Goal: Answer question/provide support

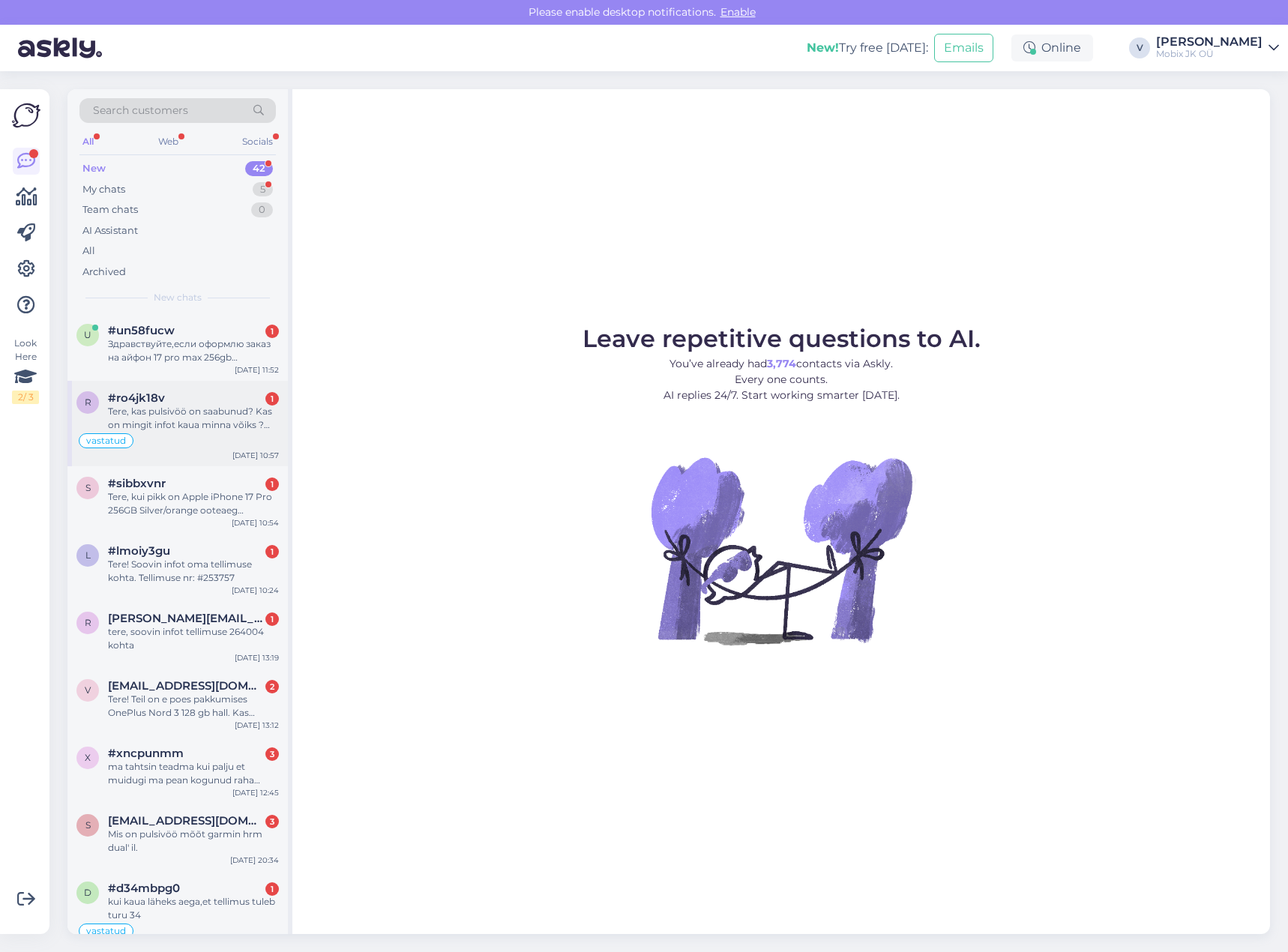
click at [232, 435] on div "vastatud" at bounding box center [177, 441] width 202 height 18
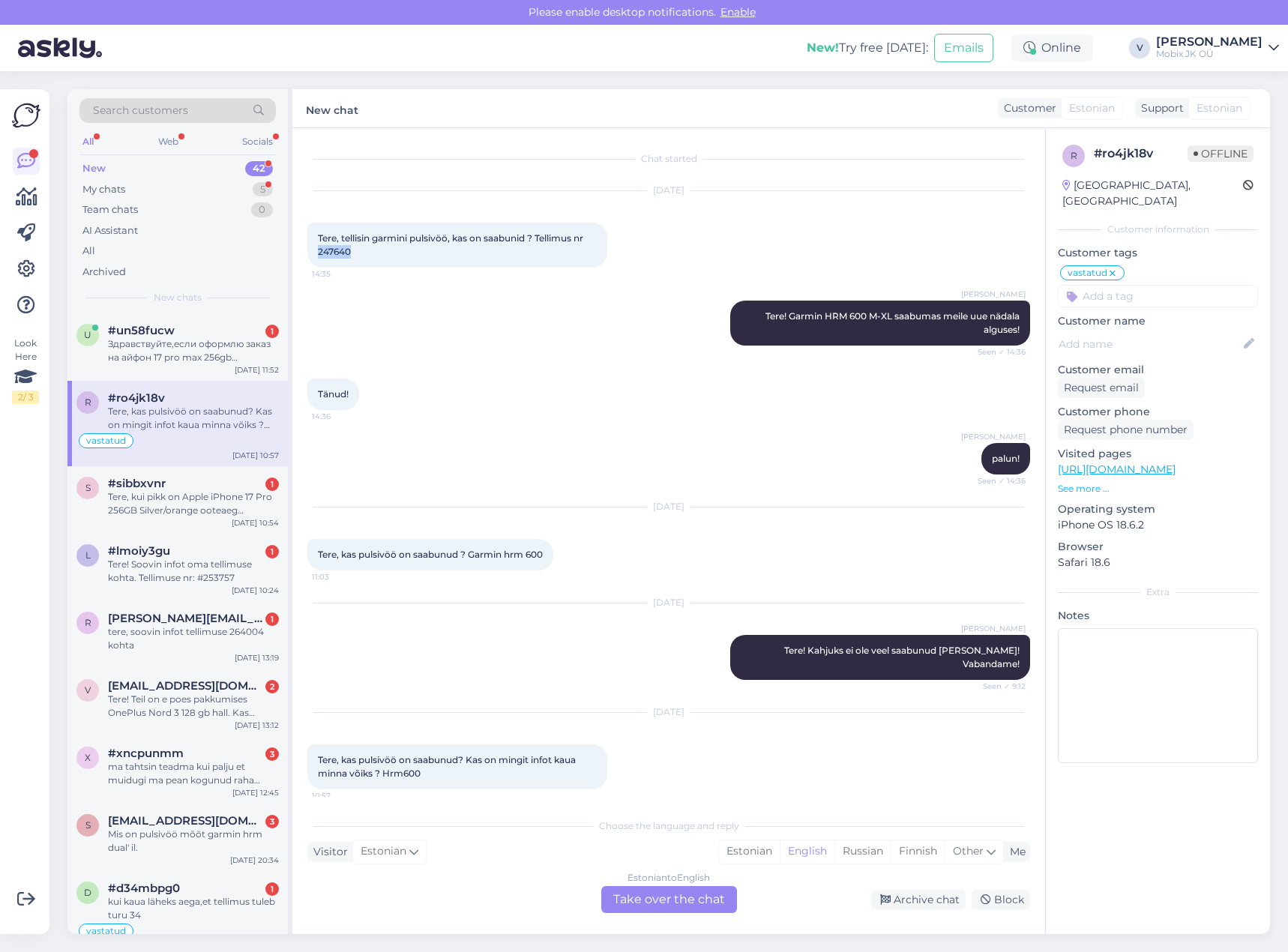
drag, startPoint x: 318, startPoint y: 254, endPoint x: 361, endPoint y: 257, distance: 43.1
click at [361, 257] on div "Tere, tellisin garmini pulsivöö, kas on saabunid ? Tellimus nr 247640 14:35" at bounding box center [456, 245] width 300 height 45
copy span "247640"
click at [1140, 285] on input at bounding box center [1157, 296] width 200 height 23
type input "kõ"
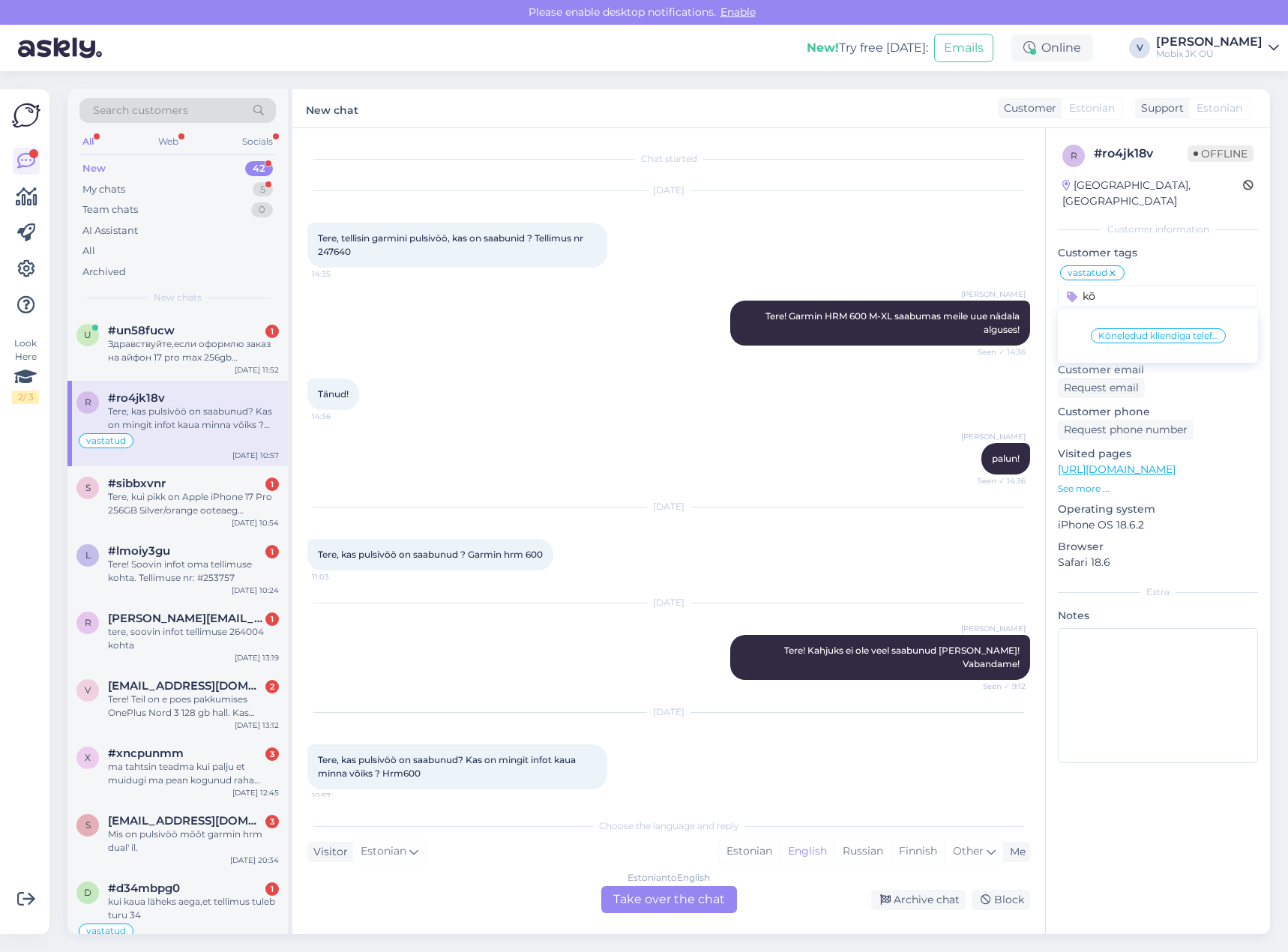
click at [1155, 315] on div "Kõneledud kliendiga telefoni teel" at bounding box center [1157, 336] width 200 height 42
click at [1137, 332] on span "Kõneledud kliendiga telefoni teel" at bounding box center [1158, 336] width 120 height 9
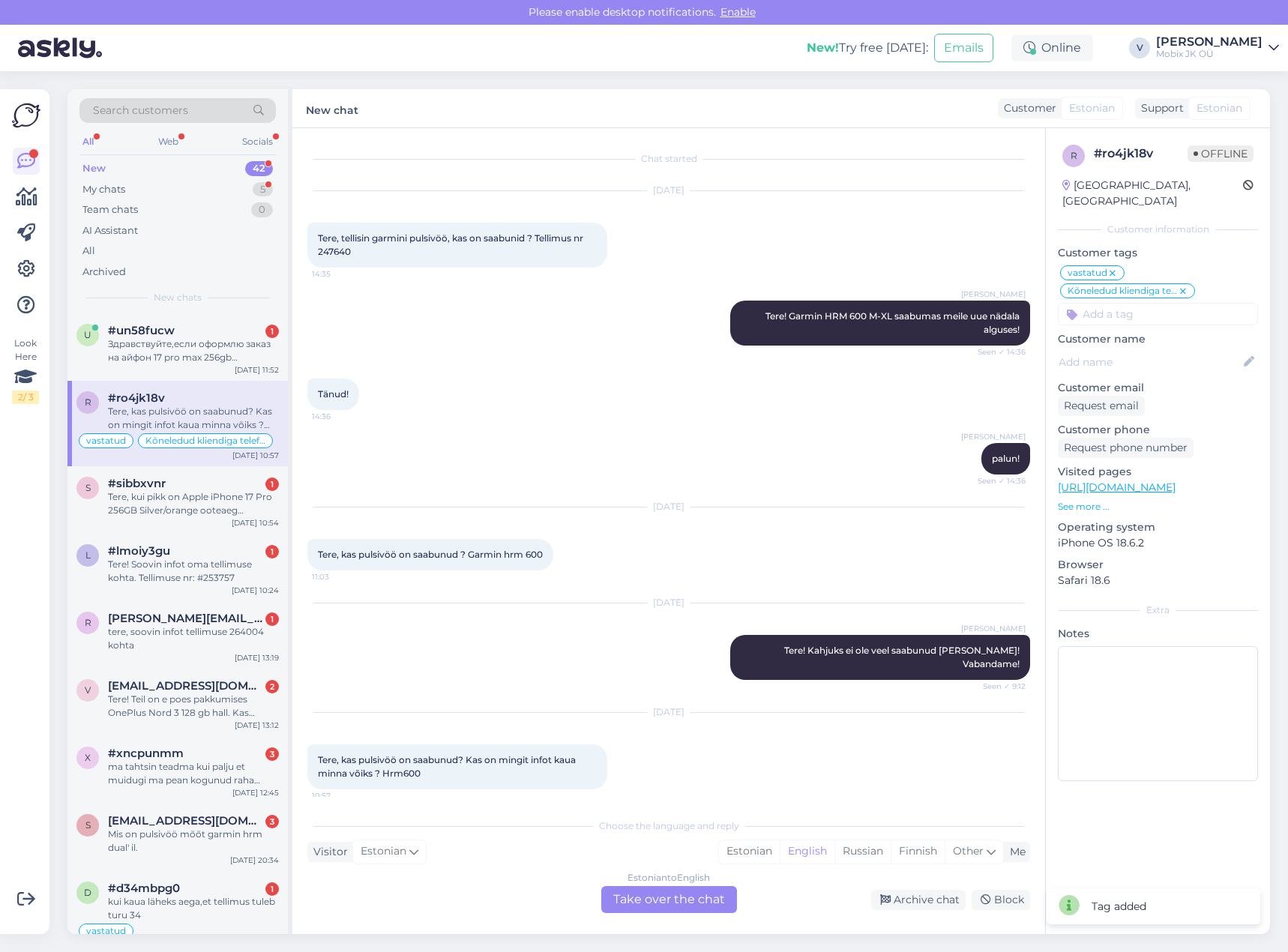
click at [1130, 303] on input at bounding box center [1157, 314] width 200 height 23
type input "val"
click at [1157, 349] on span "[PERSON_NAME]" at bounding box center [1158, 354] width 79 height 9
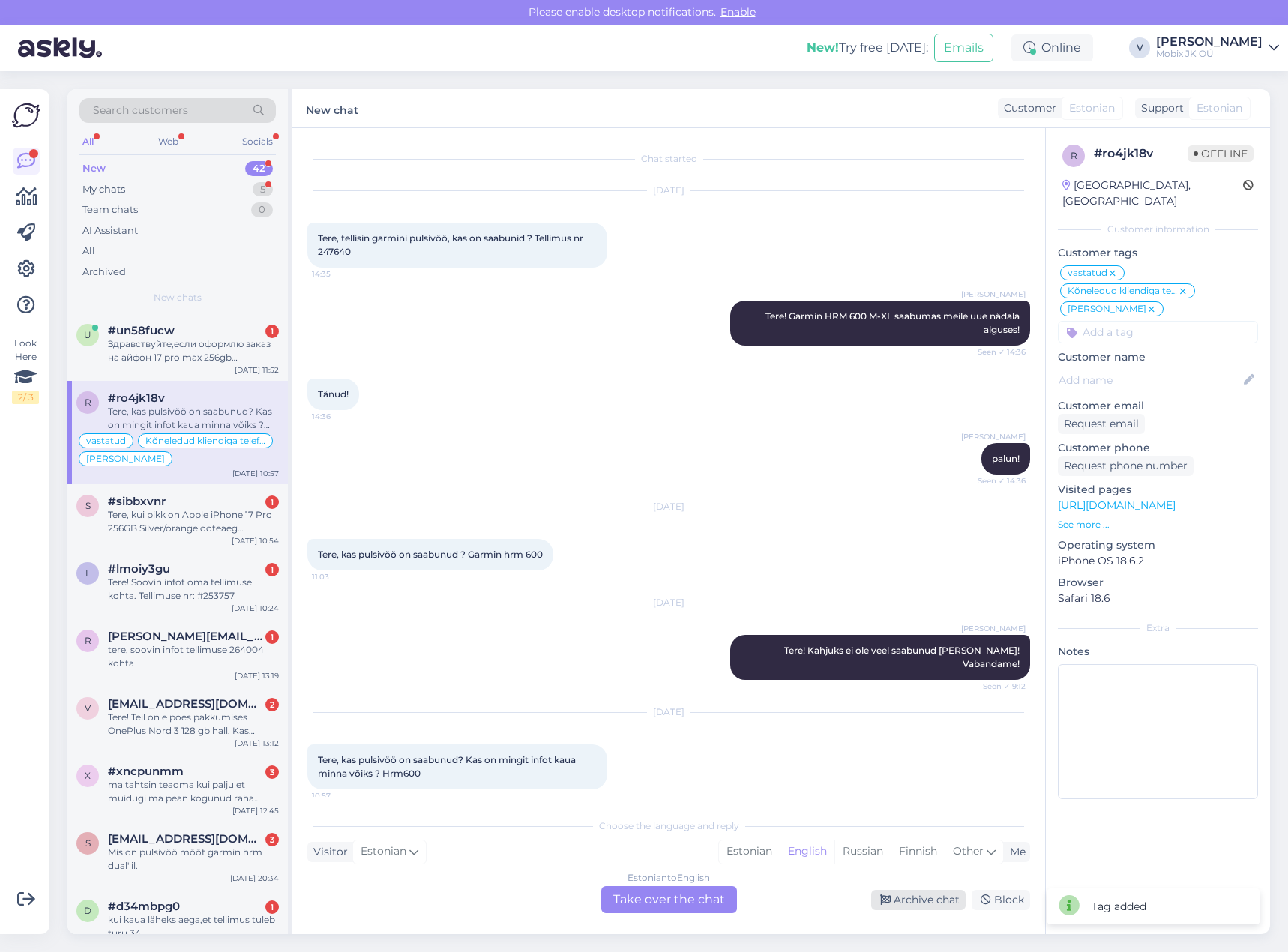
click at [904, 901] on div "Archive chat" at bounding box center [918, 900] width 94 height 20
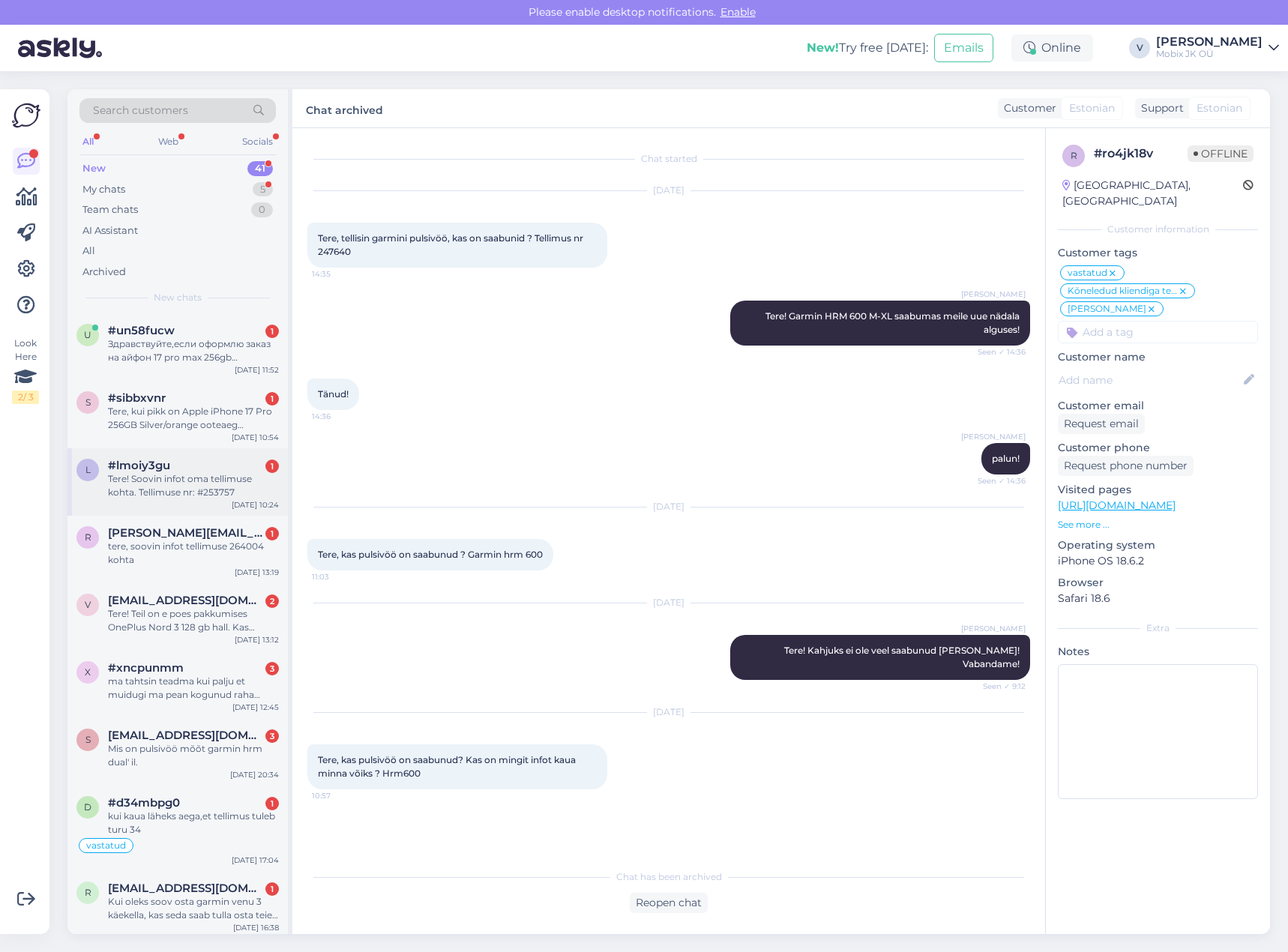
click at [255, 483] on div "Tere! Soovin infot oma tellimuse kohta. Tellimuse nr: #253757" at bounding box center [193, 485] width 171 height 27
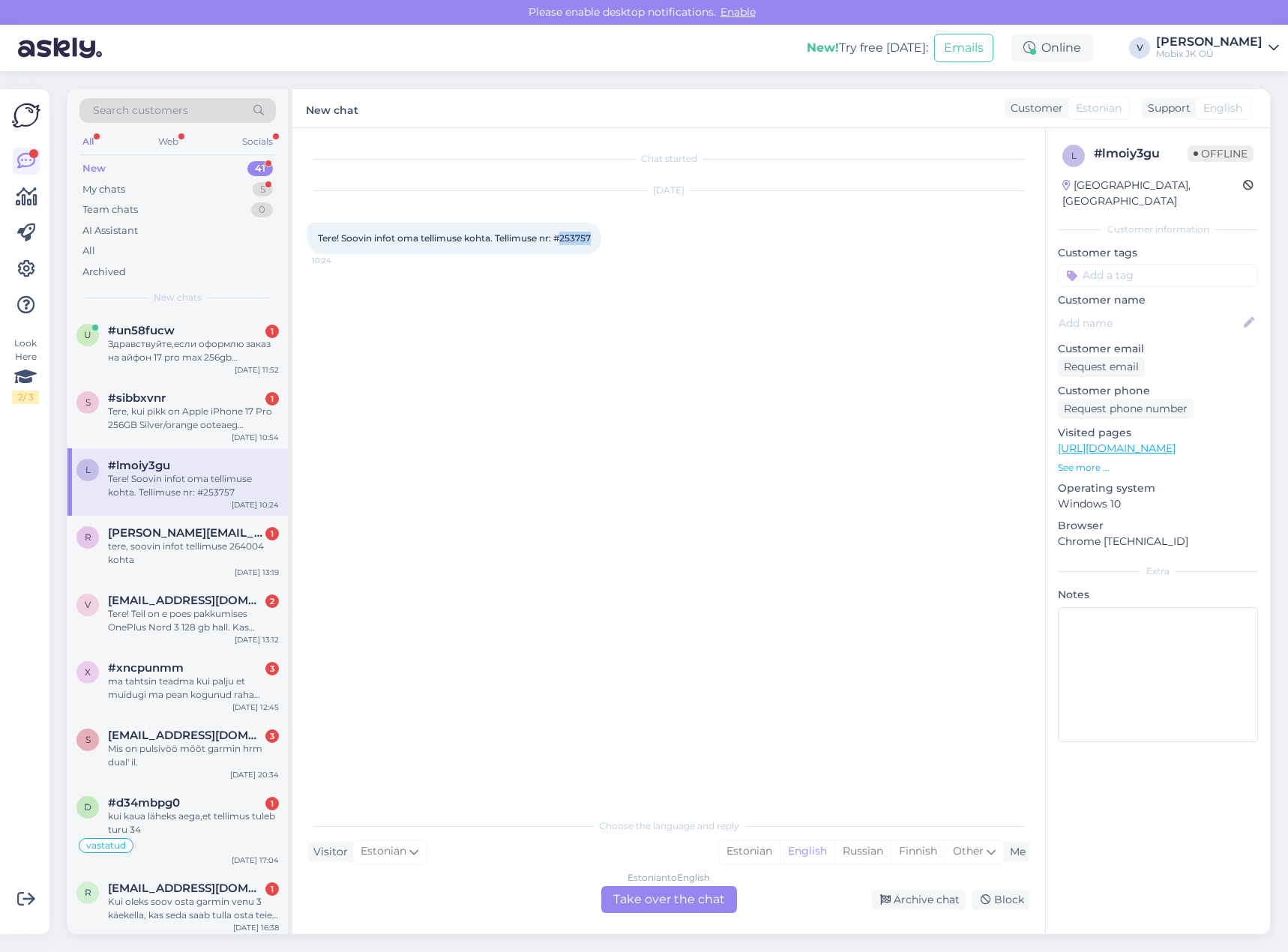
drag, startPoint x: 562, startPoint y: 238, endPoint x: 602, endPoint y: 237, distance: 40.0
click at [600, 237] on div "Tere! Soovin infot oma tellimuse kohta. Tellimuse nr: #253757 10:24" at bounding box center [453, 238] width 294 height 31
copy span "253757"
click at [1115, 264] on input at bounding box center [1157, 275] width 200 height 23
type input "mei"
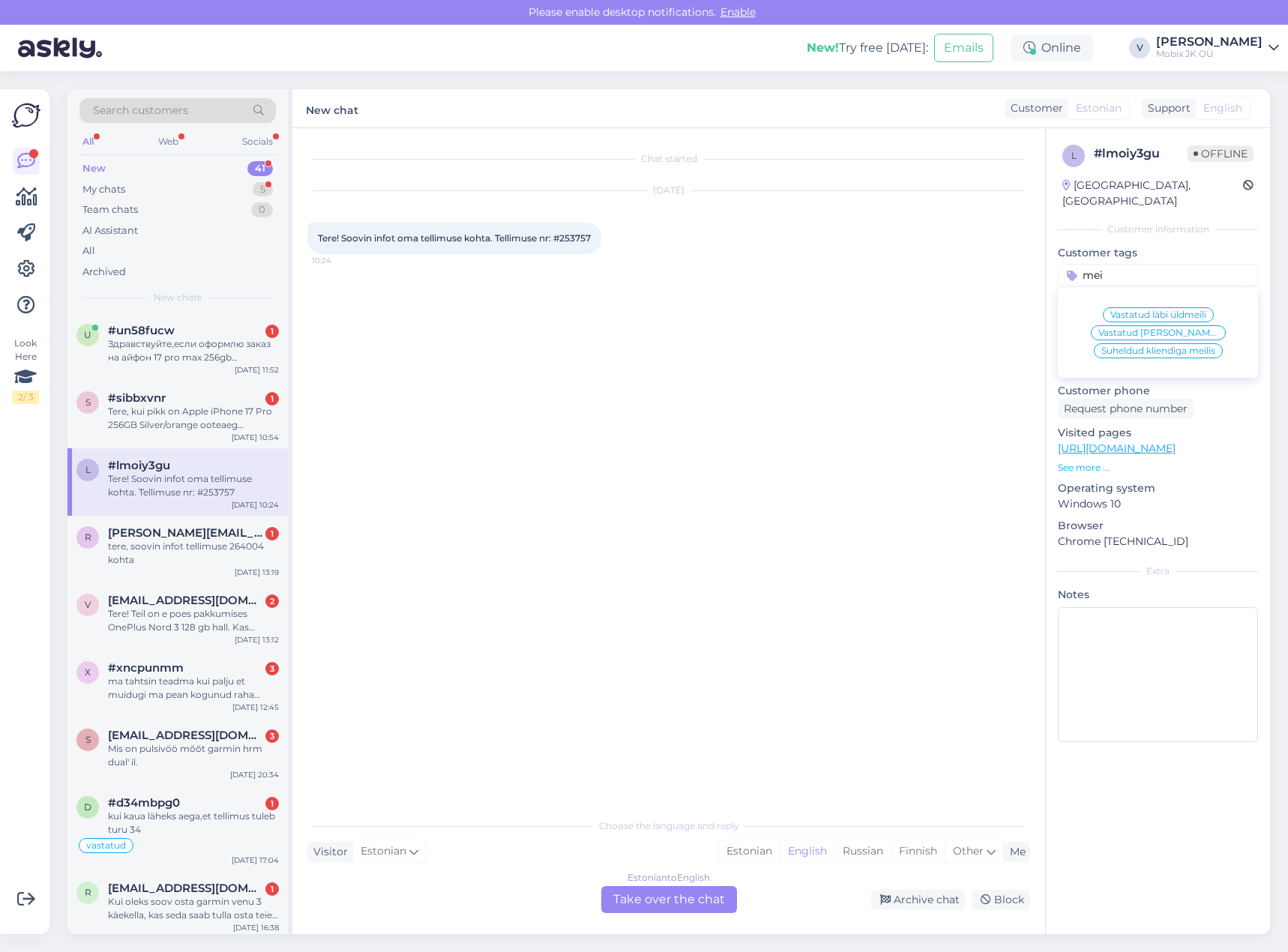
click at [1173, 311] on span "Vastatud läbi üldmeili" at bounding box center [1158, 315] width 96 height 9
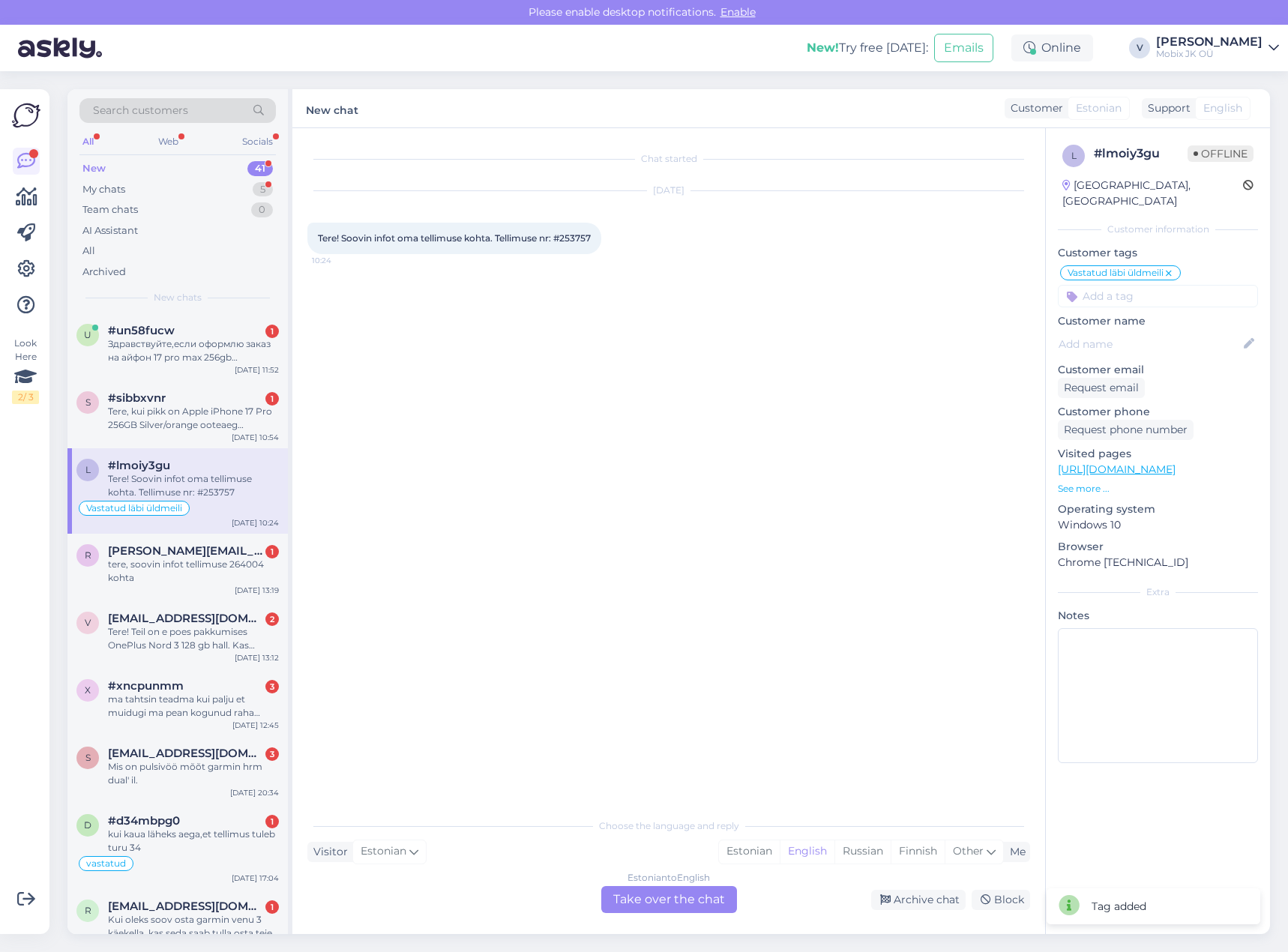
click at [1146, 285] on input at bounding box center [1157, 296] width 200 height 23
type input "vale"
click at [1169, 332] on span "[PERSON_NAME]" at bounding box center [1158, 336] width 79 height 9
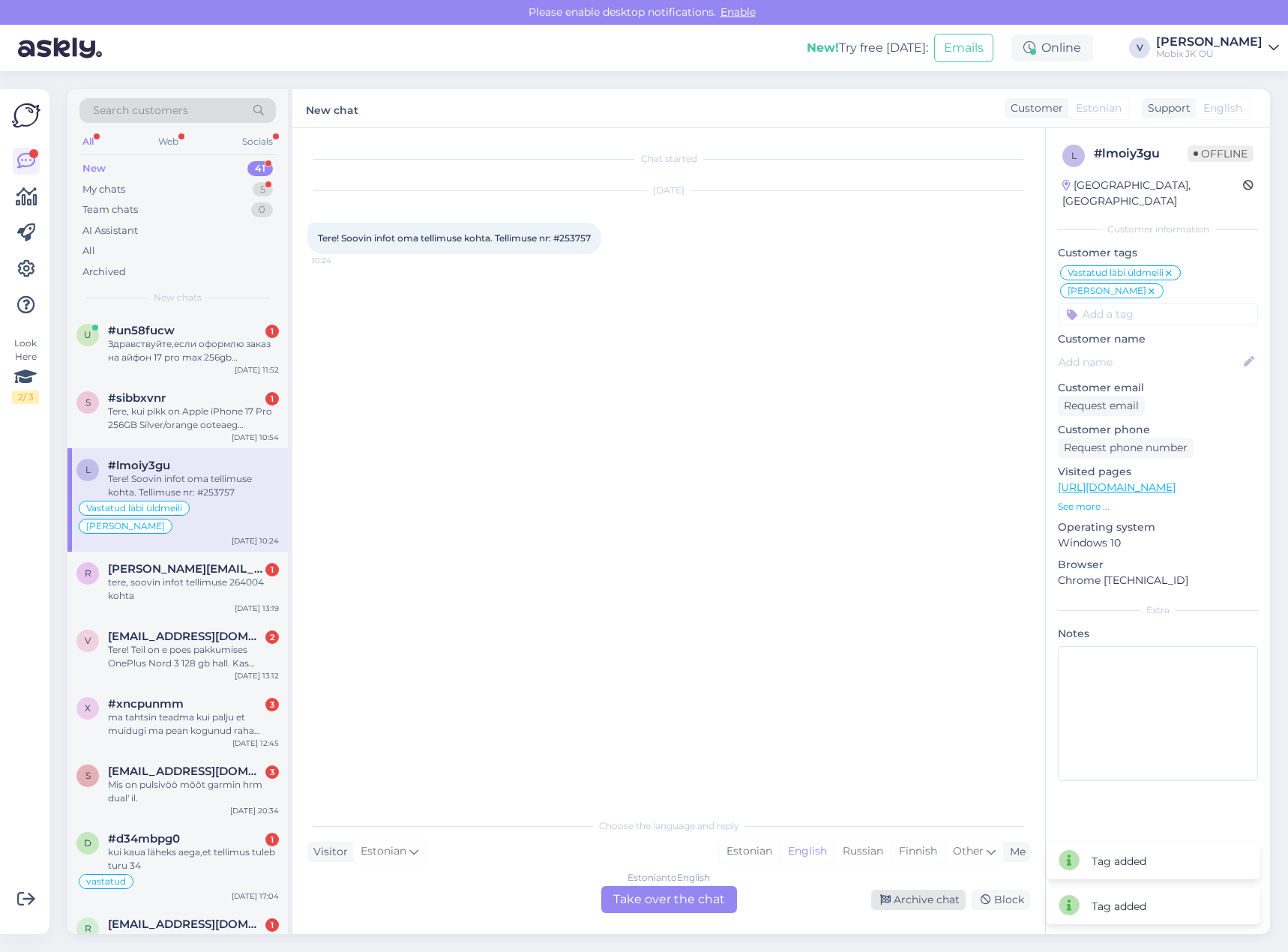
click at [924, 896] on div "Archive chat" at bounding box center [918, 900] width 94 height 20
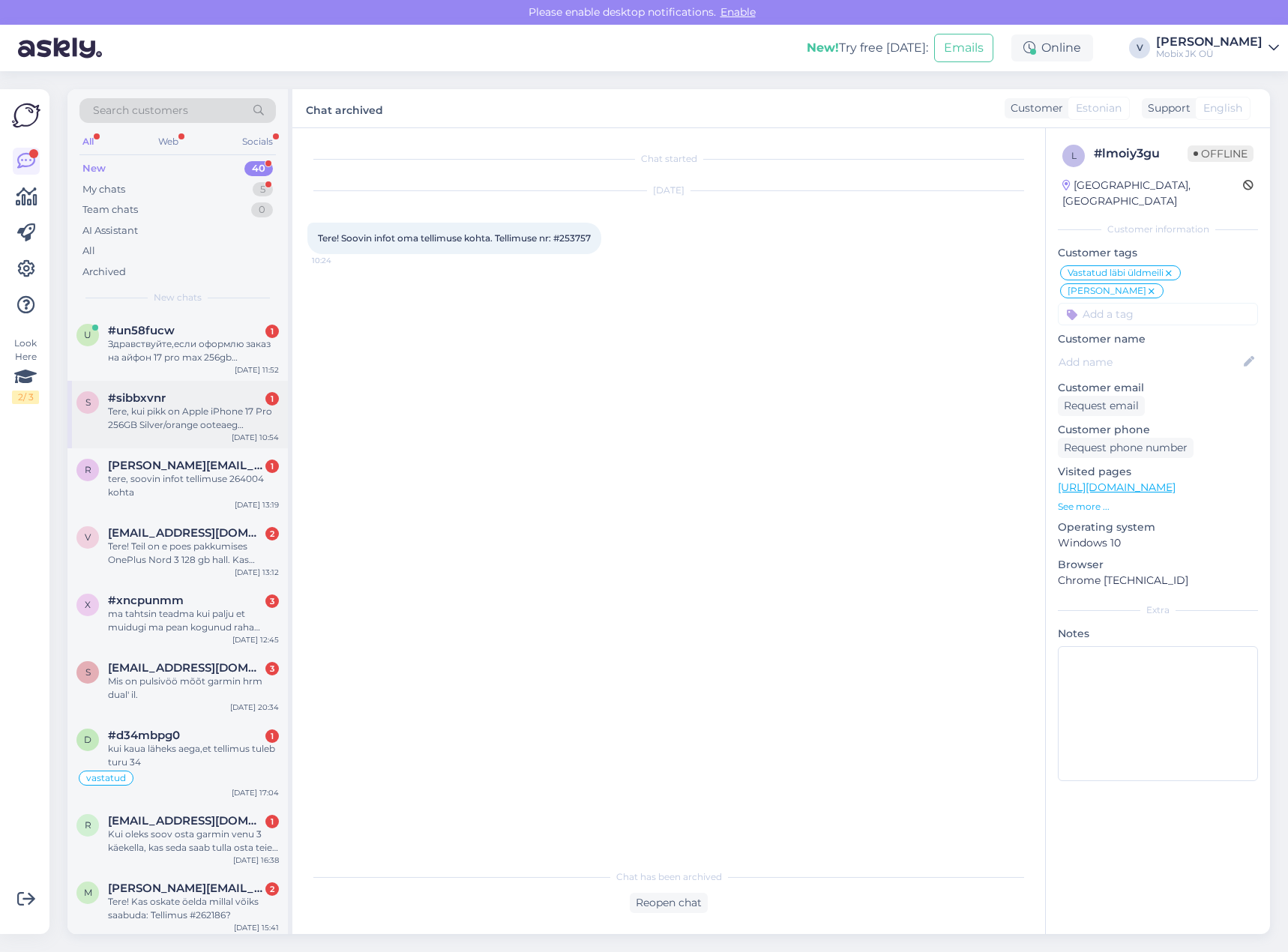
click at [247, 410] on div "Tere, kui pikk on Apple iPhone 17 Pro 256GB Silver/orange ooteaeg (Valgeklaar k…" at bounding box center [193, 418] width 171 height 27
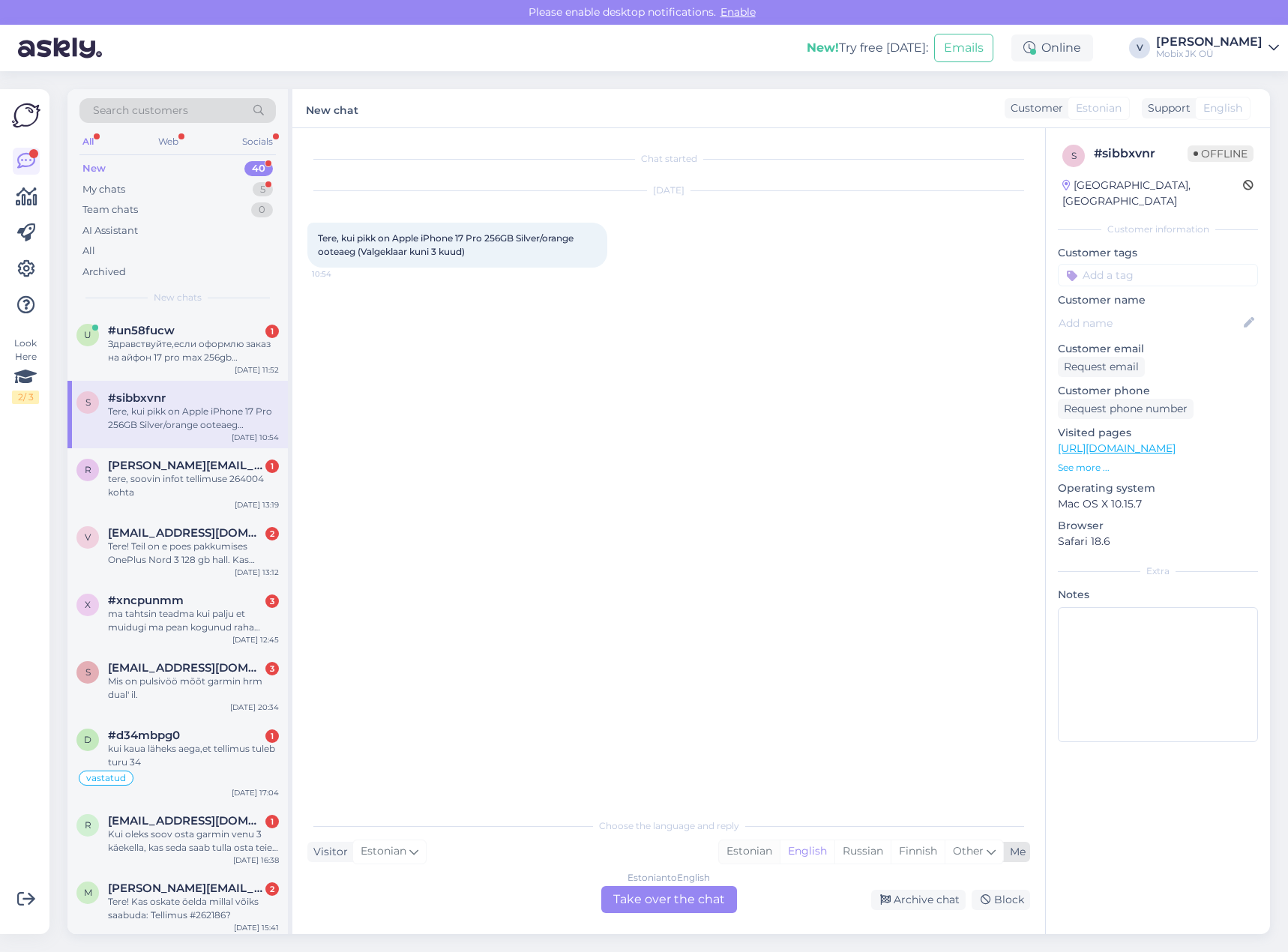
click at [752, 854] on div "Estonian" at bounding box center [749, 851] width 60 height 23
click at [707, 898] on div "Estonian to Estonian Take over the chat" at bounding box center [669, 899] width 136 height 27
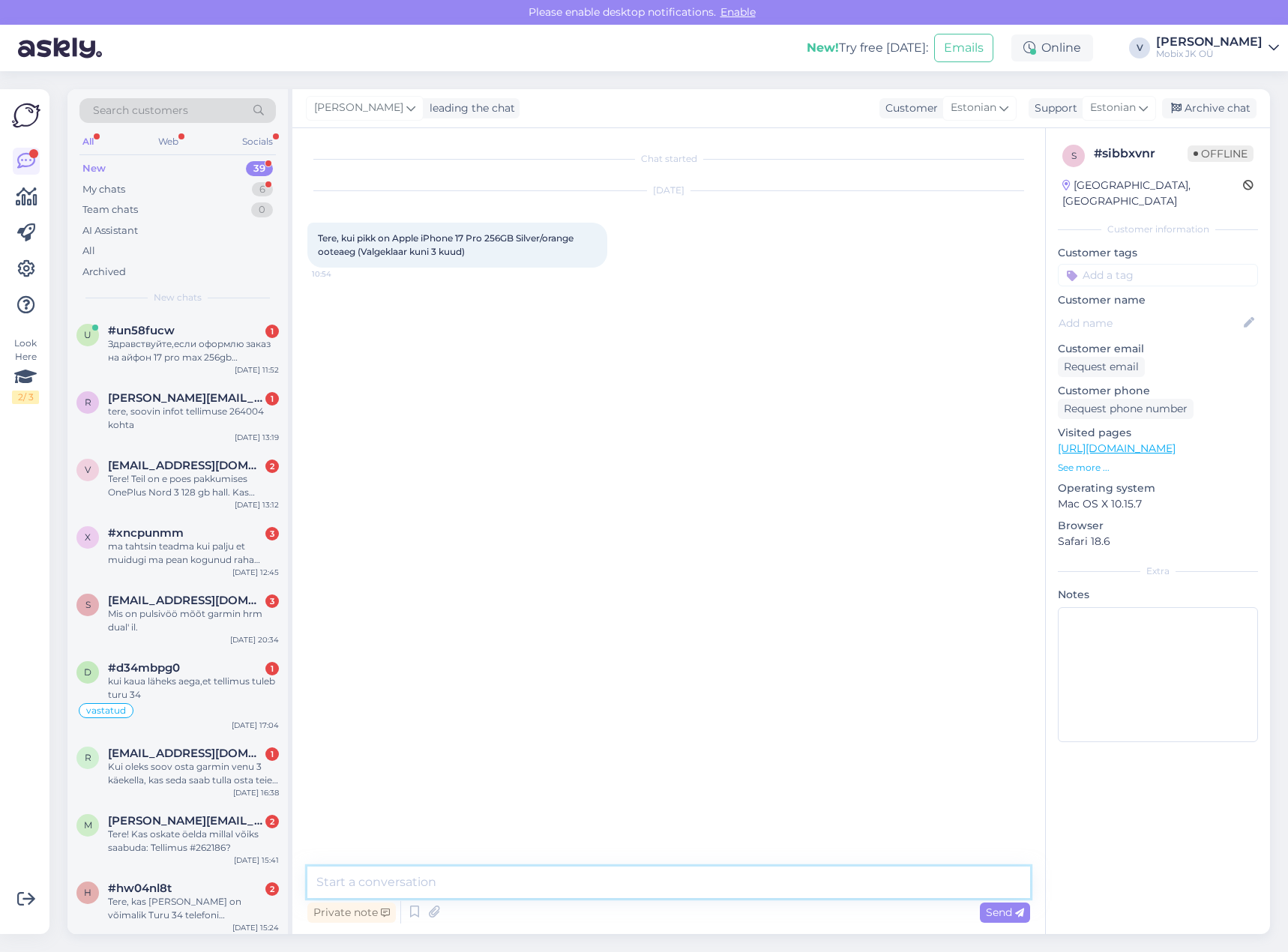
click at [707, 878] on textarea at bounding box center [668, 882] width 723 height 31
type textarea "Tere! Tarne oleks 2-3 nädalat."
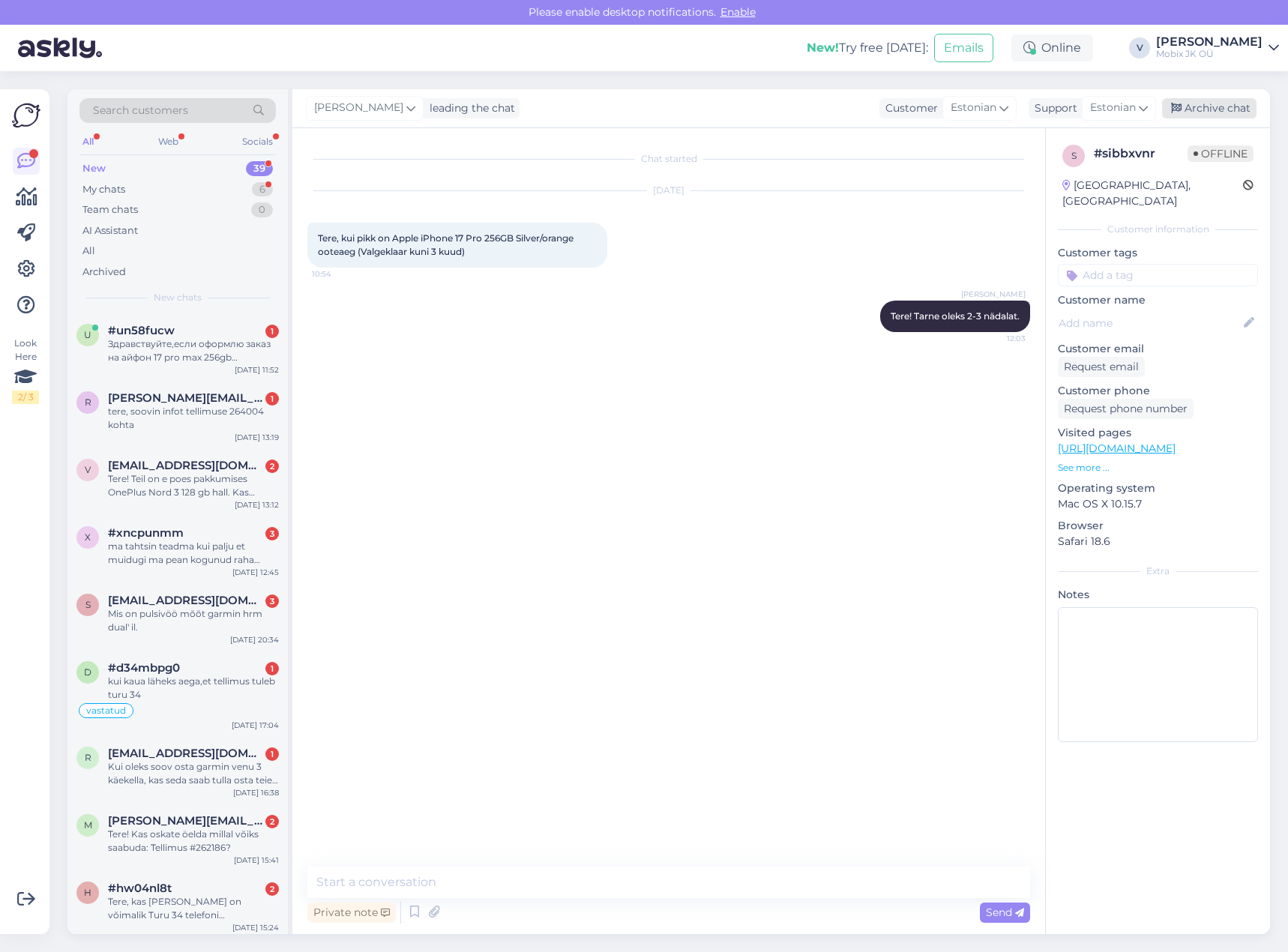
drag, startPoint x: 1227, startPoint y: 112, endPoint x: 1228, endPoint y: 103, distance: 9.1
click at [1227, 111] on div "Archive chat" at bounding box center [1208, 108] width 94 height 20
click at [216, 348] on div "Здравствуйте,если оформлю заказ на айфон 17 pro max 256gb сегодня,когда я смогу…" at bounding box center [193, 350] width 171 height 27
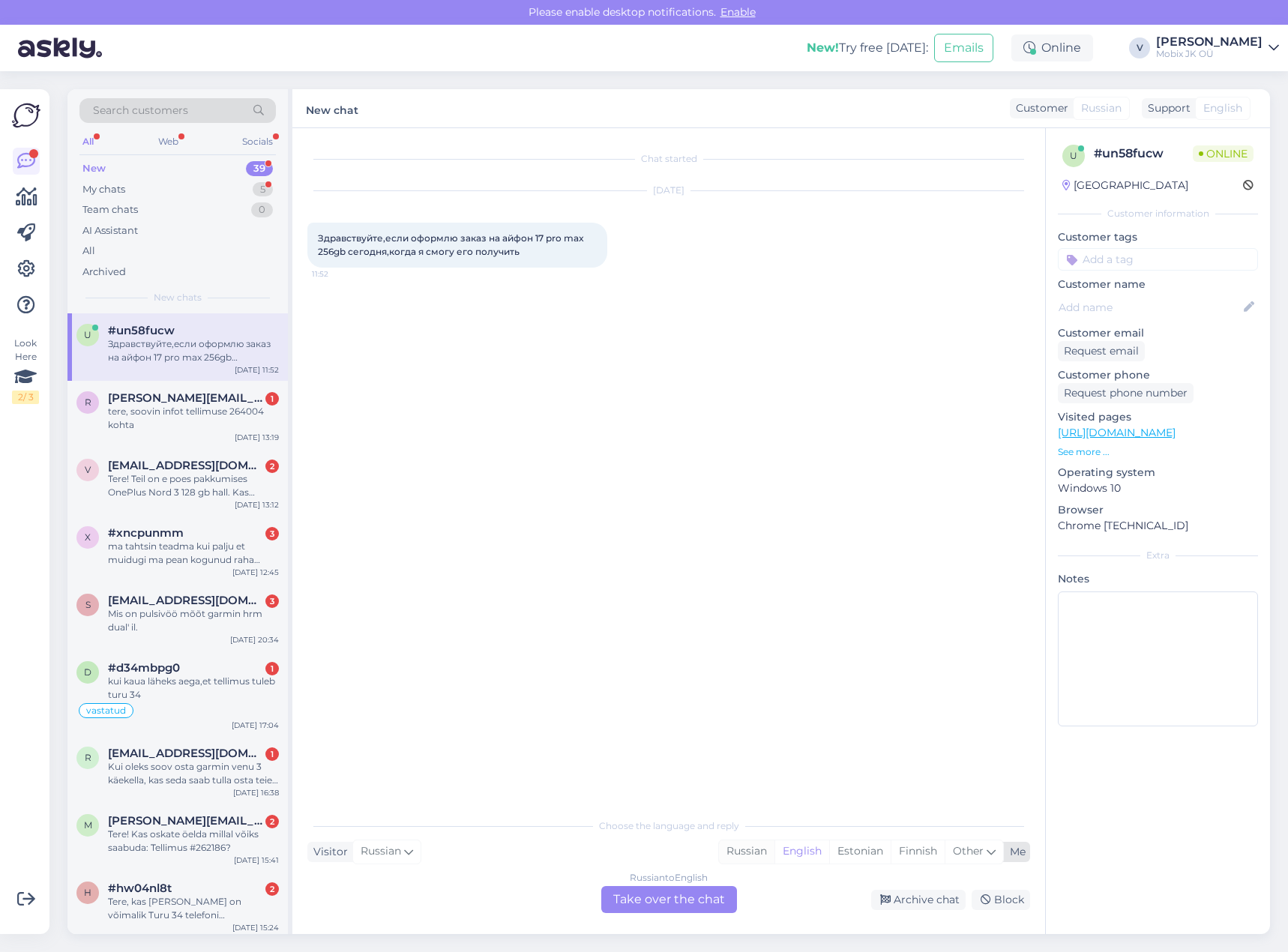
click at [740, 851] on div "Russian" at bounding box center [747, 851] width 56 height 23
click at [718, 899] on div "Russian to Russian Take over the chat" at bounding box center [669, 899] width 136 height 27
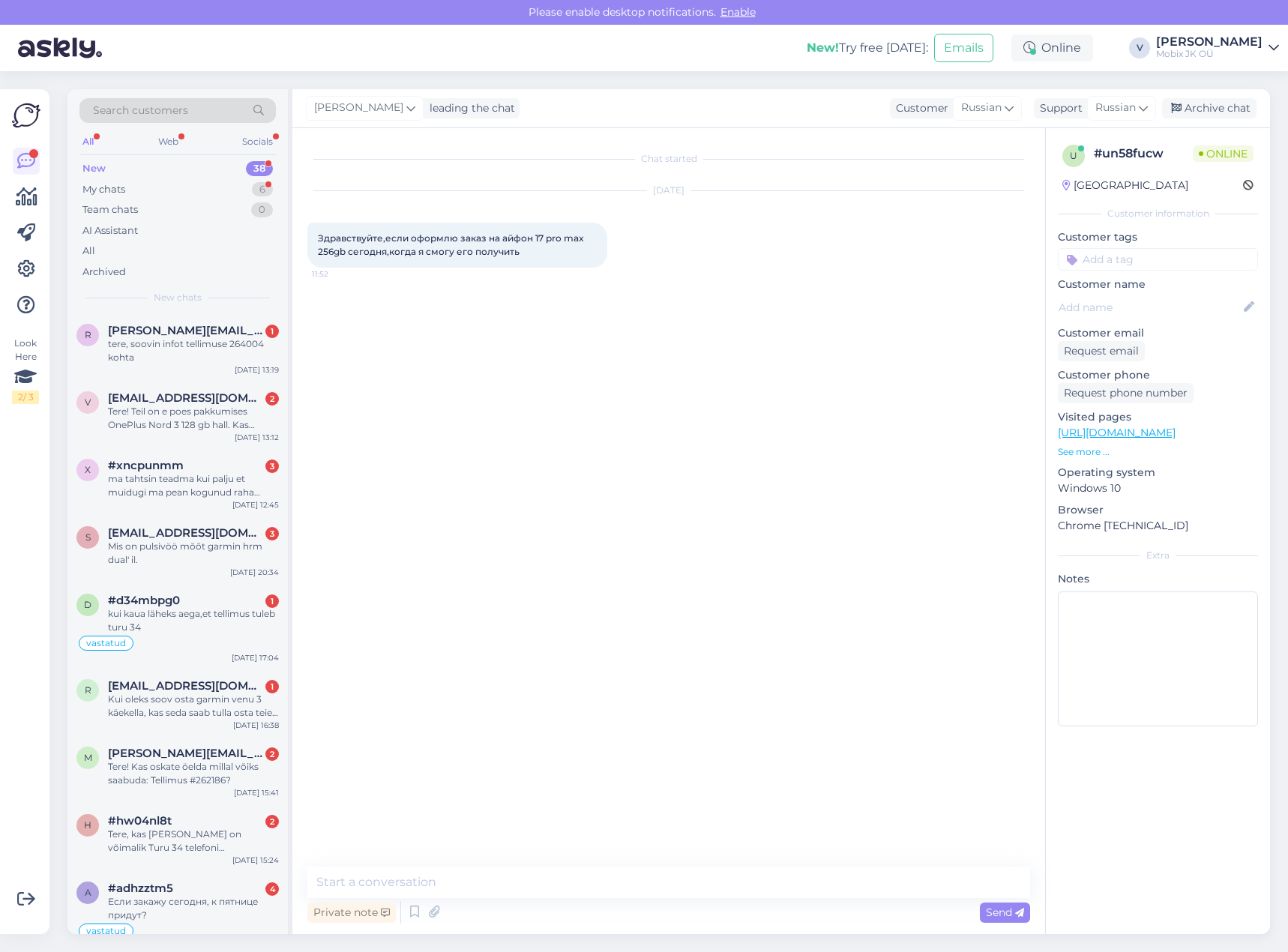
click at [708, 888] on textarea at bounding box center [668, 882] width 723 height 31
type textarea "Здравствуйте! Доставка iPhone 17 около 2-3 недель."
click at [1144, 262] on input at bounding box center [1157, 259] width 200 height 23
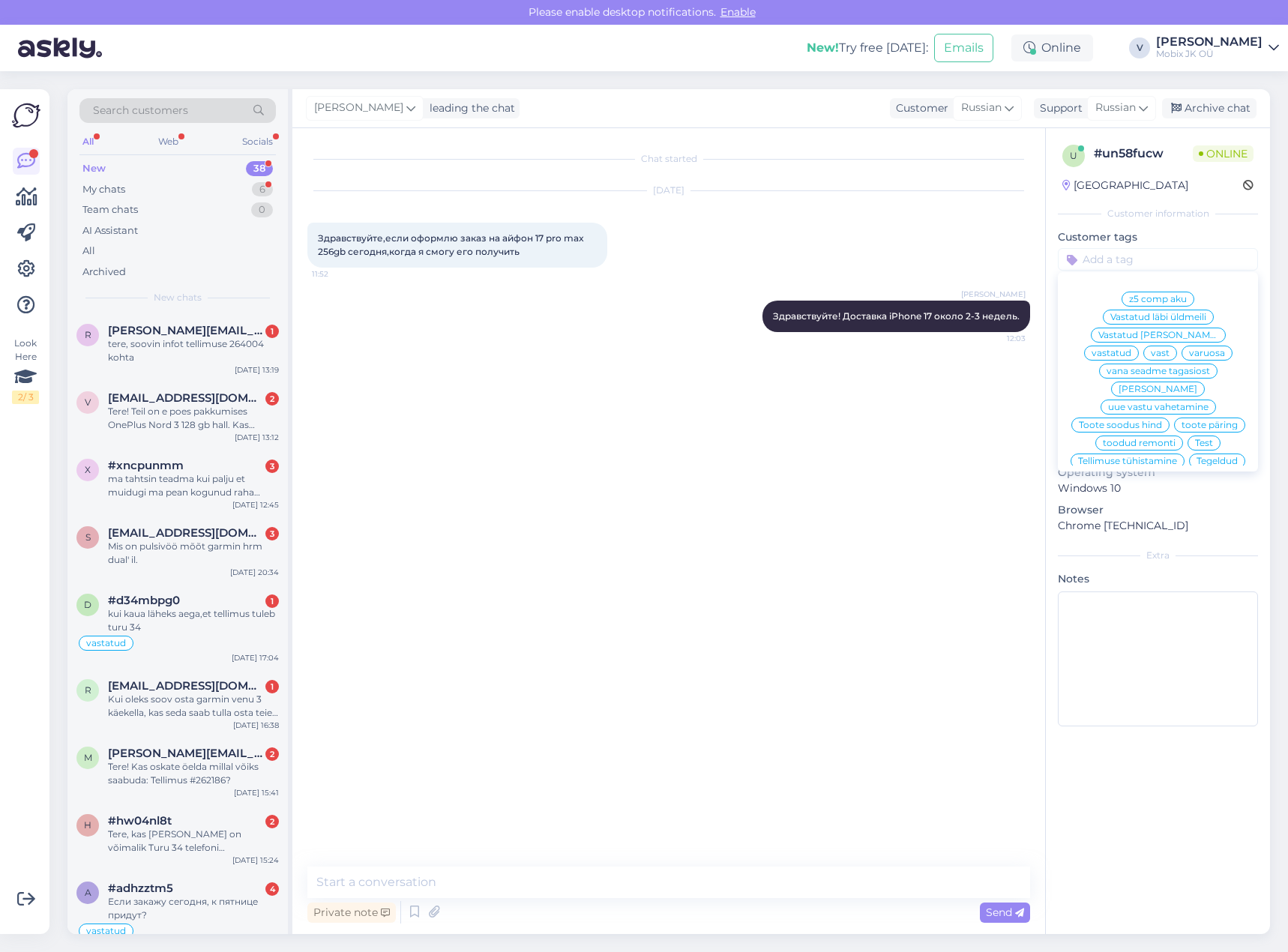
click at [1131, 348] on span "vastatud" at bounding box center [1110, 353] width 39 height 9
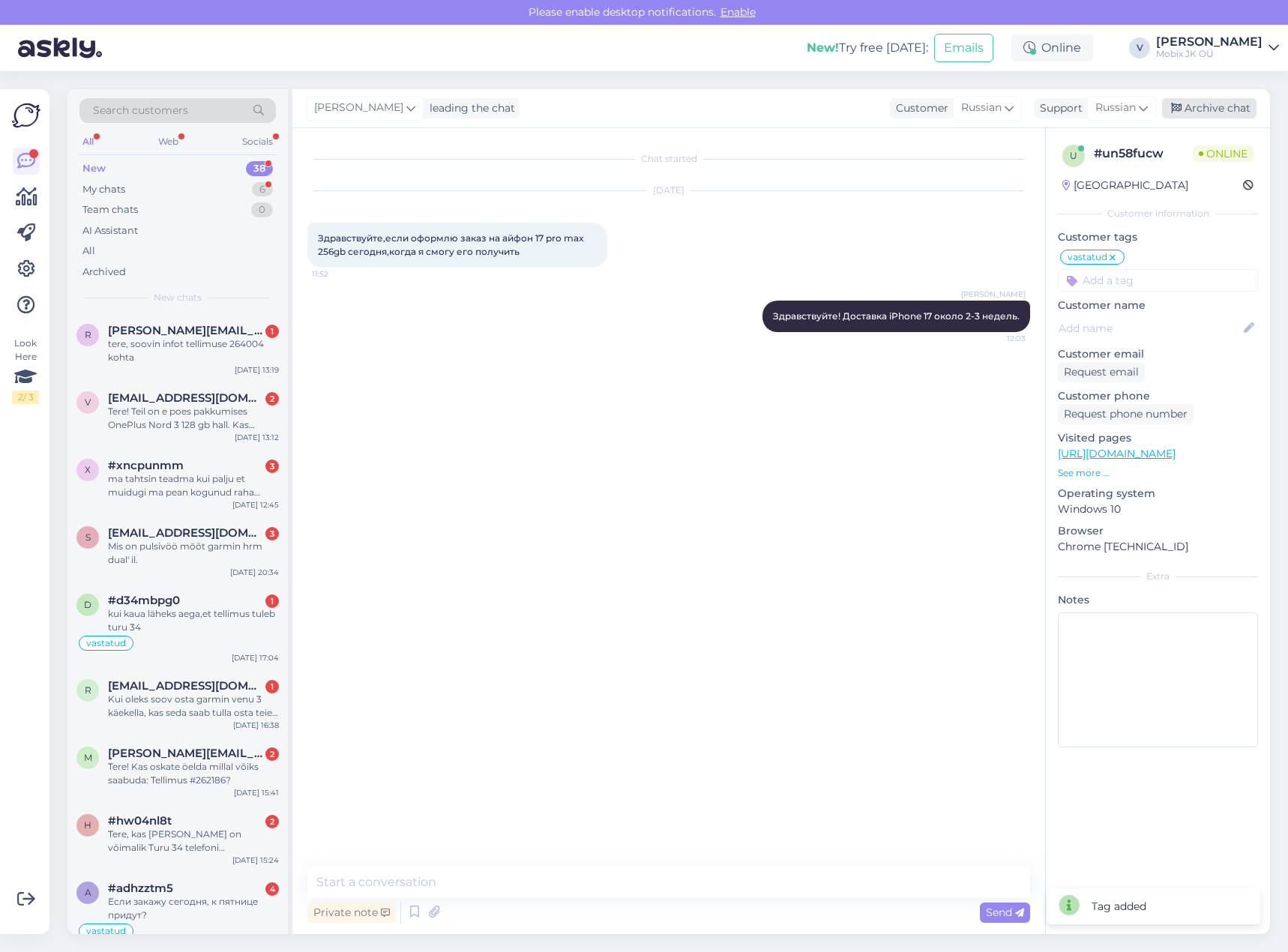
click at [1228, 105] on div "Archive chat" at bounding box center [1208, 108] width 94 height 20
click at [204, 354] on div "tere, soovin infot tellimuse 264004 kohta" at bounding box center [193, 350] width 171 height 27
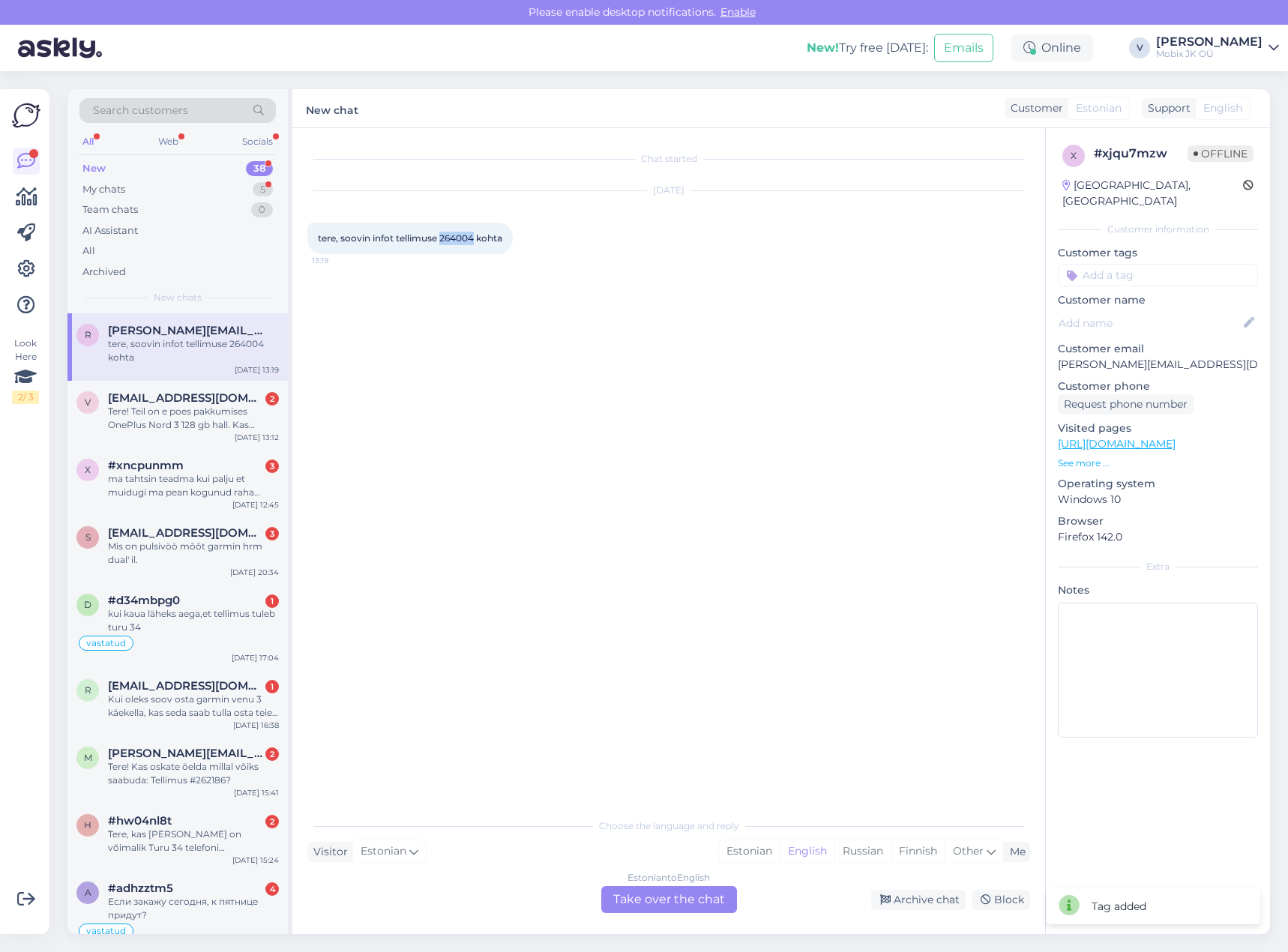
drag, startPoint x: 442, startPoint y: 237, endPoint x: 474, endPoint y: 238, distance: 32.0
click at [474, 238] on span "tere, soovin infot tellimuse 264004 kohta" at bounding box center [409, 238] width 184 height 11
copy span "264004"
click at [741, 847] on div "Estonian" at bounding box center [749, 851] width 60 height 23
drag, startPoint x: 721, startPoint y: 895, endPoint x: 719, endPoint y: 884, distance: 11.2
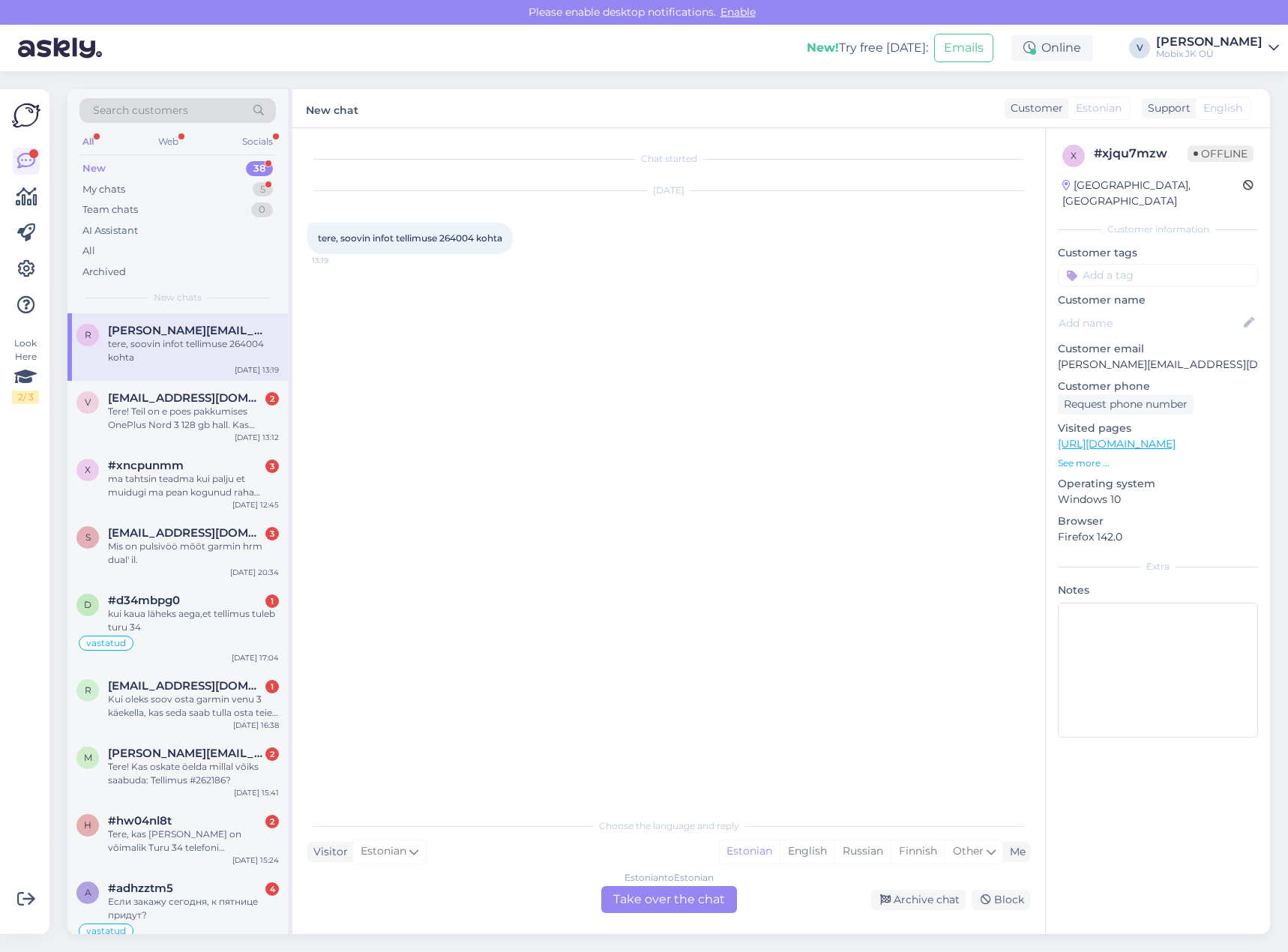
click at [721, 892] on div "Estonian to Estonian Take over the chat" at bounding box center [669, 899] width 136 height 27
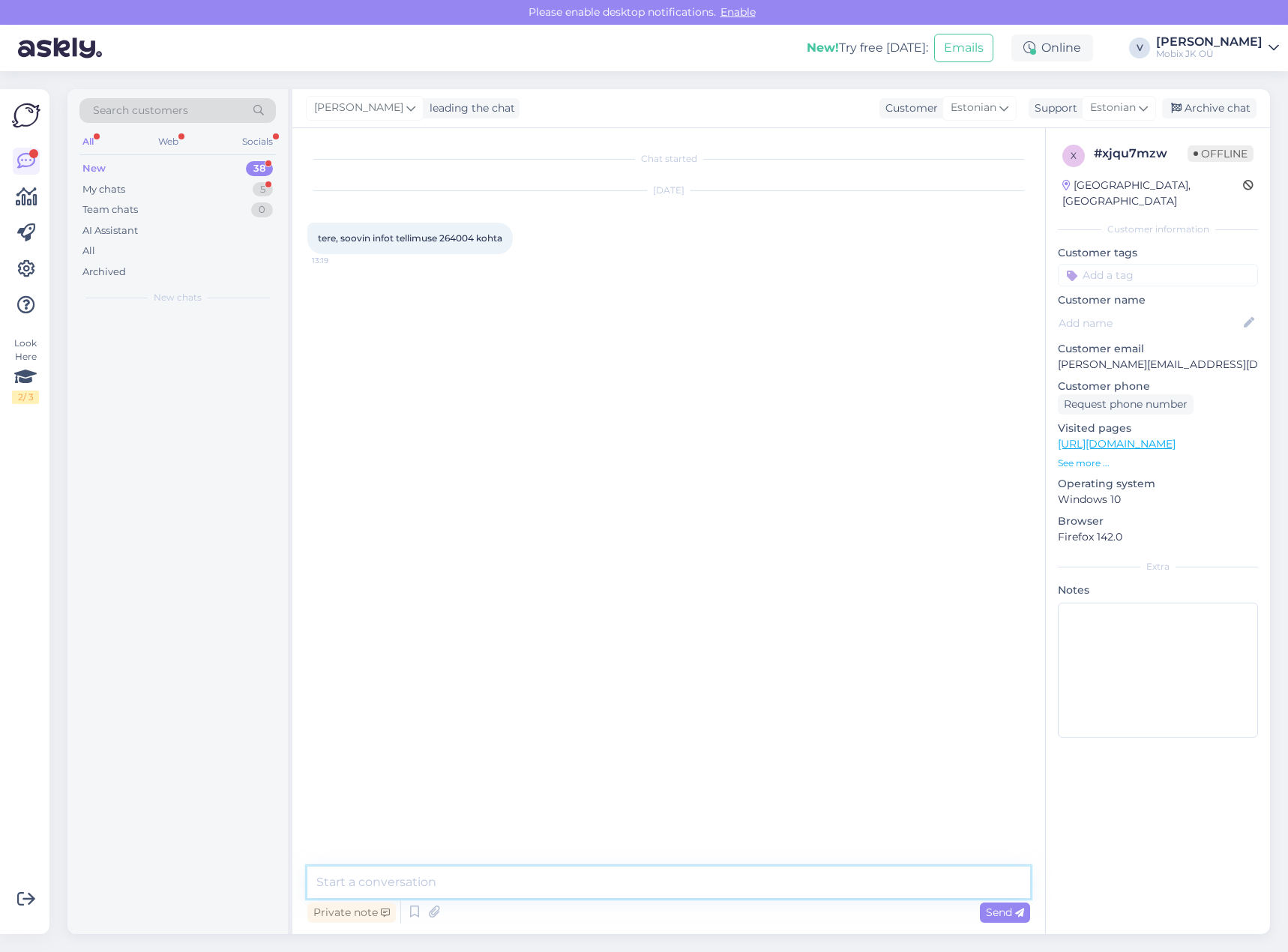
click at [717, 879] on textarea at bounding box center [668, 882] width 723 height 31
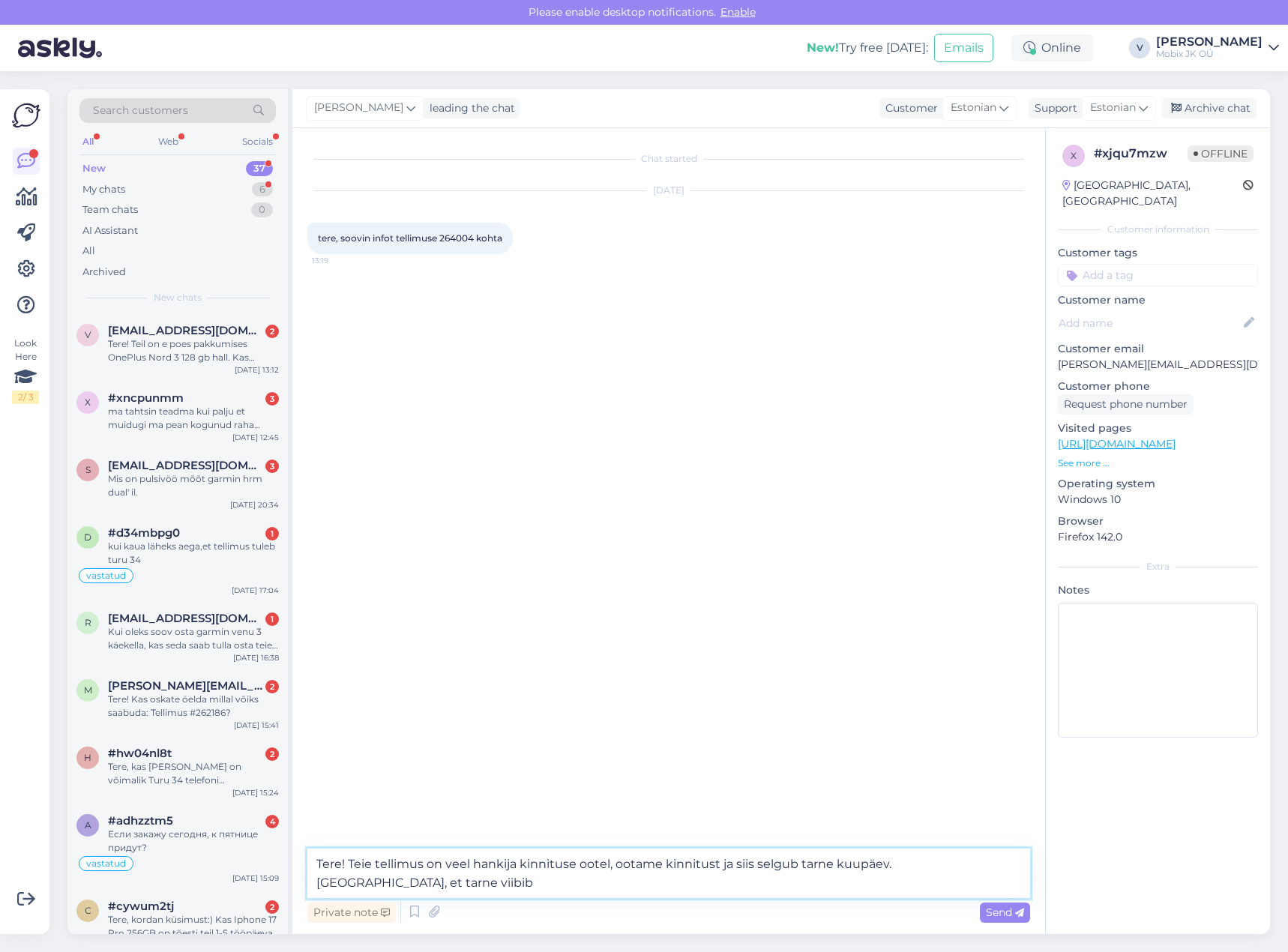
type textarea "Tere! Teie tellimus on veel hankija kinnituse ootel, ootame kinnitust ja siis s…"
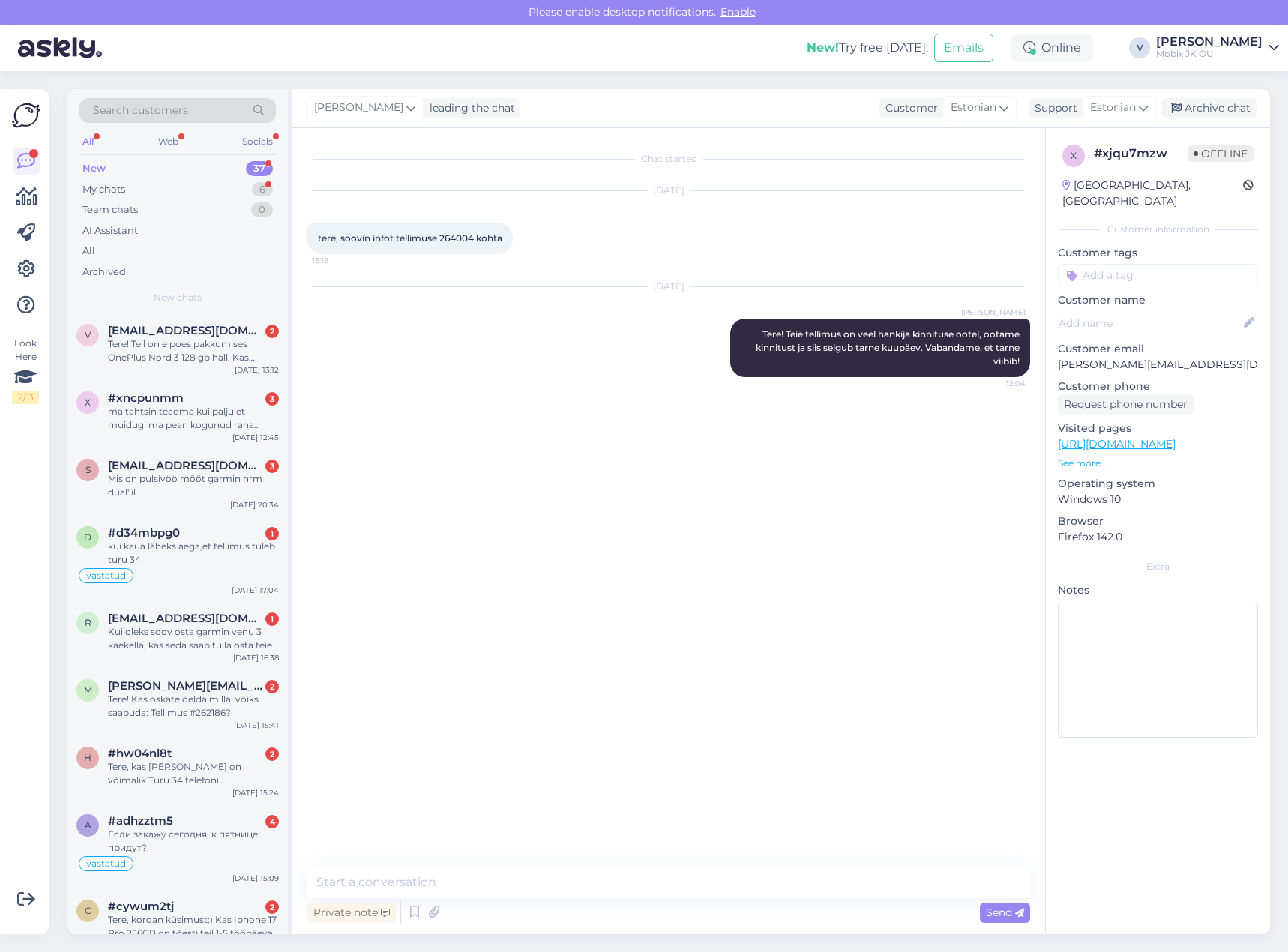
drag, startPoint x: 1193, startPoint y: 256, endPoint x: 1205, endPoint y: 278, distance: 25.1
click at [1193, 264] on input at bounding box center [1157, 275] width 200 height 23
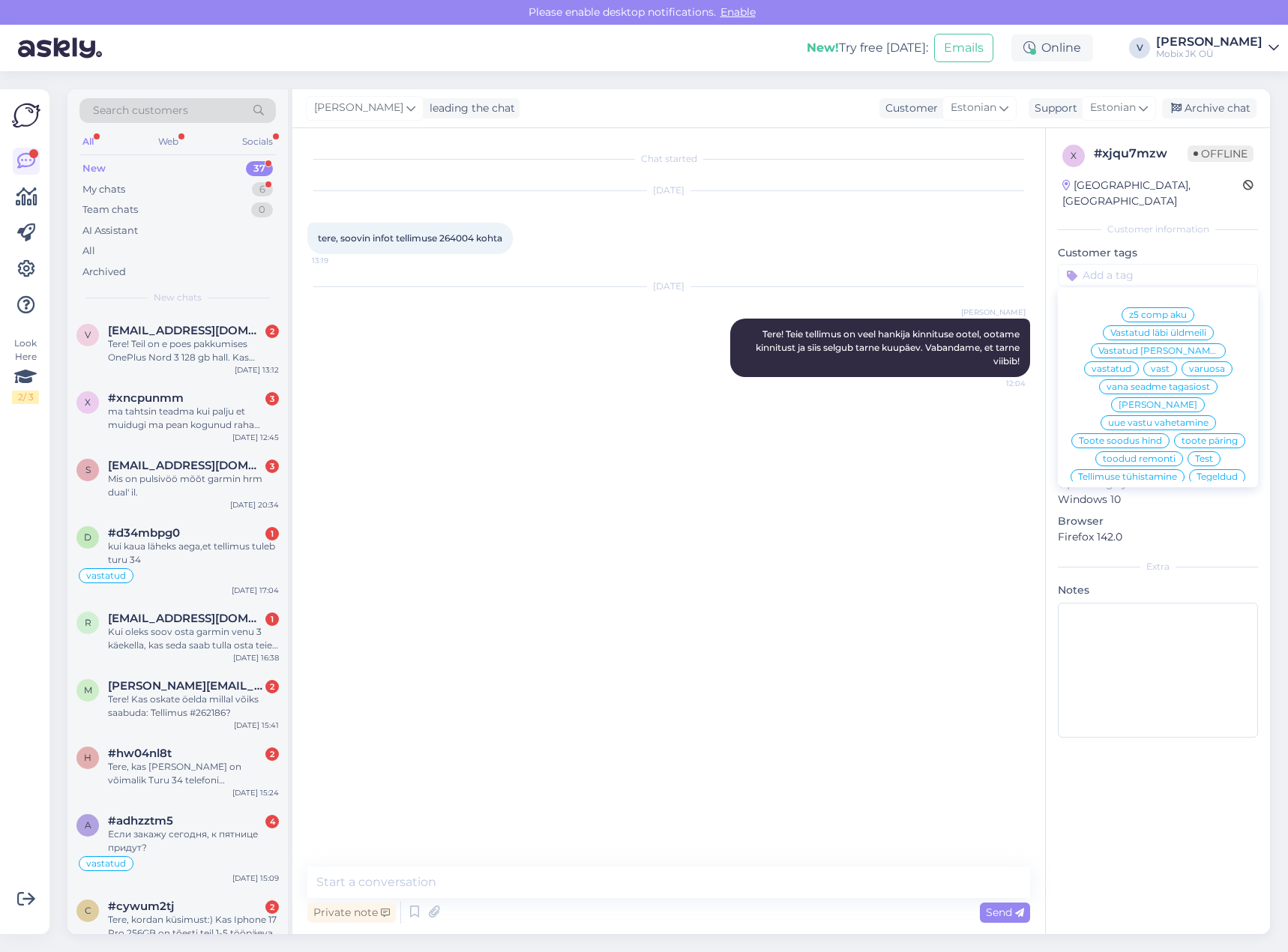
click at [1131, 365] on span "vastatud" at bounding box center [1110, 369] width 39 height 9
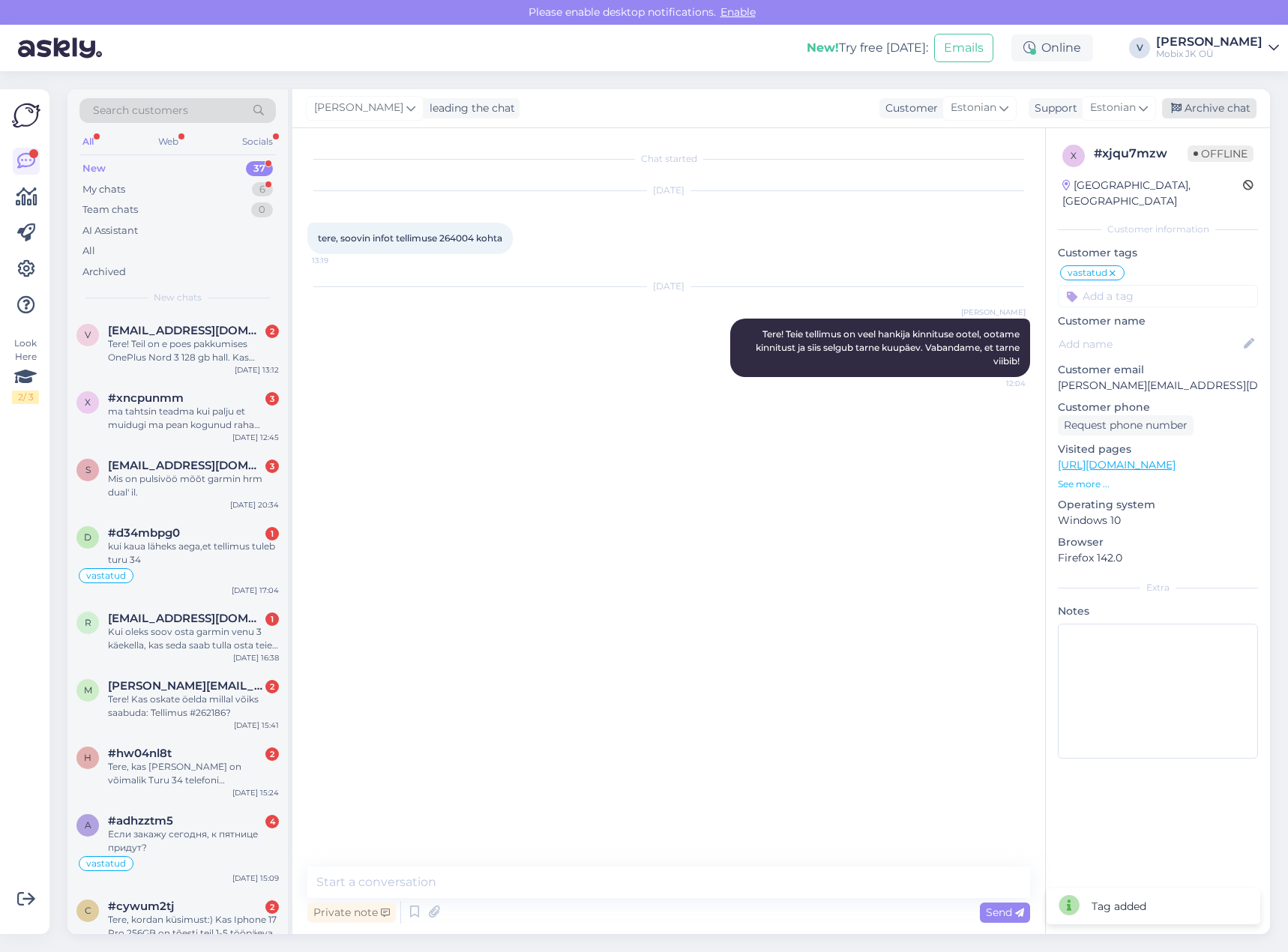
click at [1201, 108] on div "Archive chat" at bounding box center [1208, 108] width 94 height 20
click at [235, 347] on div "Tere! Teil on e poes pakkumises OnePlus Nord 3 128 gb hall. Kas saadavus on tõe…" at bounding box center [193, 350] width 171 height 27
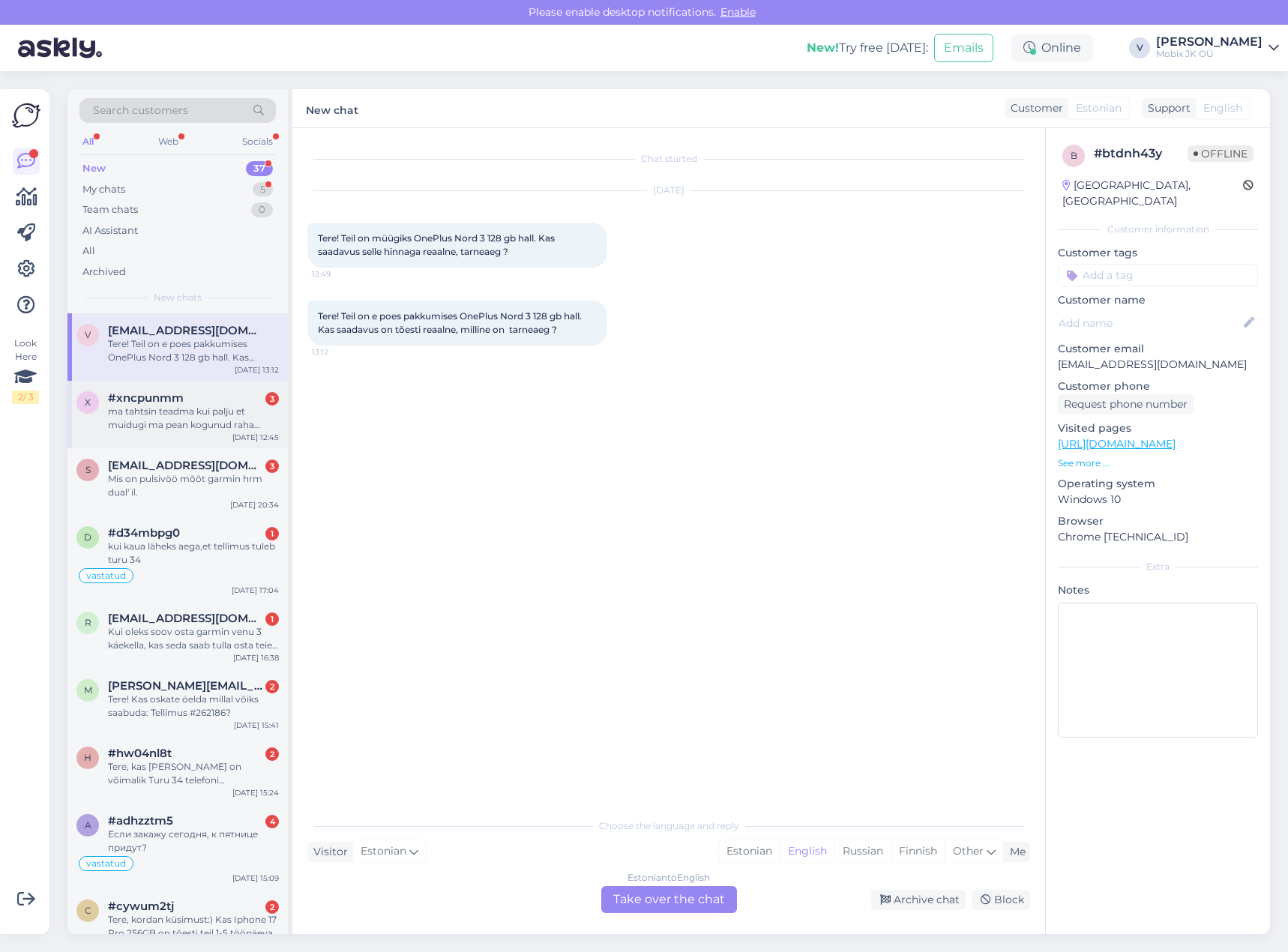
click at [180, 428] on div "ma tahtsin teadma kui palju et muidugi ma pean kogunud raha hoidma" at bounding box center [193, 418] width 171 height 27
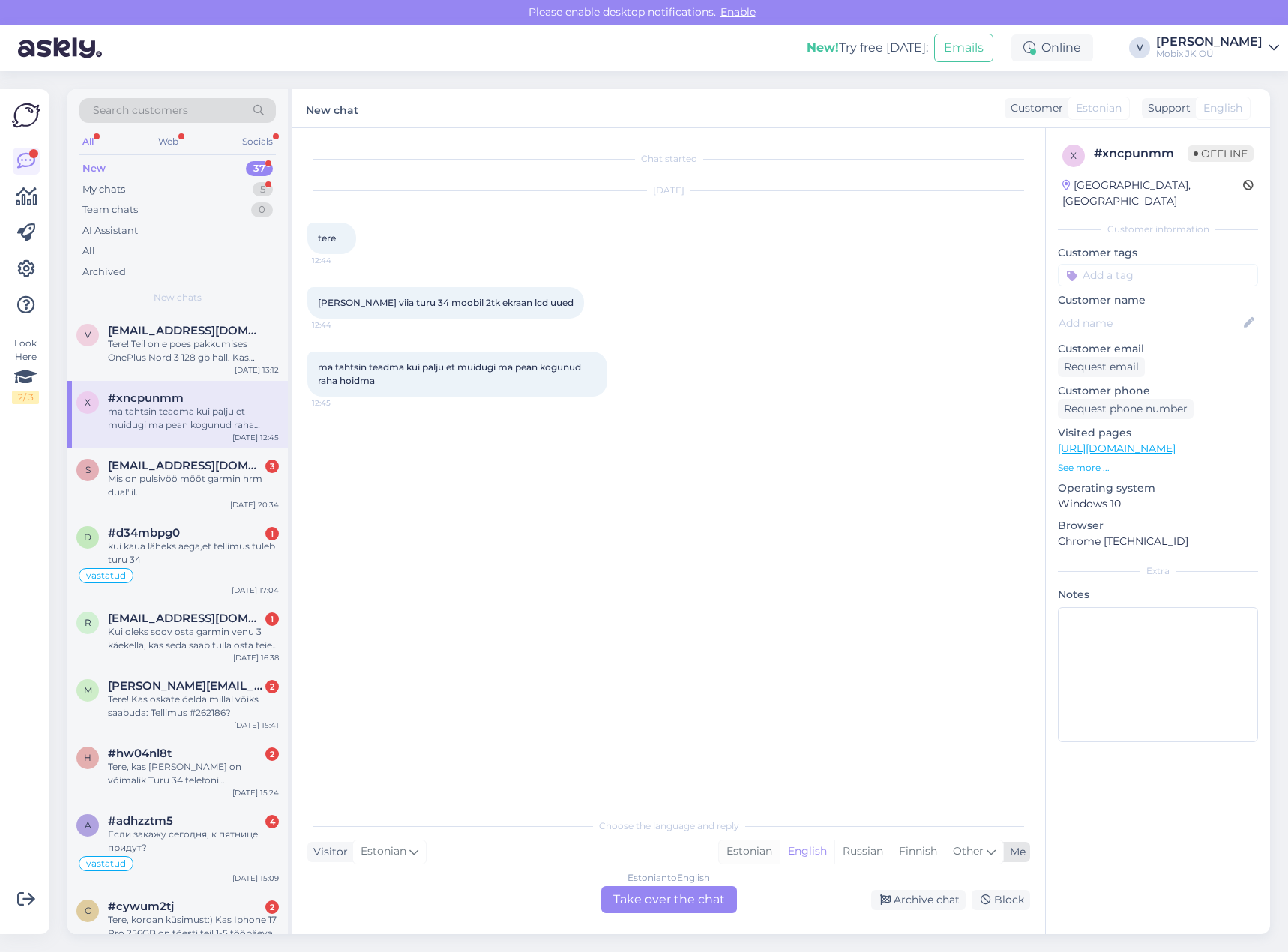
click at [748, 854] on div "Estonian" at bounding box center [749, 851] width 60 height 23
click at [716, 896] on div "Estonian to Estonian Take over the chat" at bounding box center [669, 899] width 136 height 27
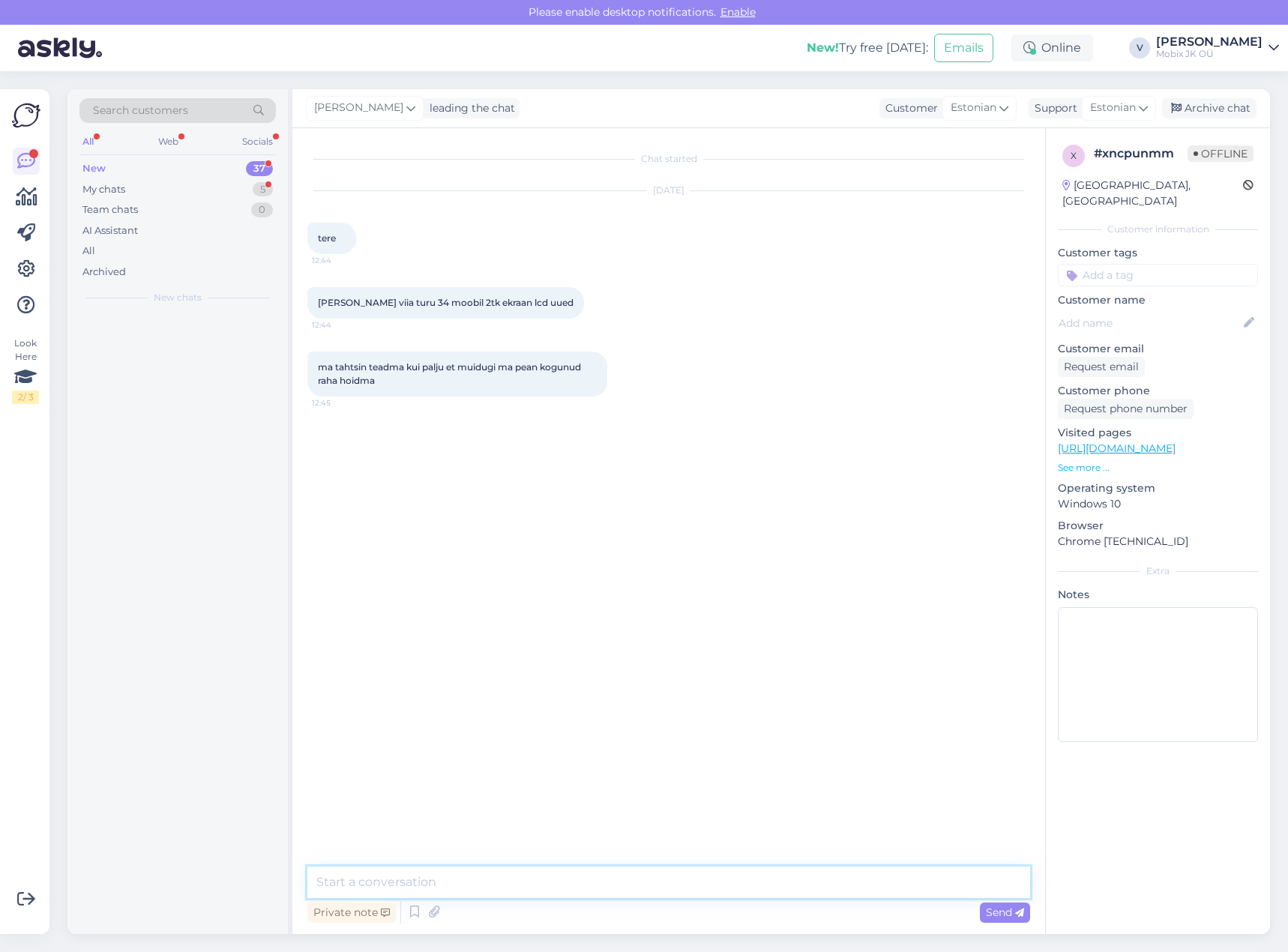
click at [716, 881] on textarea at bounding box center [668, 882] width 723 height 31
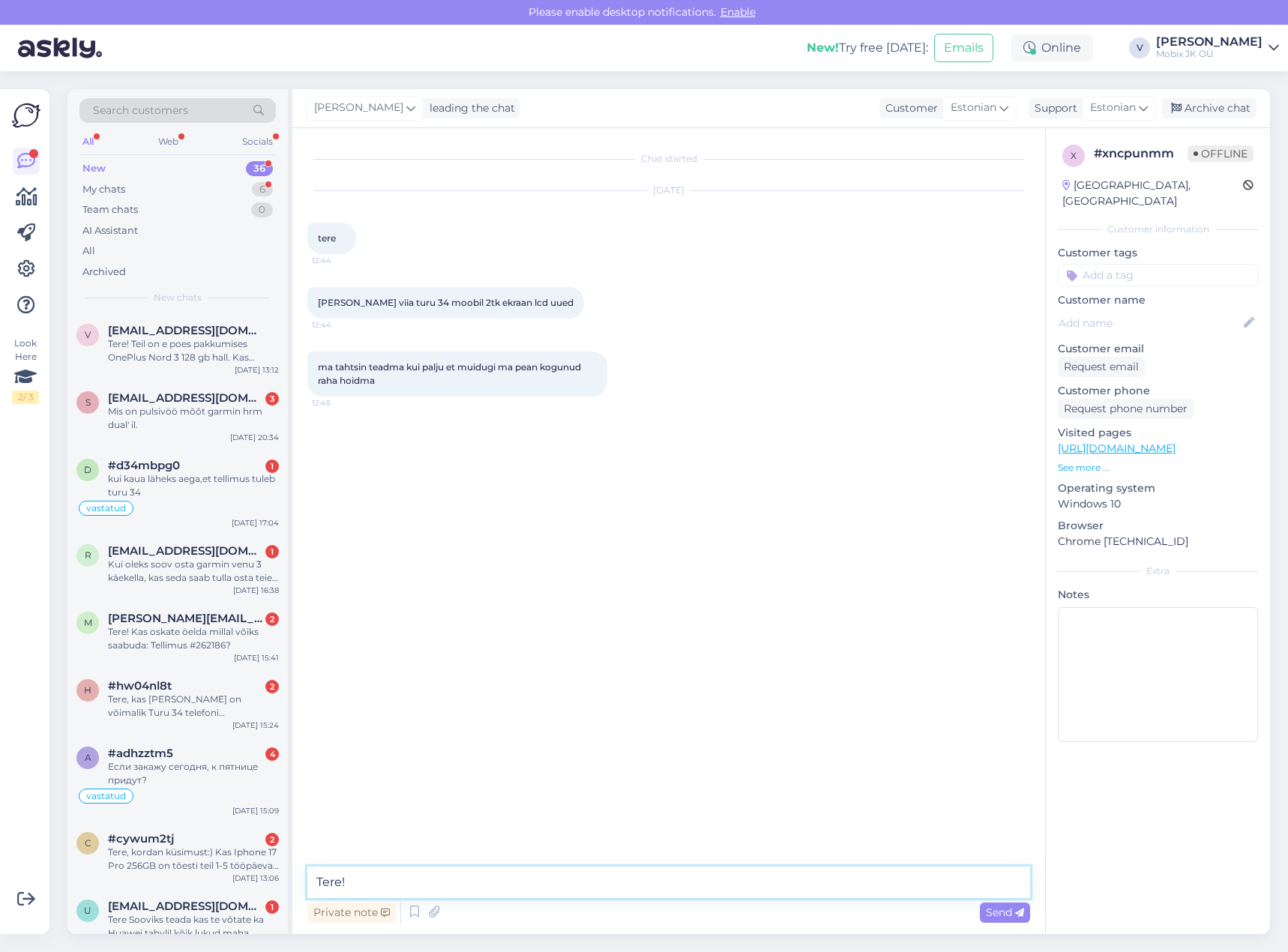
type textarea "Tere!"
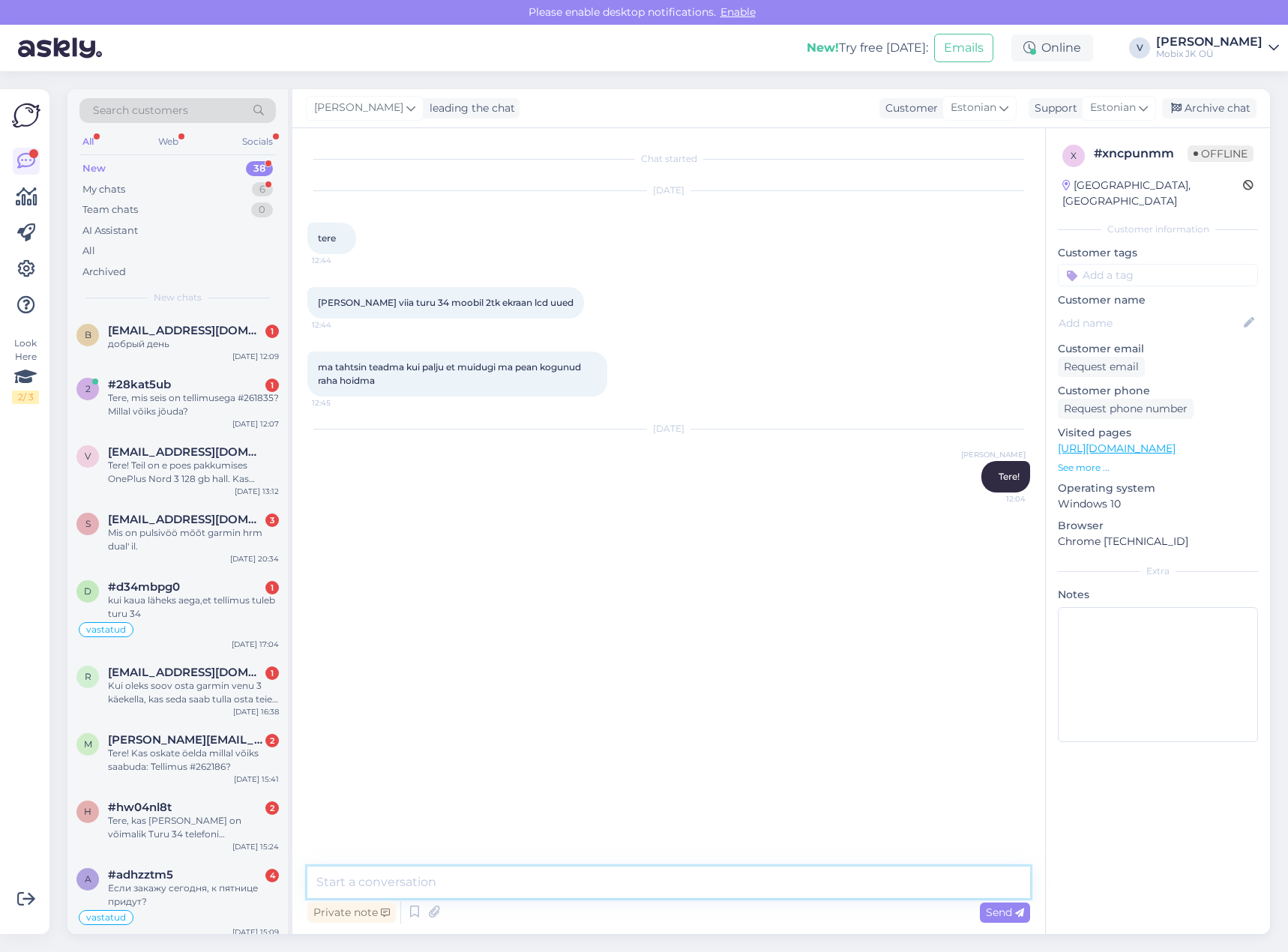
click at [813, 880] on textarea at bounding box center [668, 882] width 723 height 31
type textarea "Saatsin pakkumise meilile."
click at [1199, 264] on input at bounding box center [1157, 275] width 200 height 23
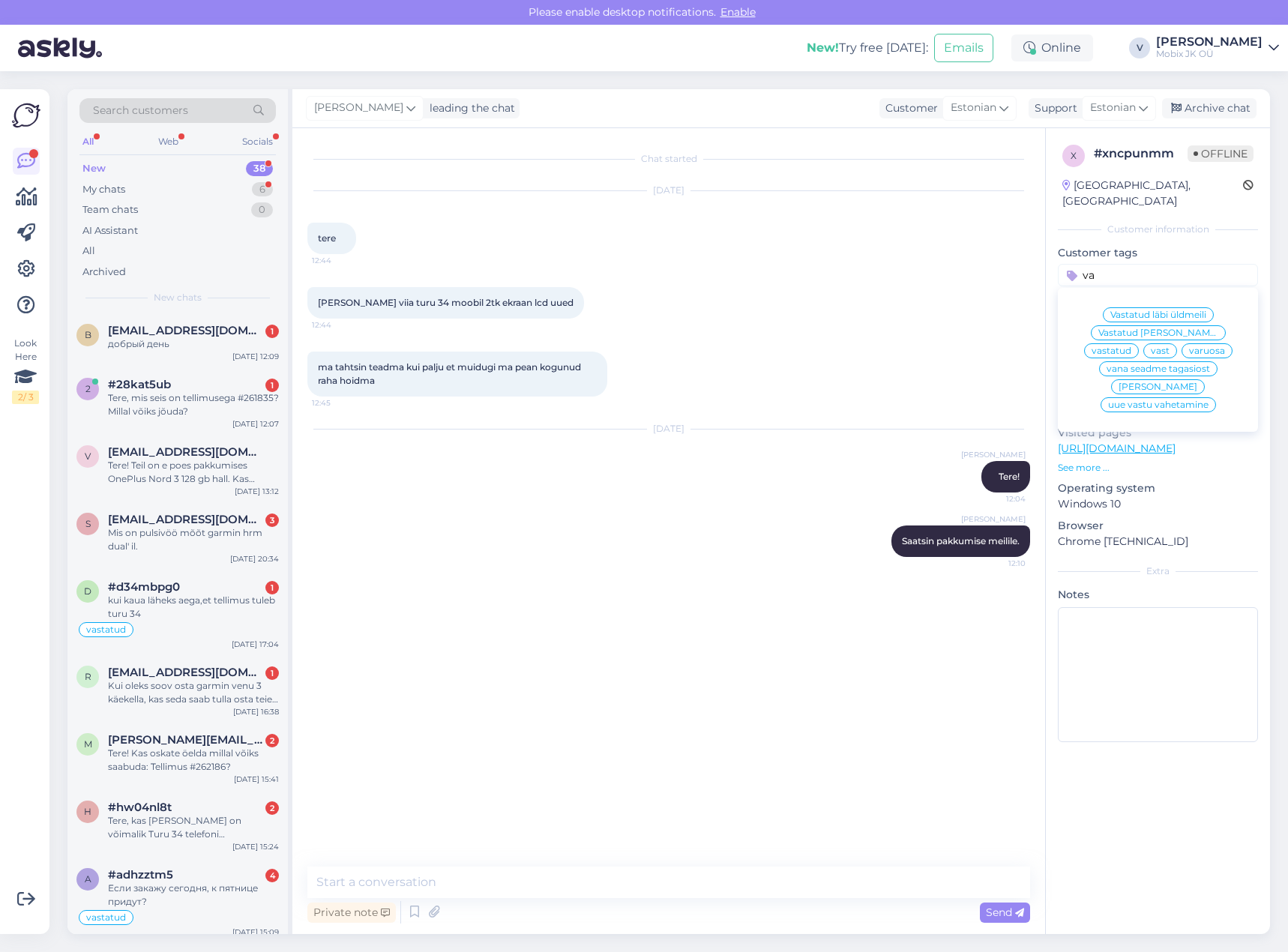
type input "va"
click at [1170, 382] on span "[PERSON_NAME]" at bounding box center [1158, 387] width 79 height 9
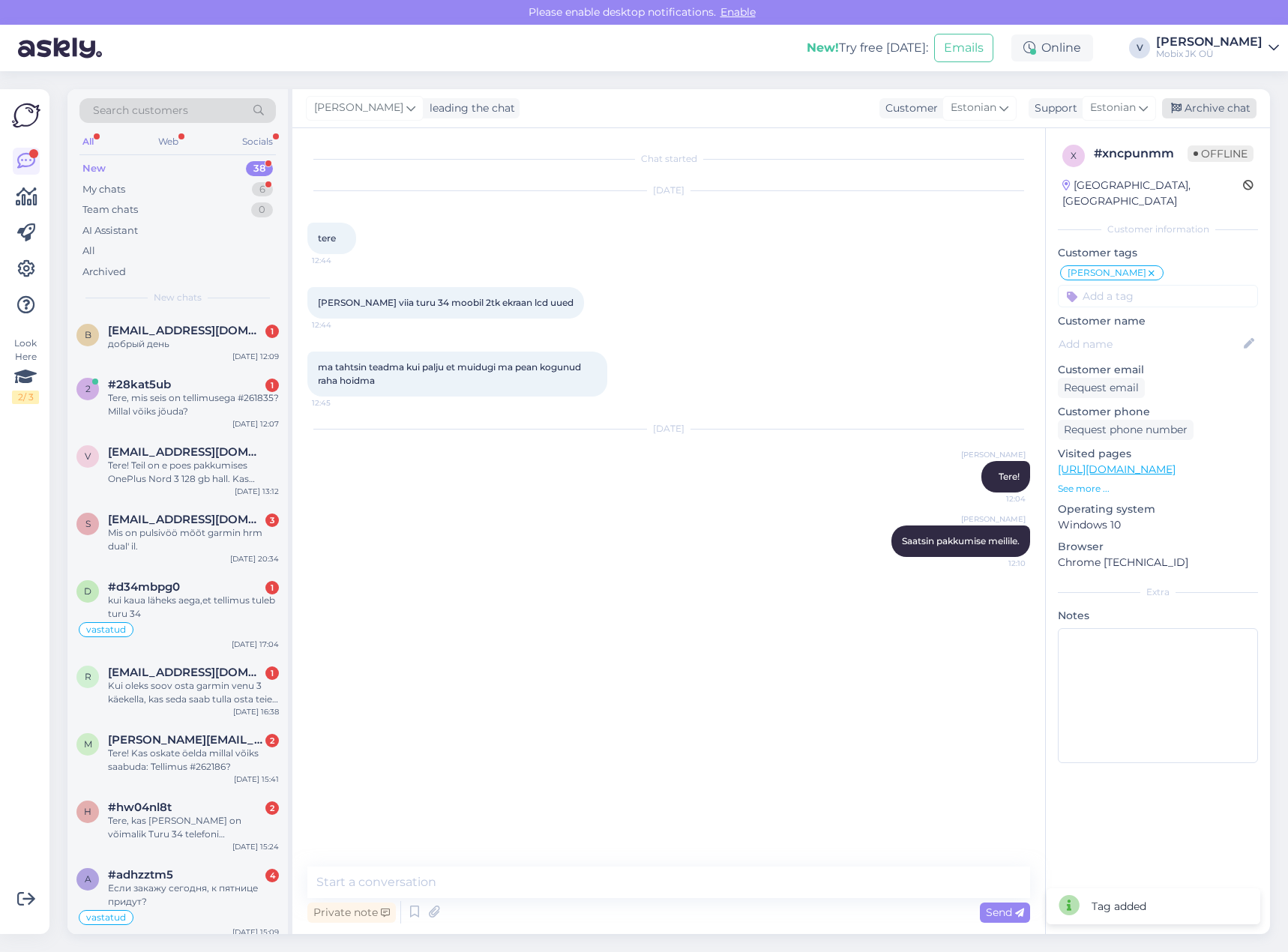
click at [1214, 101] on div "Archive chat" at bounding box center [1208, 108] width 94 height 20
click at [240, 538] on div "Mis on pulsivöö mõõt garmin hrm dual' il." at bounding box center [193, 539] width 171 height 27
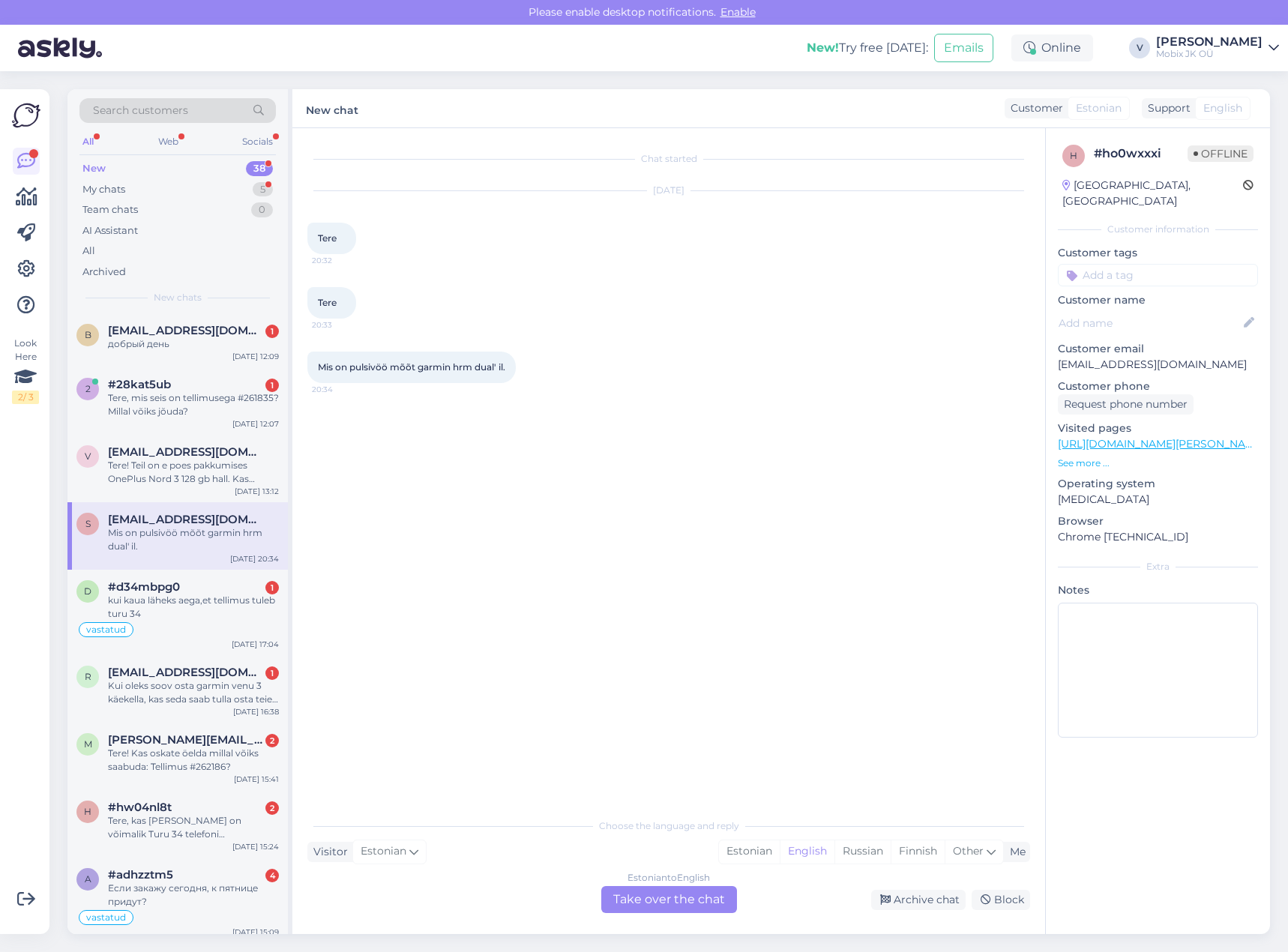
click at [183, 541] on div "Mis on pulsivöö mõõt garmin hrm dual' il." at bounding box center [193, 539] width 171 height 27
click at [757, 851] on div "Estonian" at bounding box center [749, 851] width 60 height 23
drag, startPoint x: 713, startPoint y: 903, endPoint x: 694, endPoint y: 886, distance: 25.5
click at [713, 903] on div "Estonian to Estonian Take over the chat" at bounding box center [669, 899] width 136 height 27
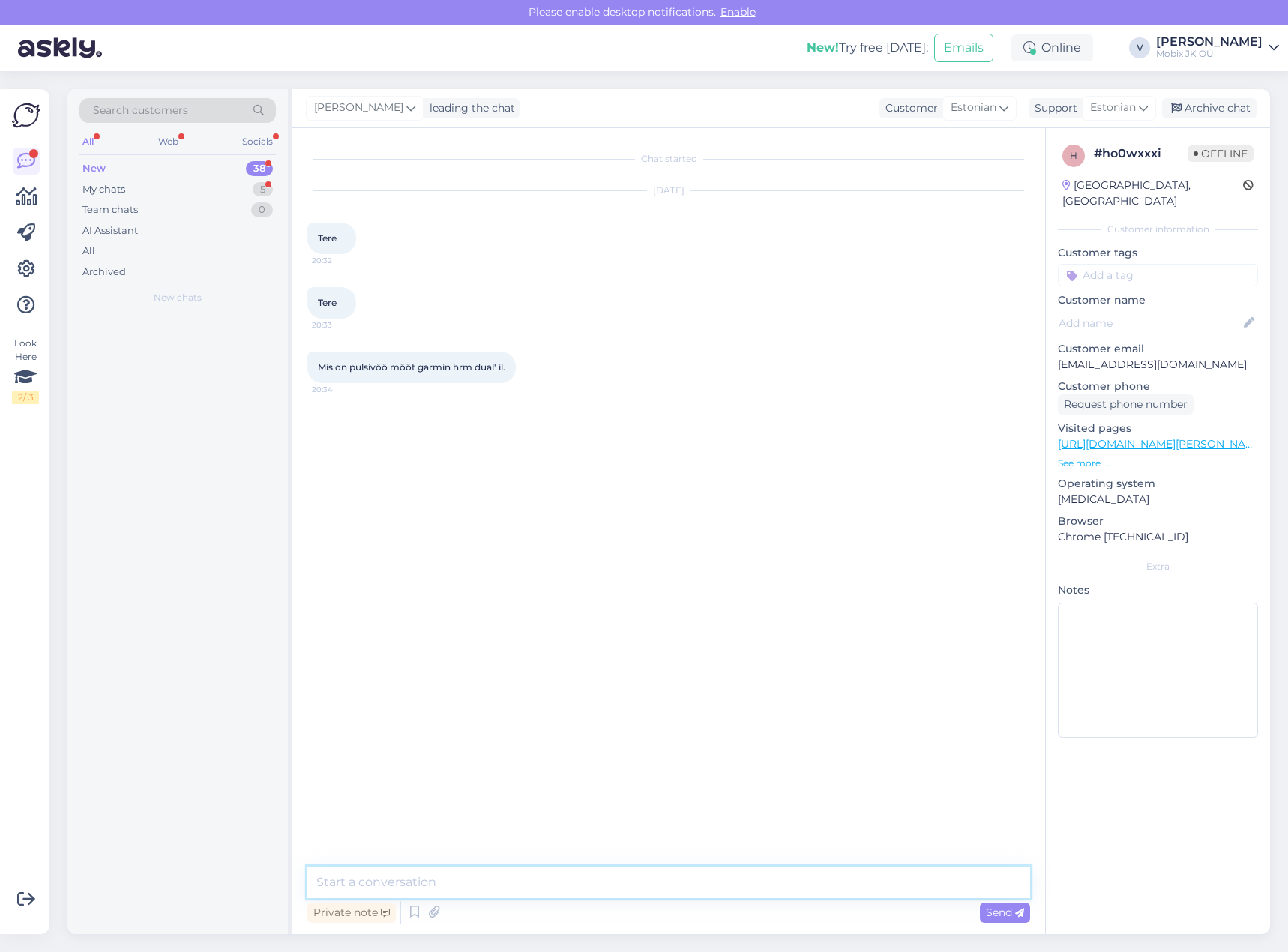
click at [691, 881] on textarea at bounding box center [668, 882] width 723 height 31
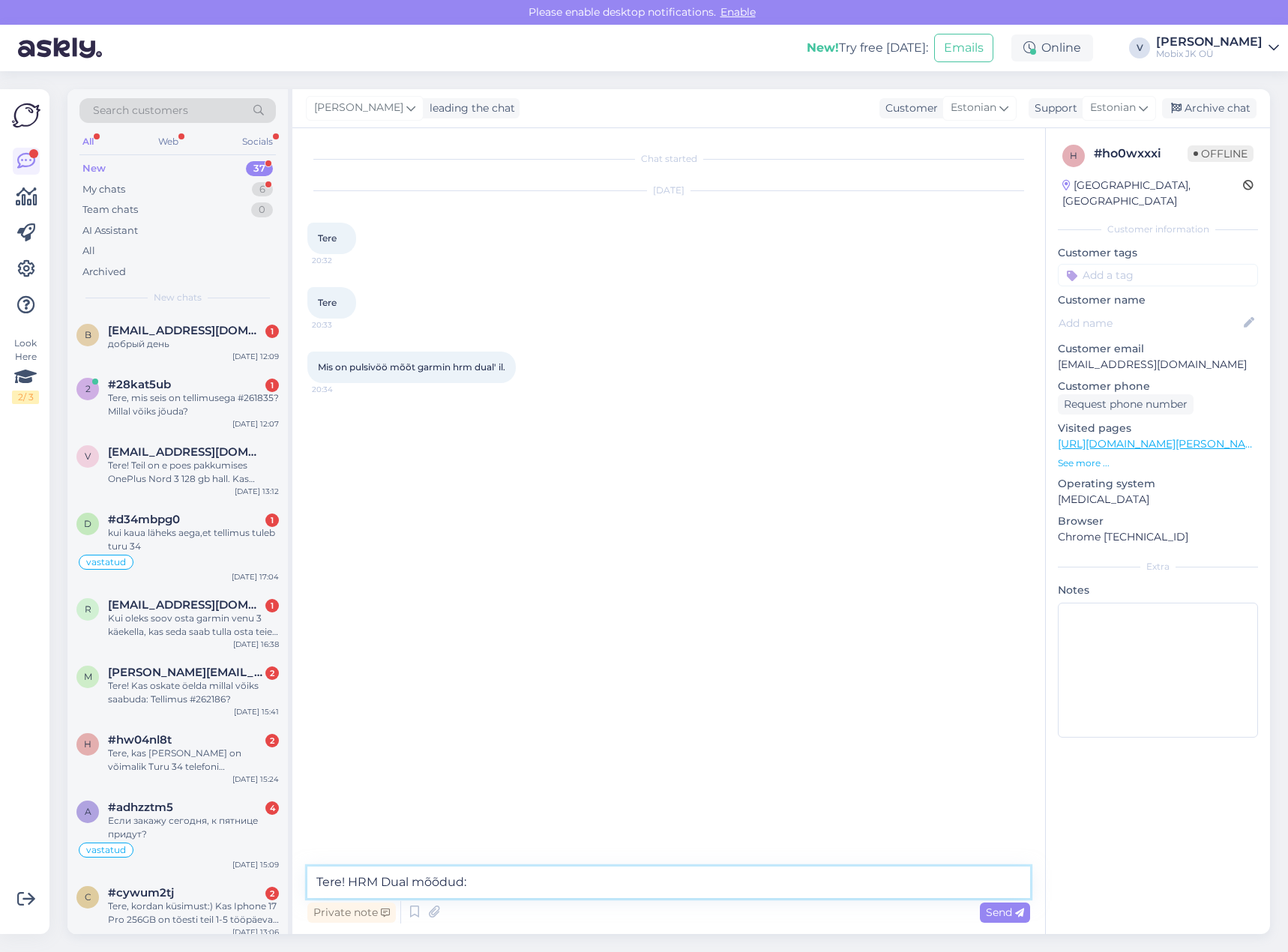
paste textarea "Dimensions in mm (L/W/H): 62 mm x 34 mm x 11 mm"
drag, startPoint x: 559, startPoint y: 881, endPoint x: 469, endPoint y: 886, distance: 90.1
click at [469, 886] on textarea "Tere! HRM Dual mõõdud: Dimensions in mm (L/W/H): 62 mm x 34 mm x 11 mm" at bounding box center [668, 882] width 723 height 31
click at [496, 881] on textarea "Tere! HRM Dual mõõdud mm (L/W/H): 62 mm x 34 mm x 11 mm" at bounding box center [668, 882] width 723 height 31
click at [542, 880] on textarea "Tere! HRM Dual mõõdud mm :(L/W/H): 62 mm x 34 mm x 11 mm" at bounding box center [668, 882] width 723 height 31
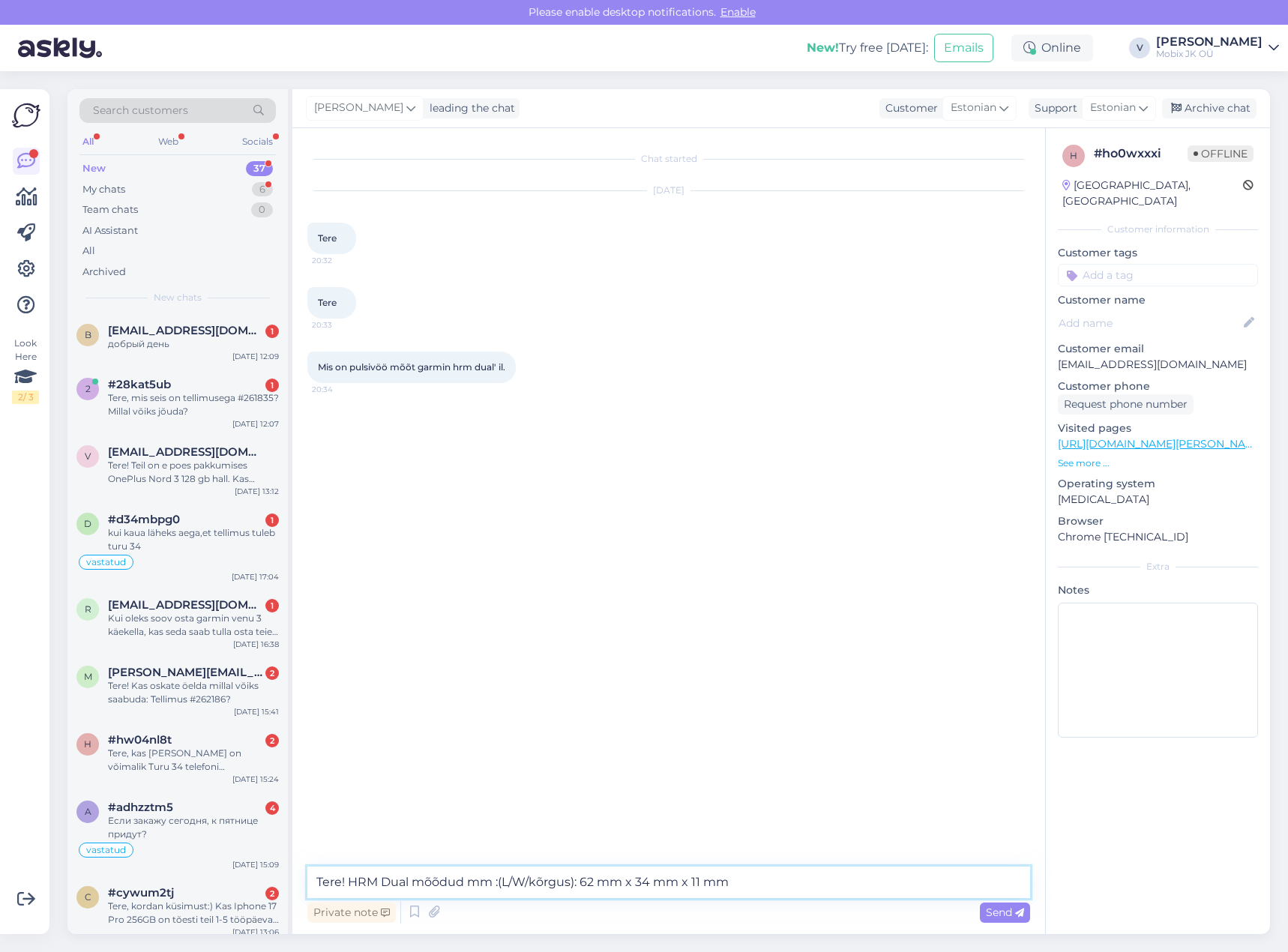
click at [528, 876] on textarea "Tere! HRM Dual mõõdud mm :(L/W/kõrgus): 62 mm x 34 mm x 11 mm" at bounding box center [668, 882] width 723 height 31
click at [506, 880] on textarea "Tere! HRM Dual mõõdud mm :(L/laius/kõrgus): 62 mm x 34 mm x 11 mm" at bounding box center [668, 882] width 723 height 31
click at [511, 880] on textarea "Tere! HRM Dual mõõdud mm :(L/laius/kõrgus): 62 mm x 34 mm x 11 mm" at bounding box center [668, 882] width 723 height 31
type textarea "Tere! HRM Dual mõõdud mm :(pikkus/laius/kõrgus): 62 mm x 34 mm x 11 mm"
click at [1013, 907] on span "Send" at bounding box center [1005, 912] width 38 height 14
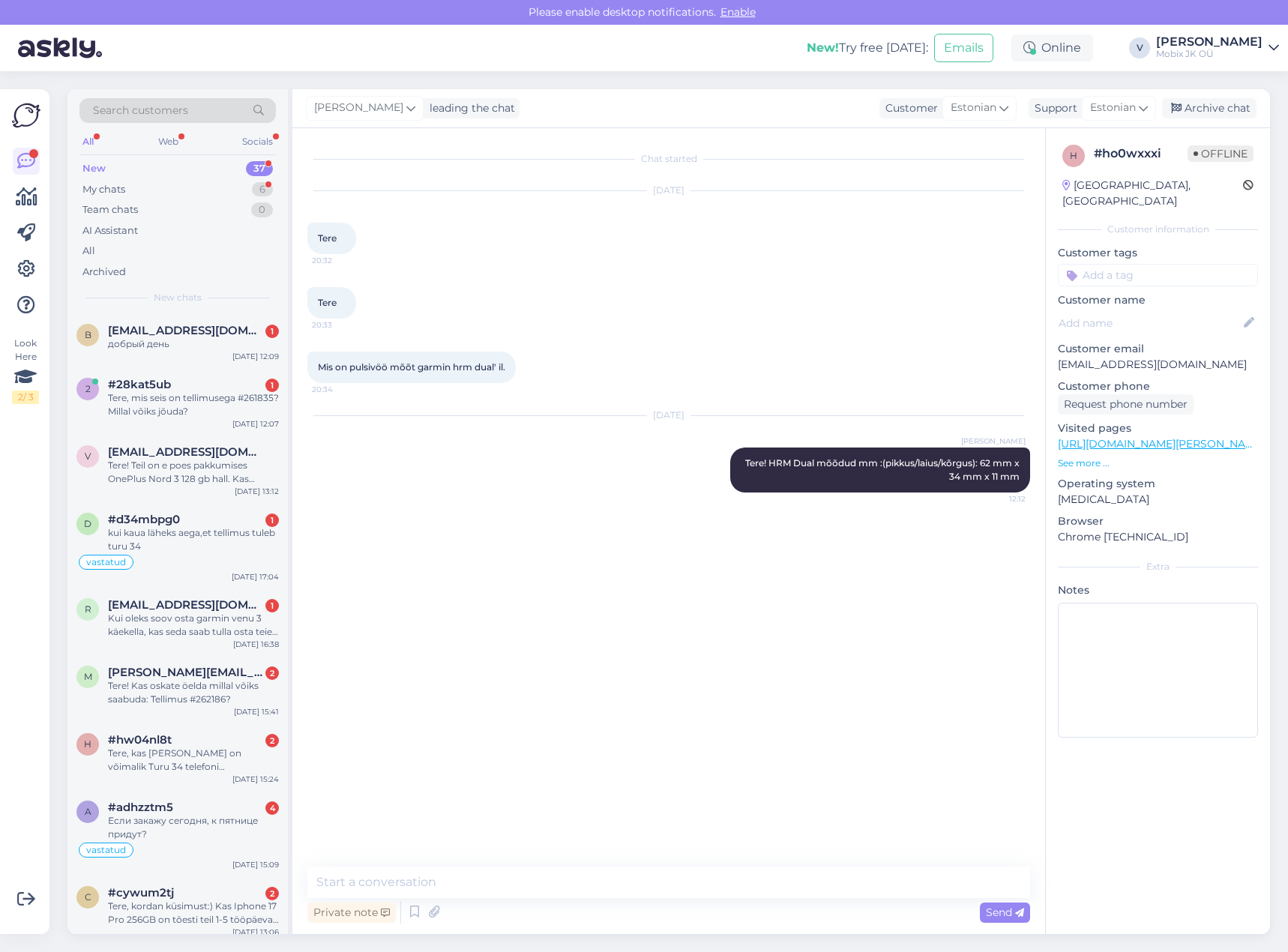
click at [1180, 264] on input at bounding box center [1157, 275] width 200 height 23
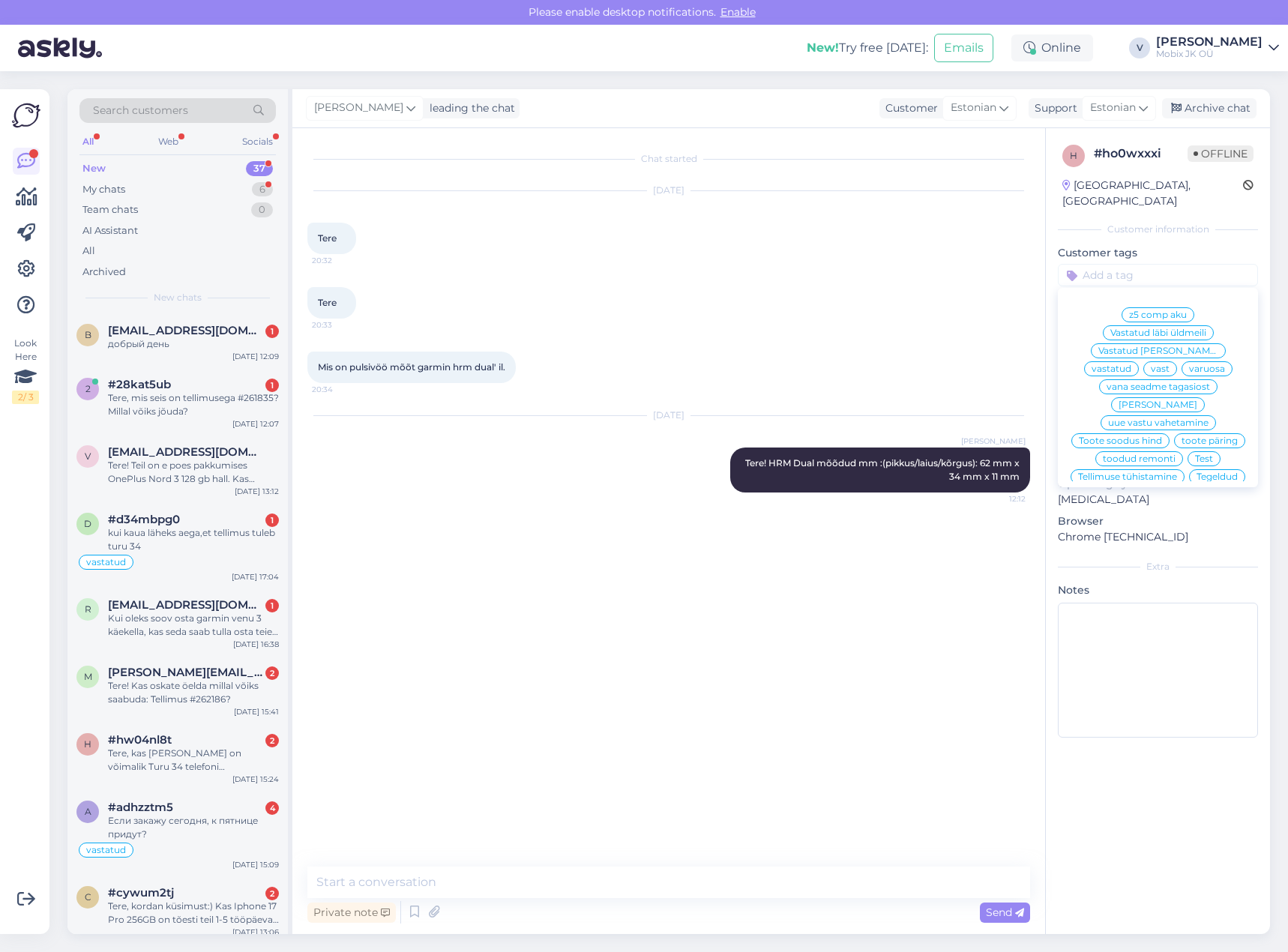
click at [1131, 365] on span "vastatud" at bounding box center [1110, 369] width 39 height 9
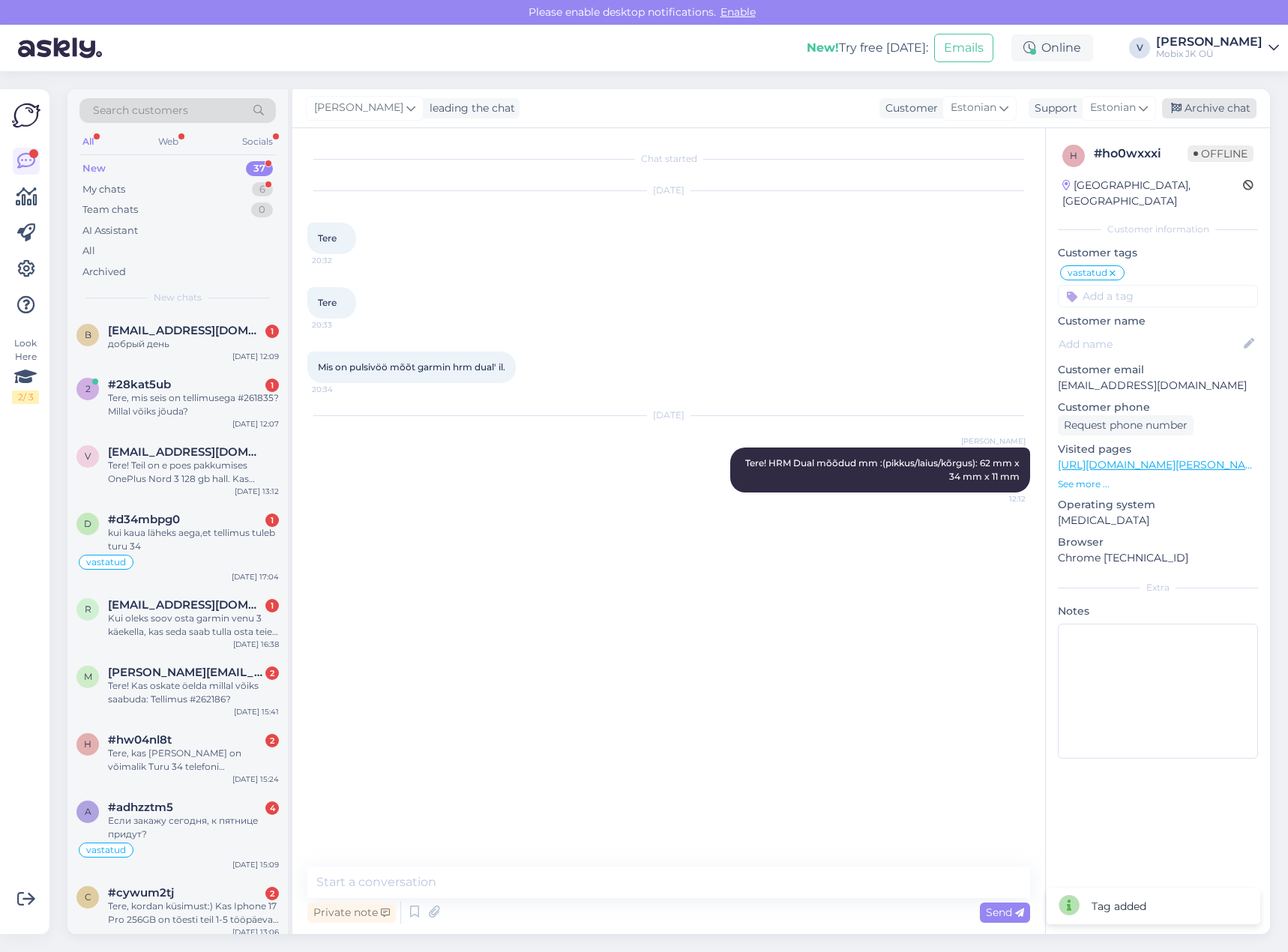
click at [1221, 104] on div "Archive chat" at bounding box center [1208, 108] width 94 height 20
click at [207, 406] on div "Tere, mis seis on tellimusega #261835? Millal võiks jõuda?" at bounding box center [193, 404] width 171 height 27
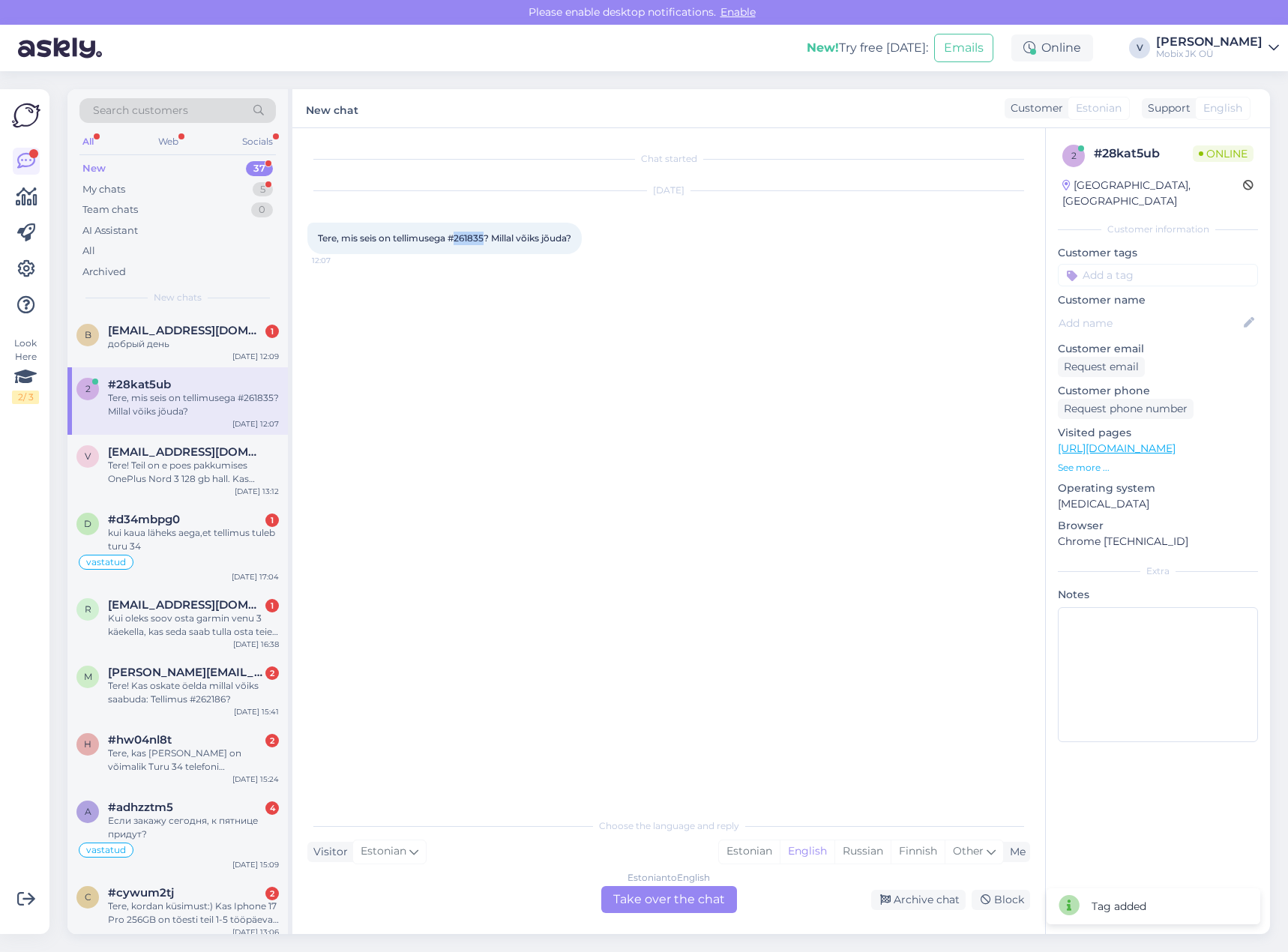
drag, startPoint x: 458, startPoint y: 235, endPoint x: 486, endPoint y: 235, distance: 28.0
click at [486, 235] on span "Tere, mis seis on tellimusega #261835? Millal võiks jõuda?" at bounding box center [444, 238] width 254 height 11
copy span "261835"
click at [232, 526] on div "#d34mbpg0 1" at bounding box center [193, 520] width 171 height 14
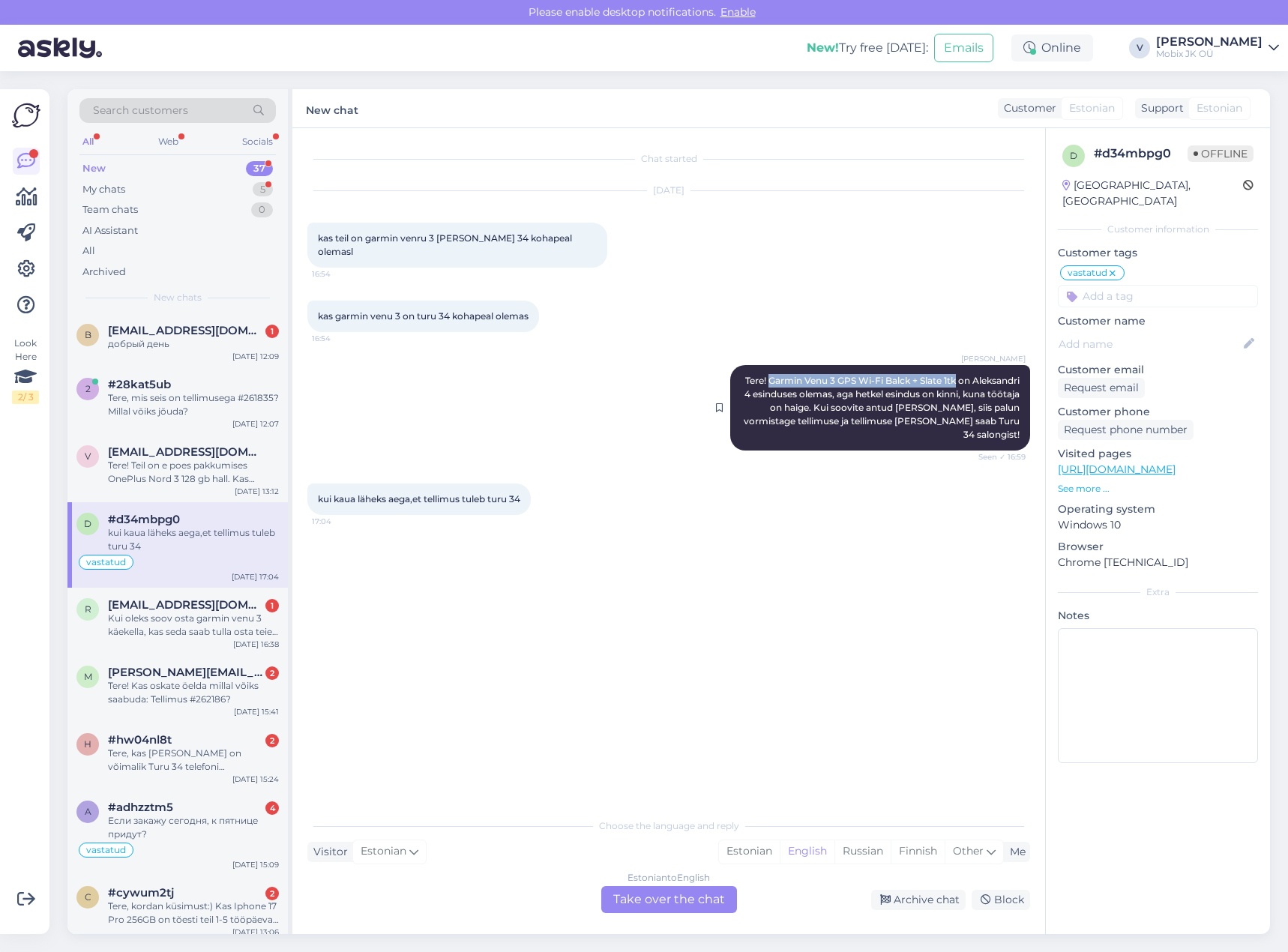
drag, startPoint x: 816, startPoint y: 369, endPoint x: 1005, endPoint y: 369, distance: 189.0
click at [1005, 375] on span "Tere! Garmin Venu 3 GPS Wi-Fi Balck + Slate 1tk on Aleksandri 4 esinduses olema…" at bounding box center [883, 407] width 278 height 65
copy span "Garmin Venu 3 GPS Wi-Fi Balck + Slate 1tk"
drag, startPoint x: 755, startPoint y: 847, endPoint x: 719, endPoint y: 878, distance: 47.5
click at [754, 851] on div "Estonian" at bounding box center [749, 851] width 60 height 23
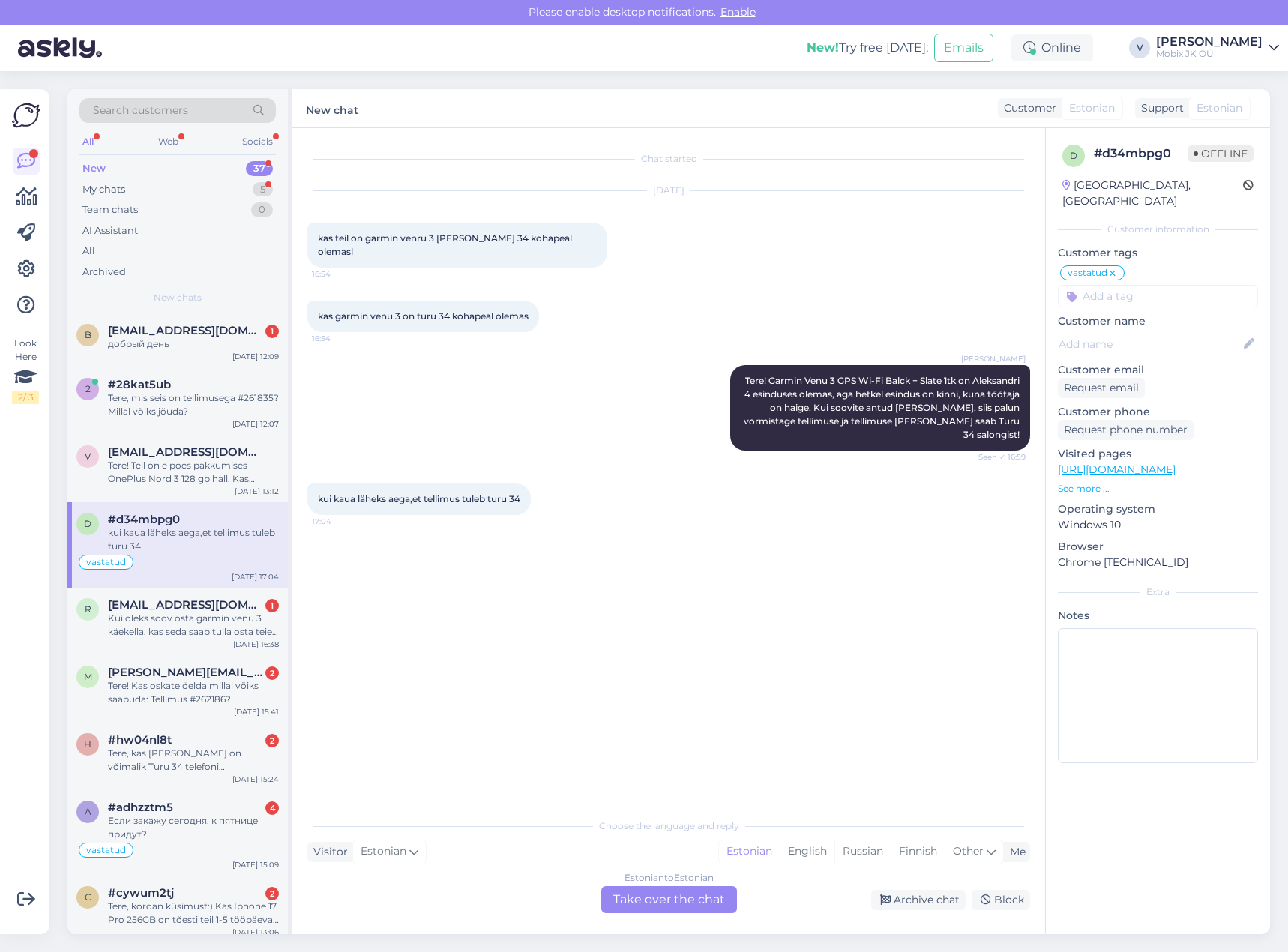
drag, startPoint x: 691, startPoint y: 904, endPoint x: 709, endPoint y: 889, distance: 23.4
click at [693, 903] on div "Estonian to Estonian Take over the chat" at bounding box center [669, 899] width 136 height 27
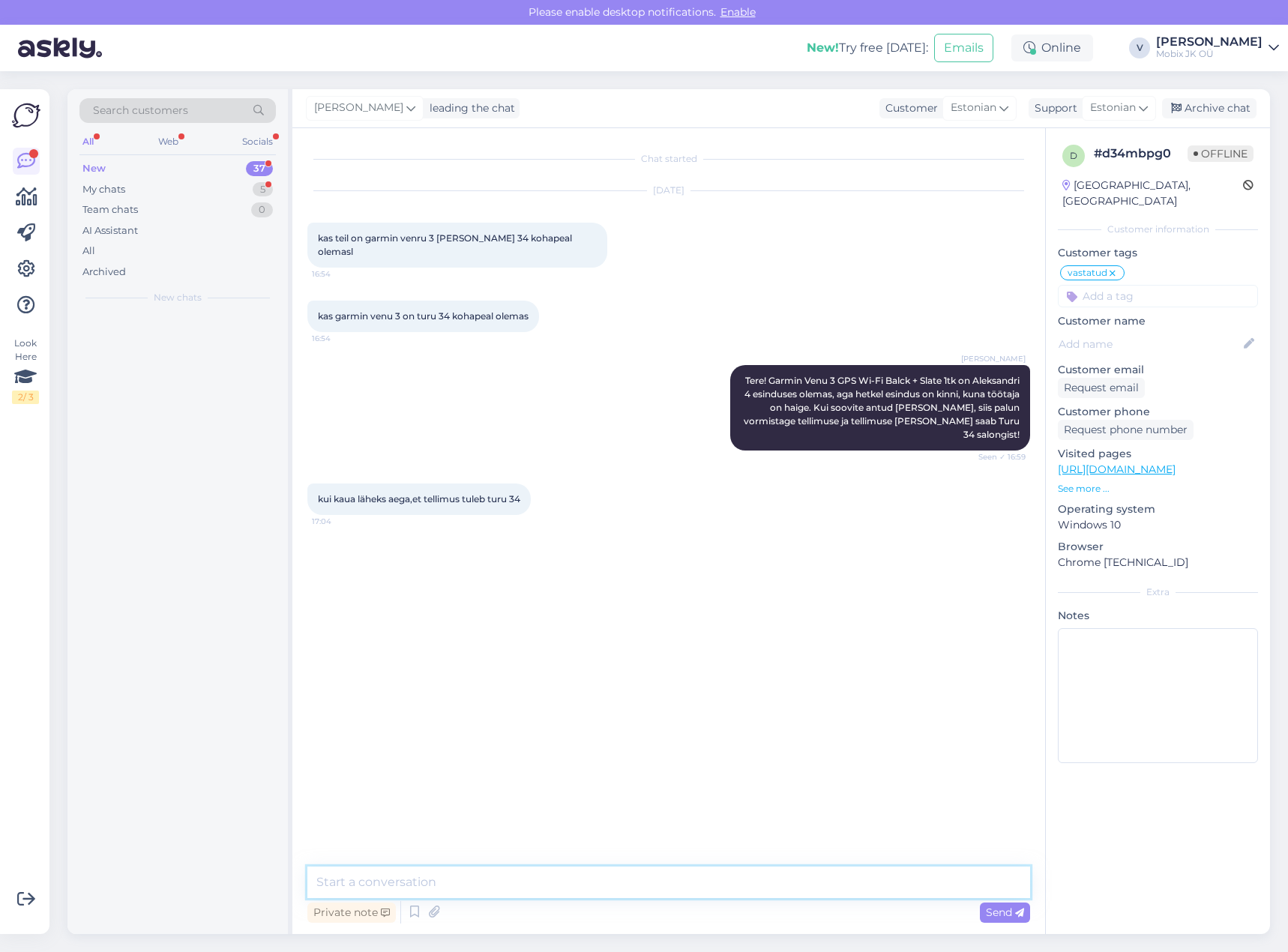
click at [715, 877] on textarea at bounding box center [668, 882] width 723 height 31
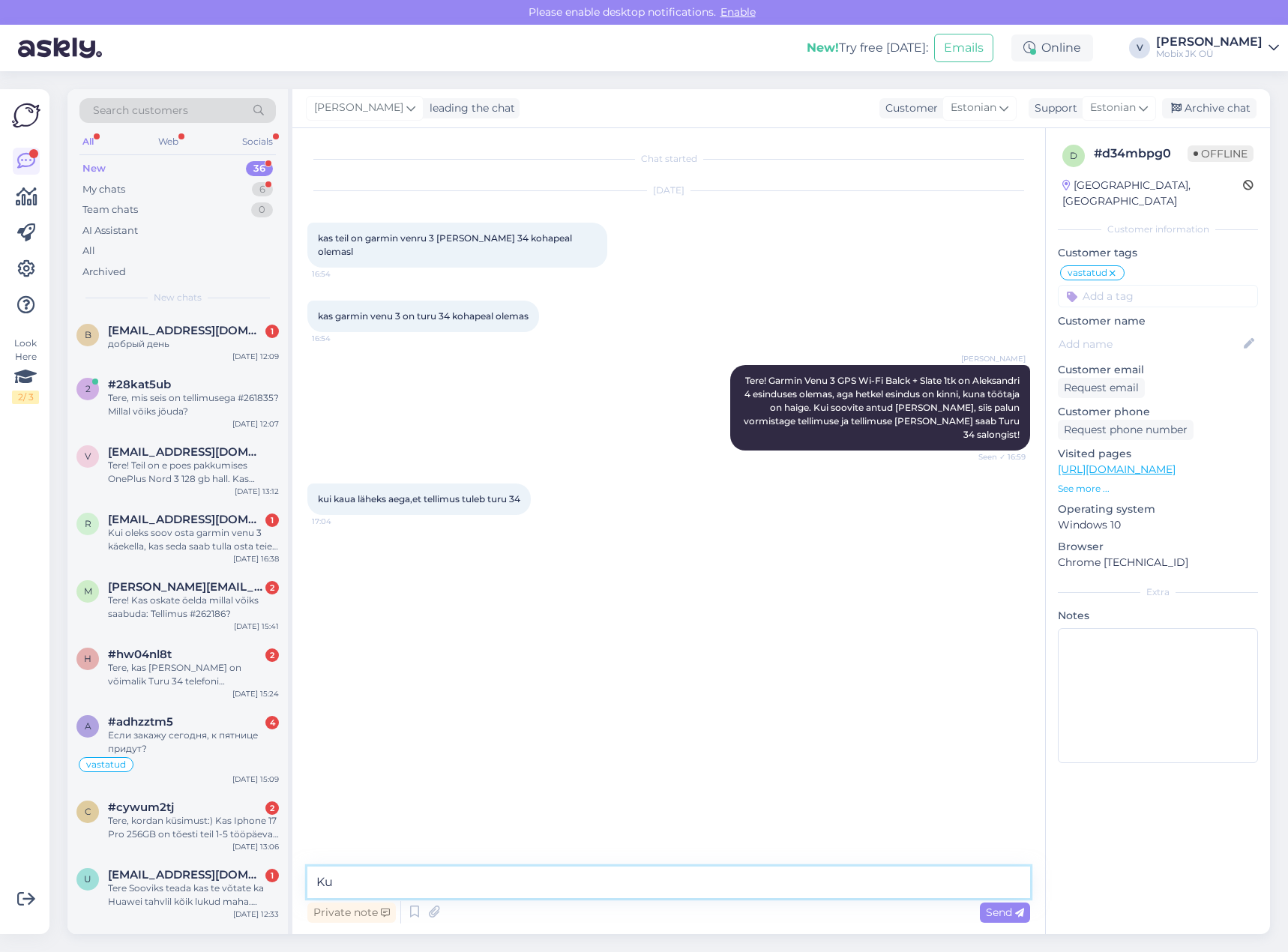
type textarea "K"
type textarea "Tere! [PERSON_NAME] asub Aleksandri esinduses, siis [PERSON_NAME] päeval saabub…"
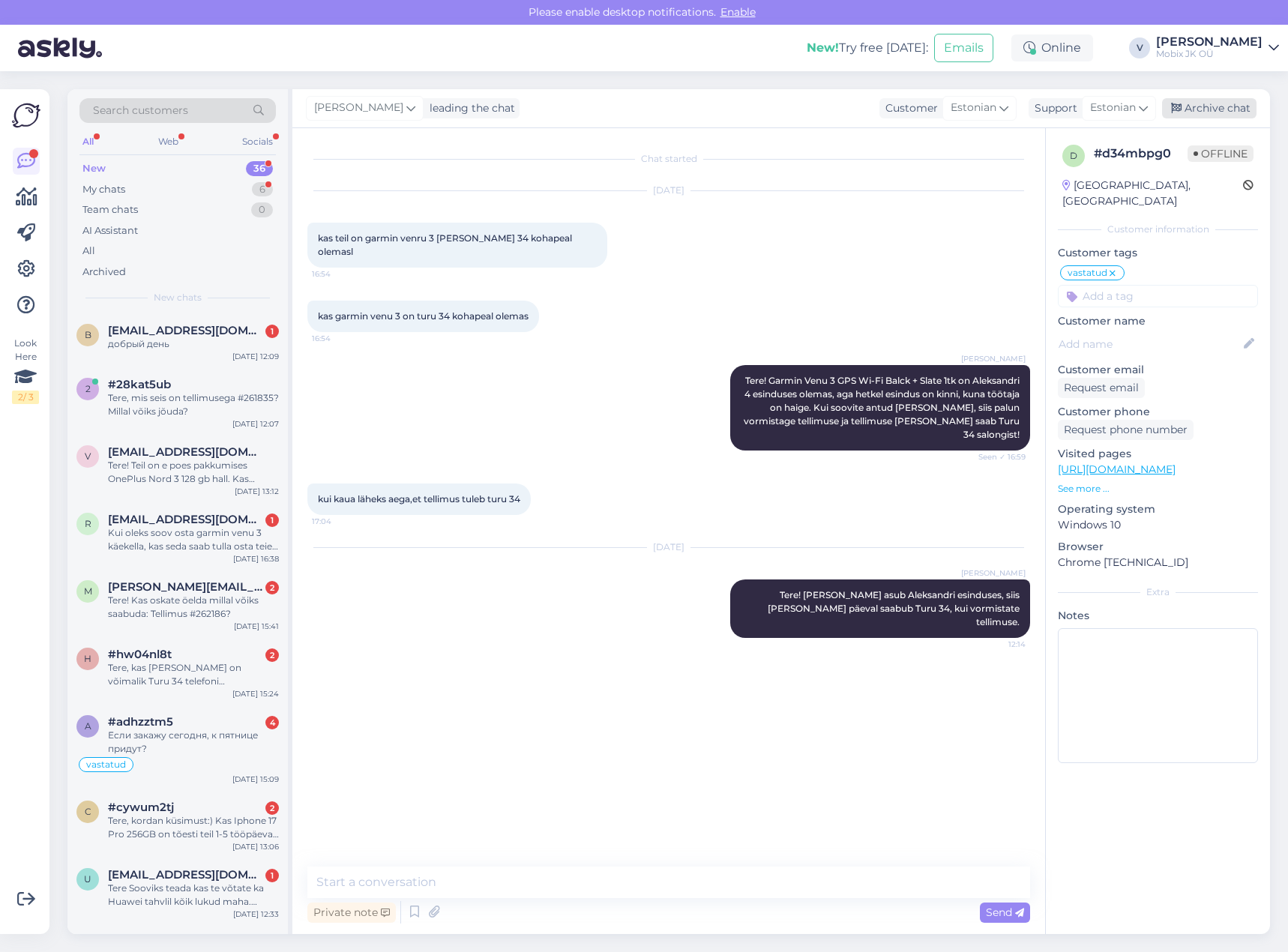
click at [1236, 109] on div "Archive chat" at bounding box center [1208, 108] width 94 height 20
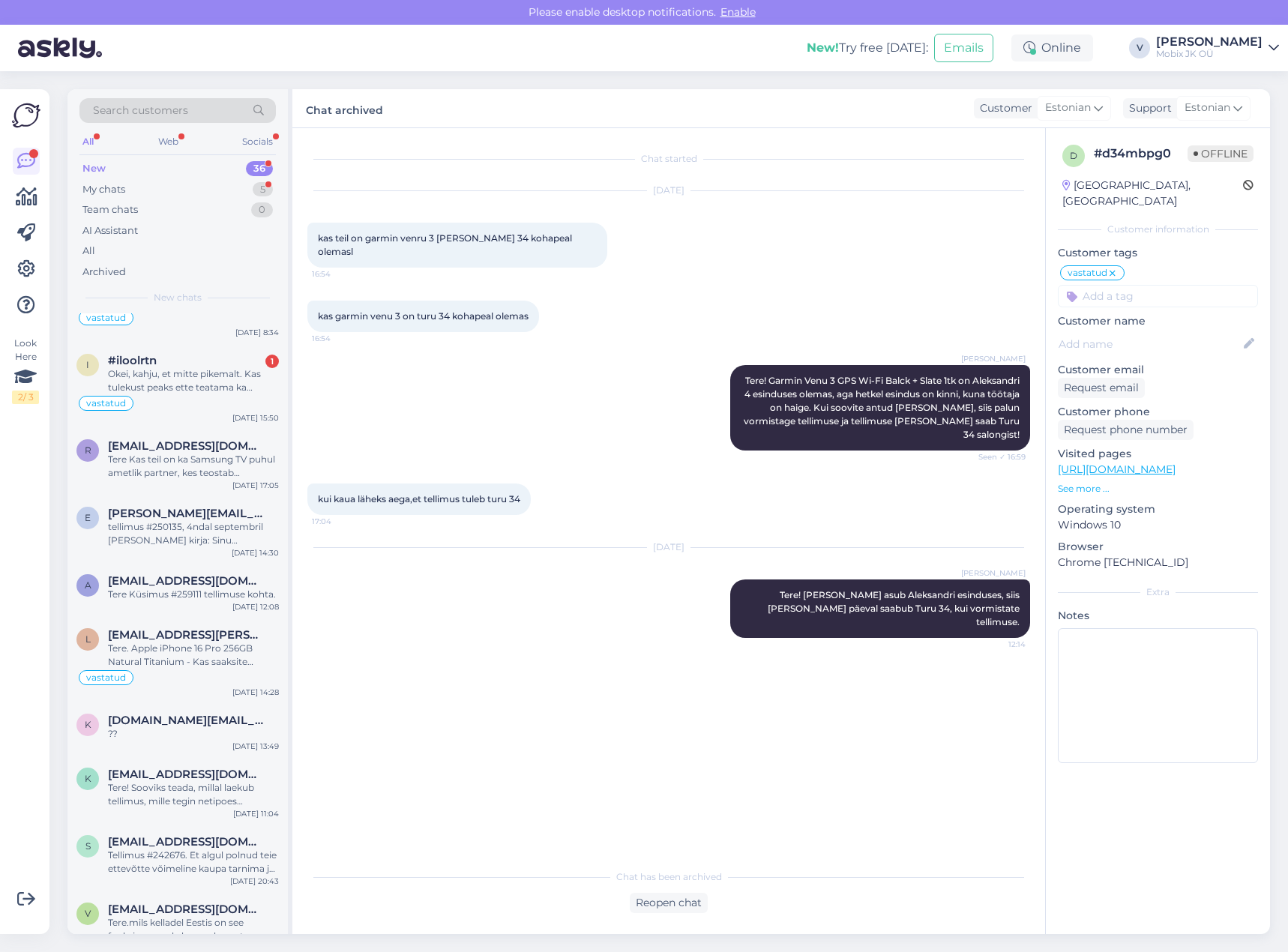
scroll to position [1817, 0]
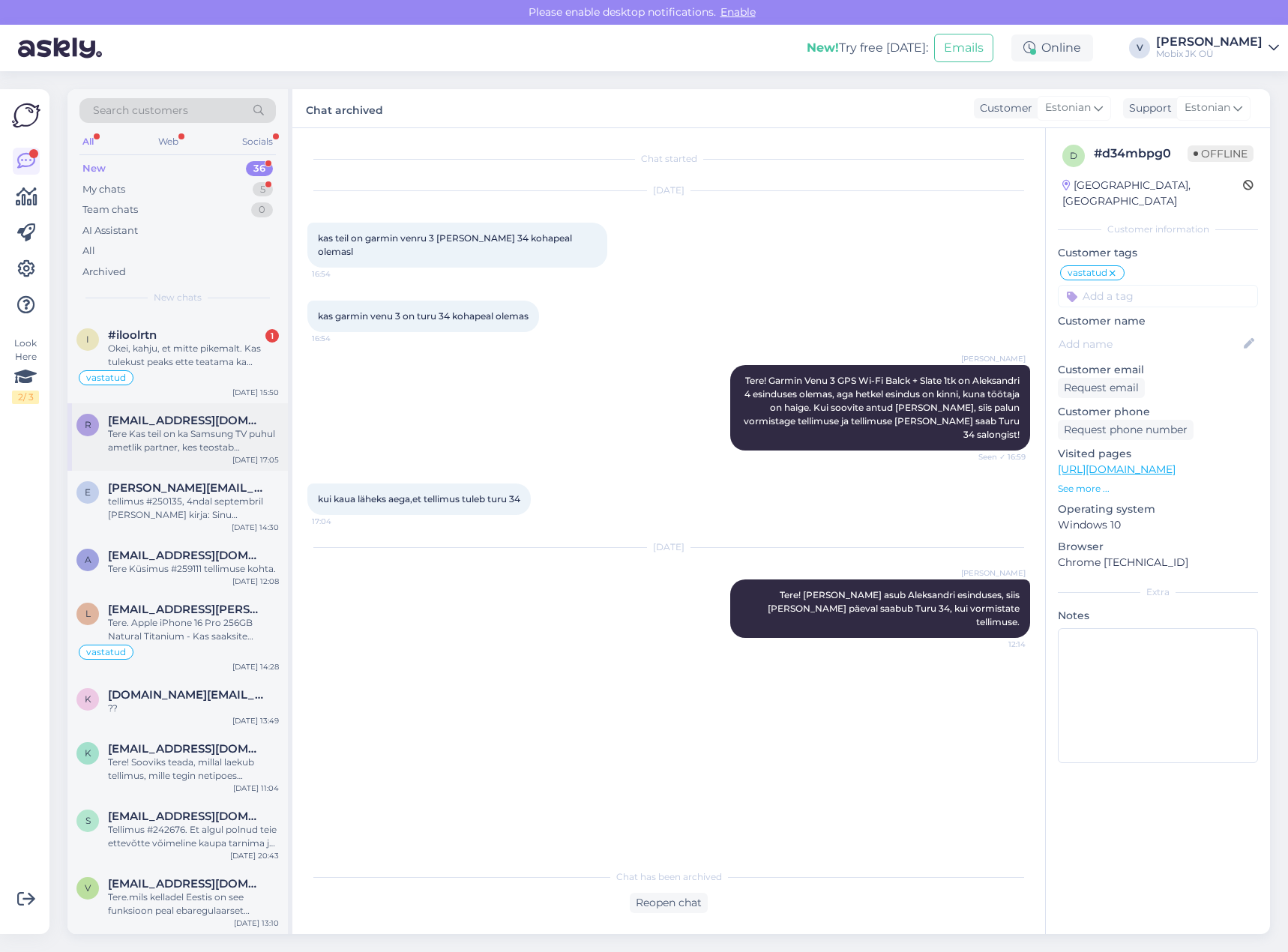
click at [212, 451] on div "Tere Kas teil on ka Samsung TV puhul ametlik partner, kes teostab garantiitöid?" at bounding box center [193, 440] width 171 height 27
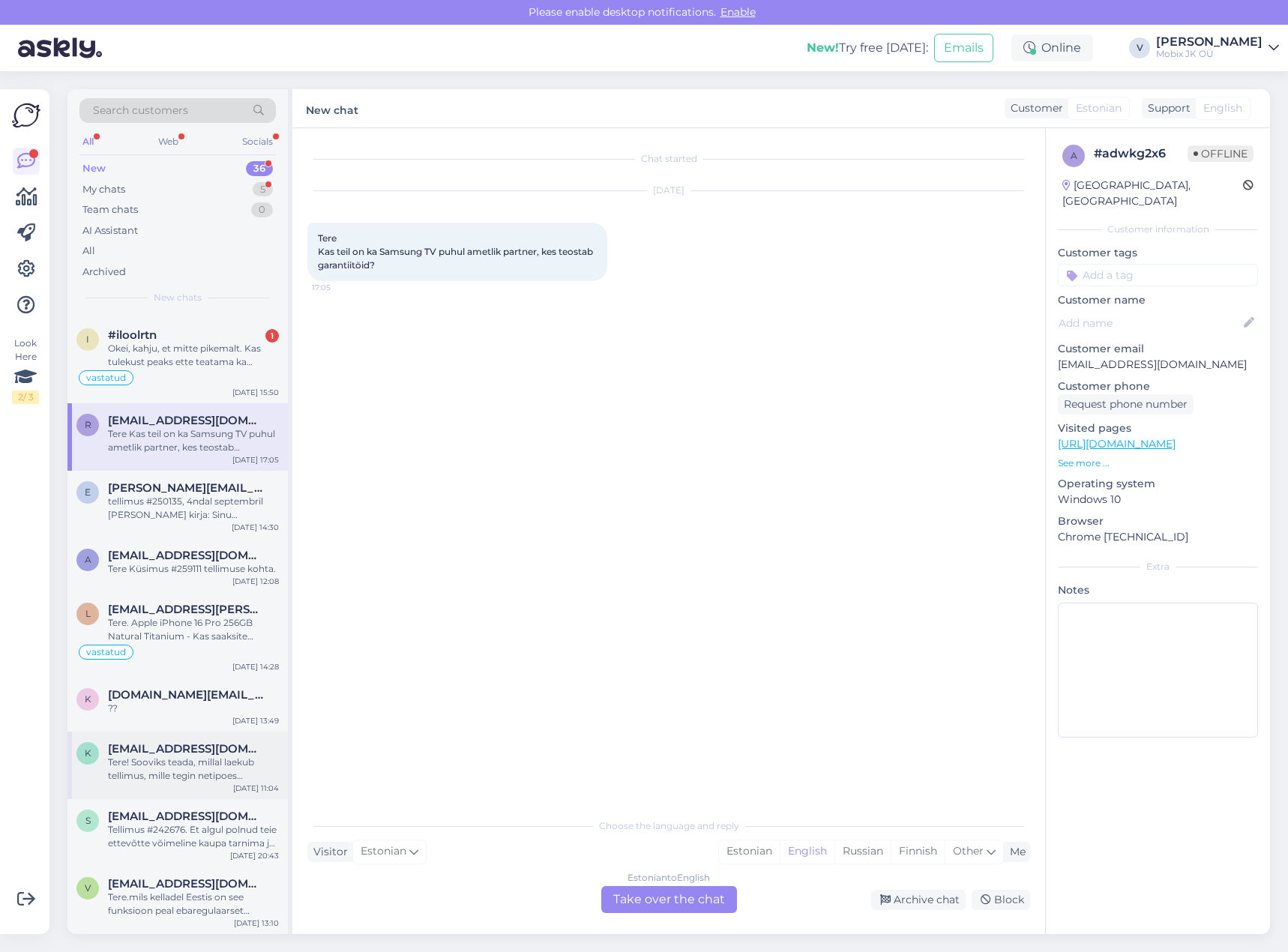
click at [204, 763] on div "Tere! Sooviks teada, millal laekub tellimus, mille tegin netipoes 1.septembril.…" at bounding box center [193, 769] width 171 height 27
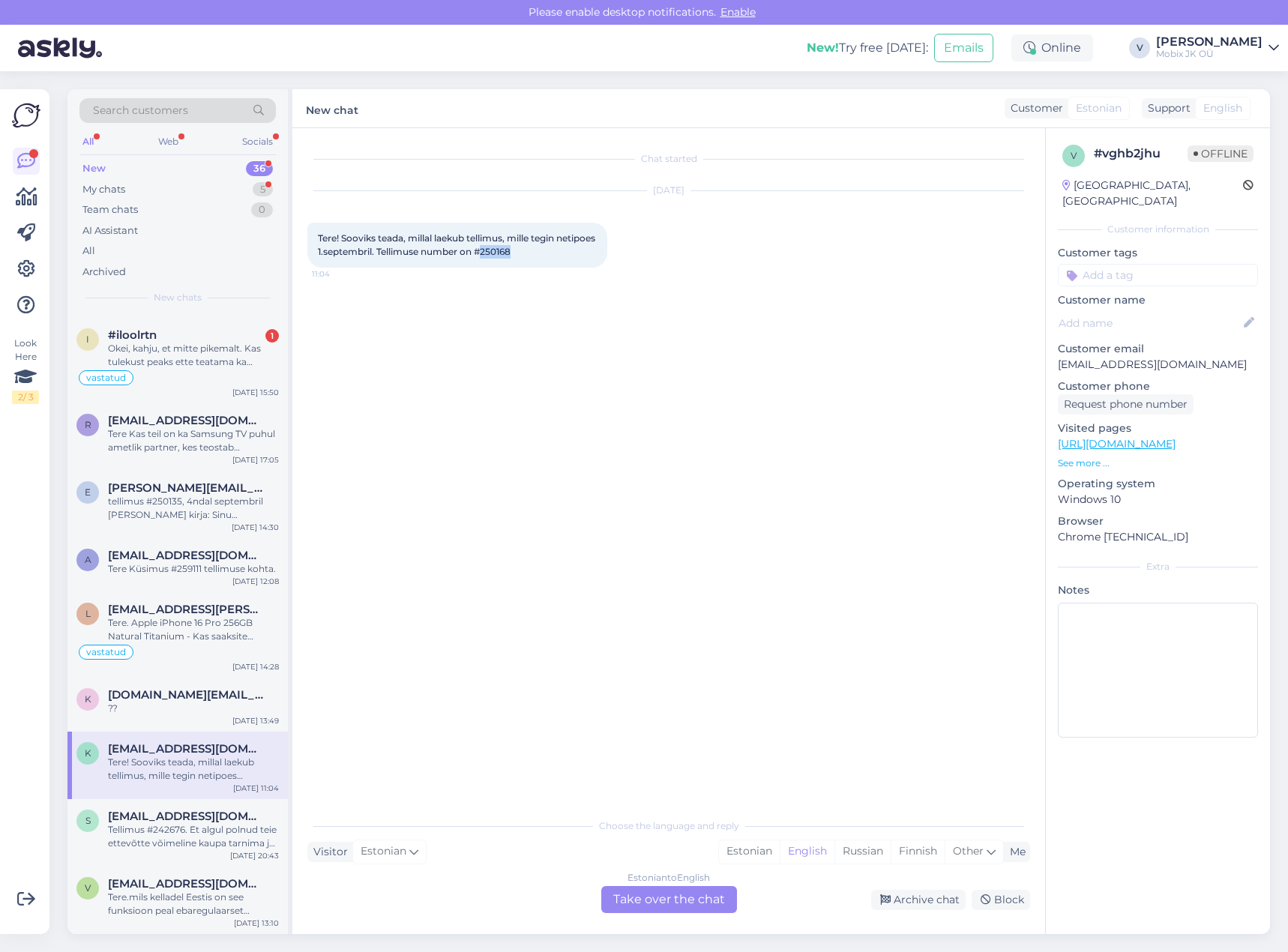
drag, startPoint x: 524, startPoint y: 251, endPoint x: 561, endPoint y: 251, distance: 37.0
click at [561, 251] on div "Tere! Sooviks teada, millal laekub tellimus, mille tegin netipoes [DATE]. Telli…" at bounding box center [456, 245] width 300 height 45
copy span "250168"
click at [1138, 264] on input at bounding box center [1157, 275] width 200 height 23
type input "tü"
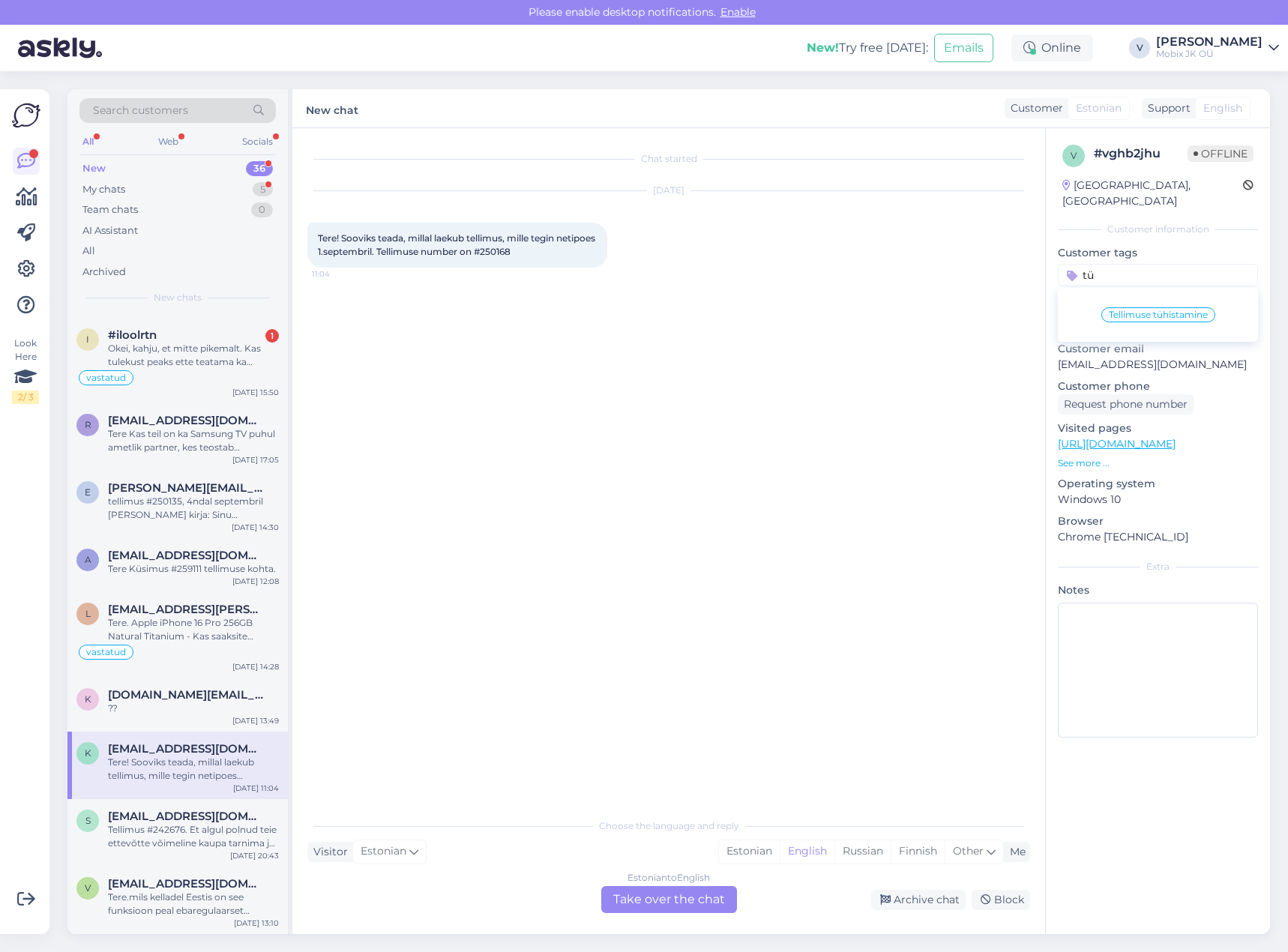
click at [1150, 307] on div "Tellimuse tühistamine" at bounding box center [1158, 314] width 114 height 15
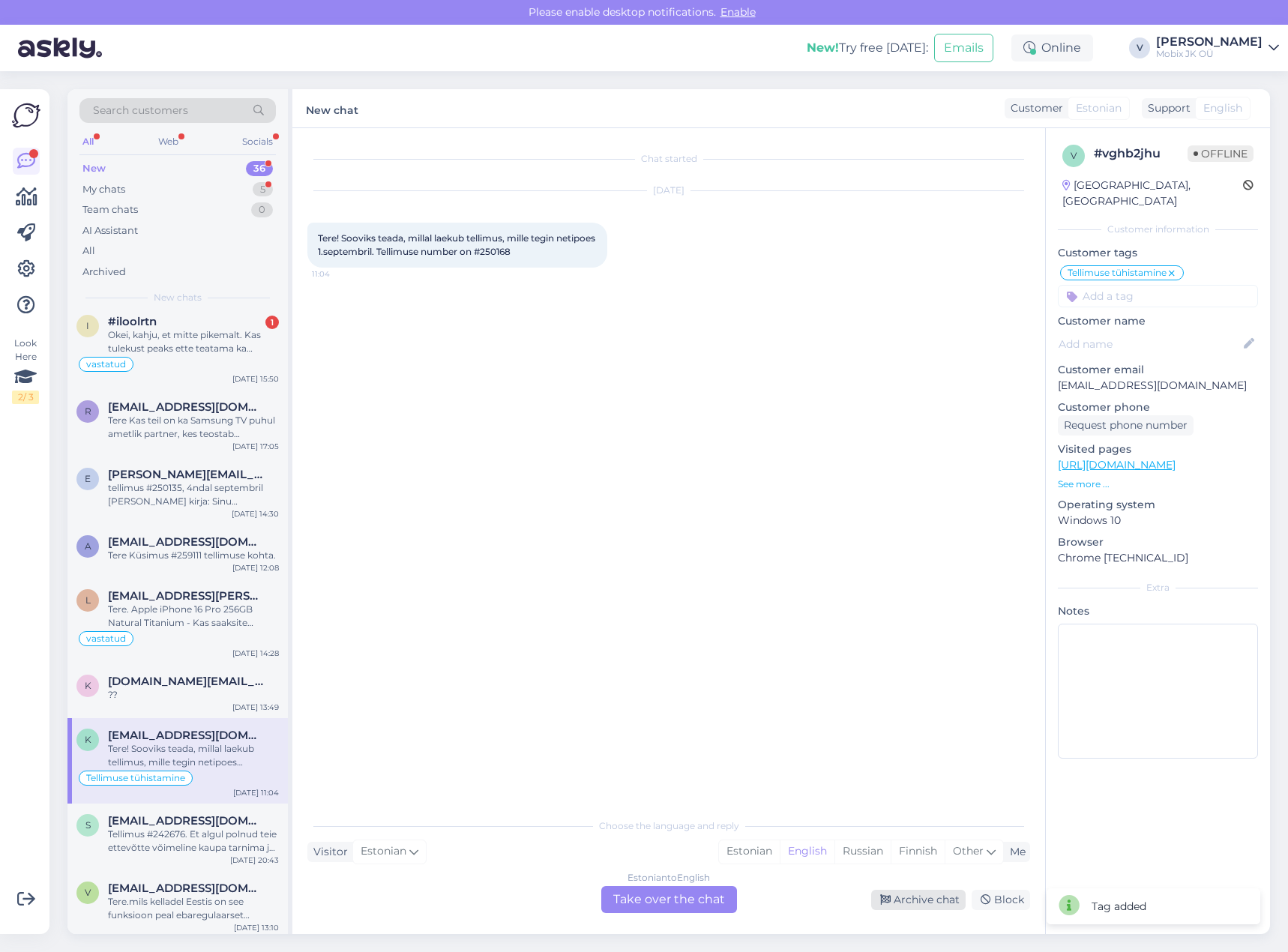
click at [947, 902] on div "Archive chat" at bounding box center [918, 900] width 94 height 20
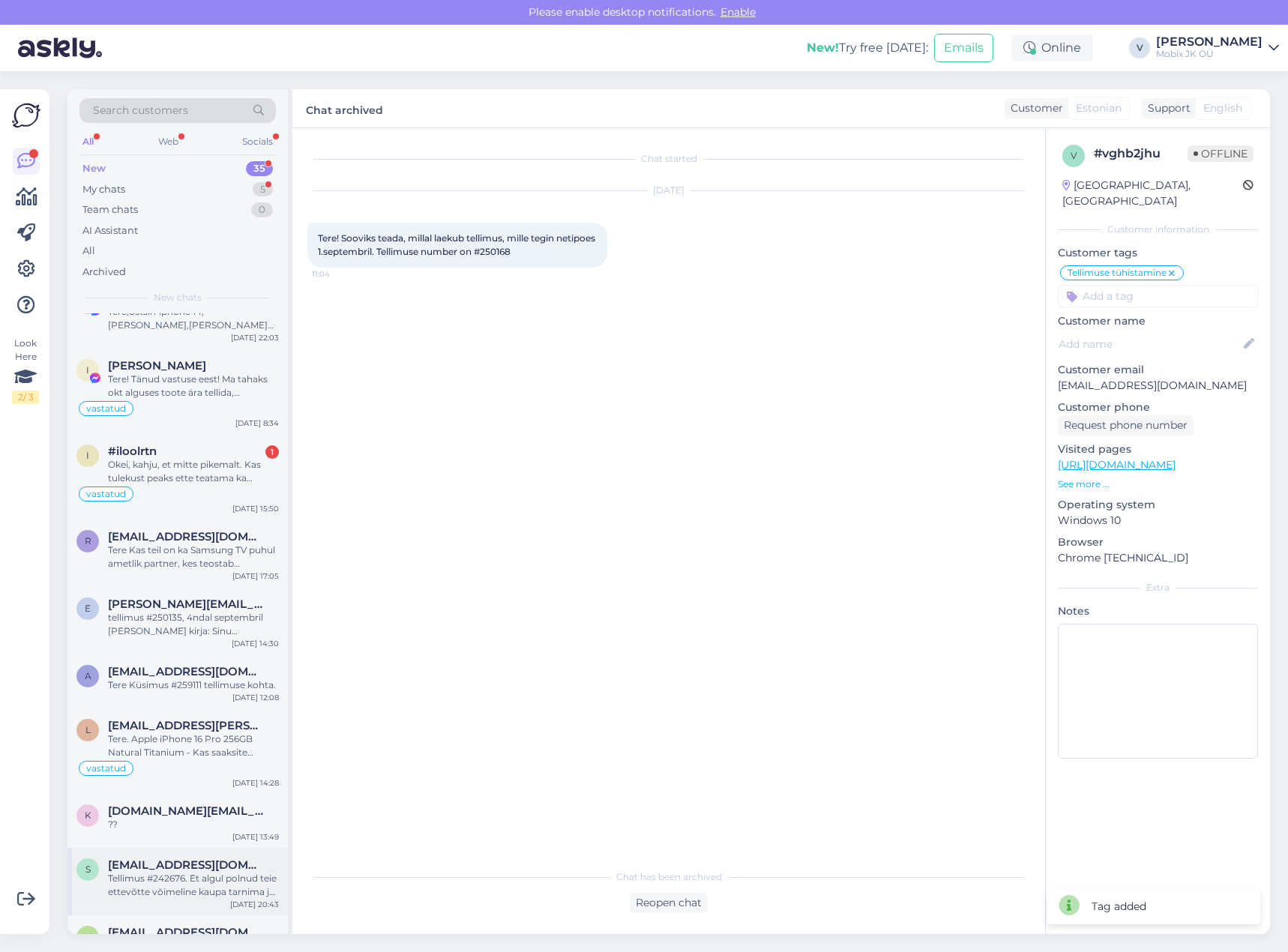
scroll to position [1750, 0]
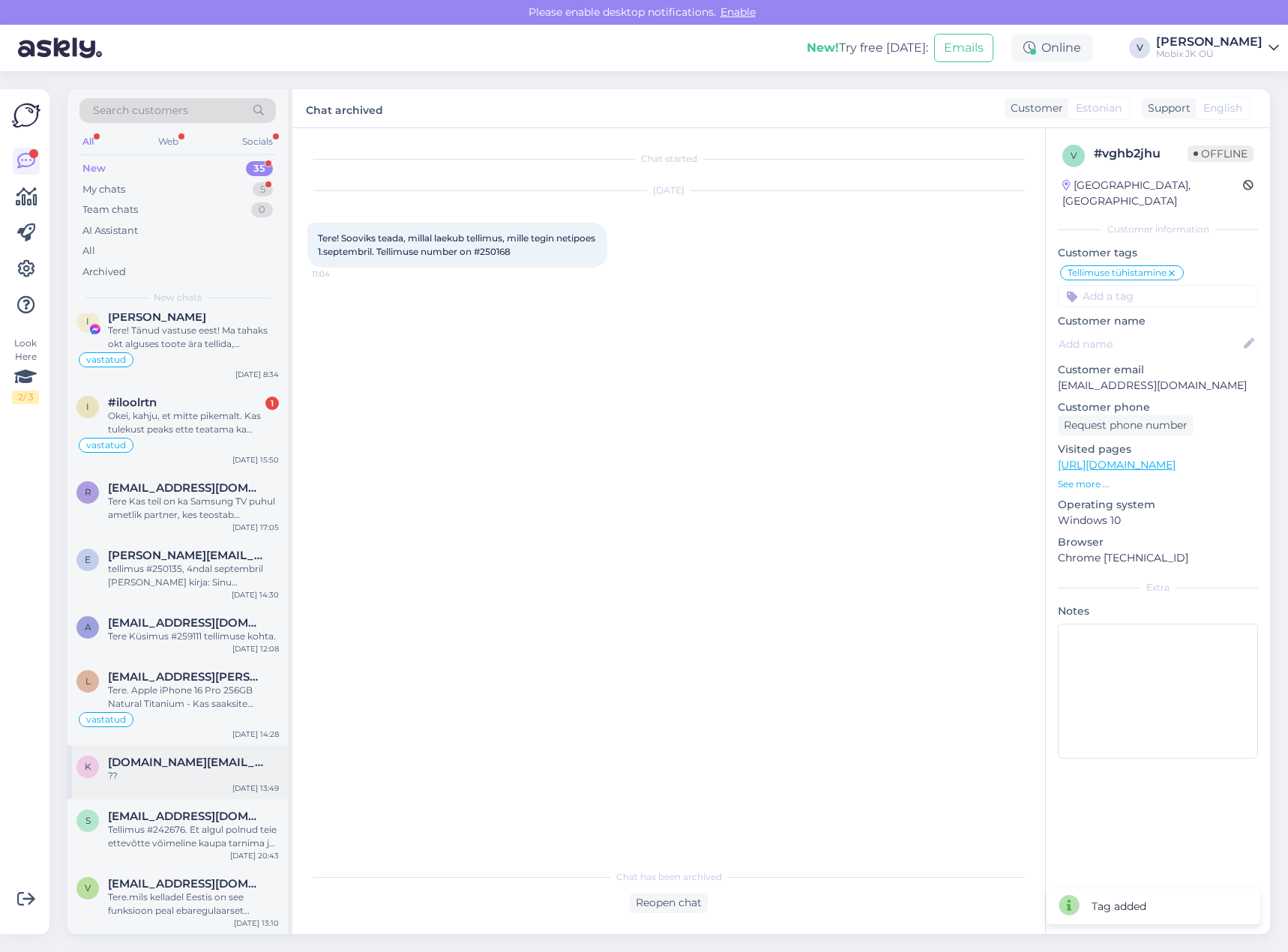
click at [214, 793] on div "k [DOMAIN_NAME][EMAIL_ADDRESS][DOMAIN_NAME] ?? [DATE] 13:49" at bounding box center [178, 771] width 221 height 54
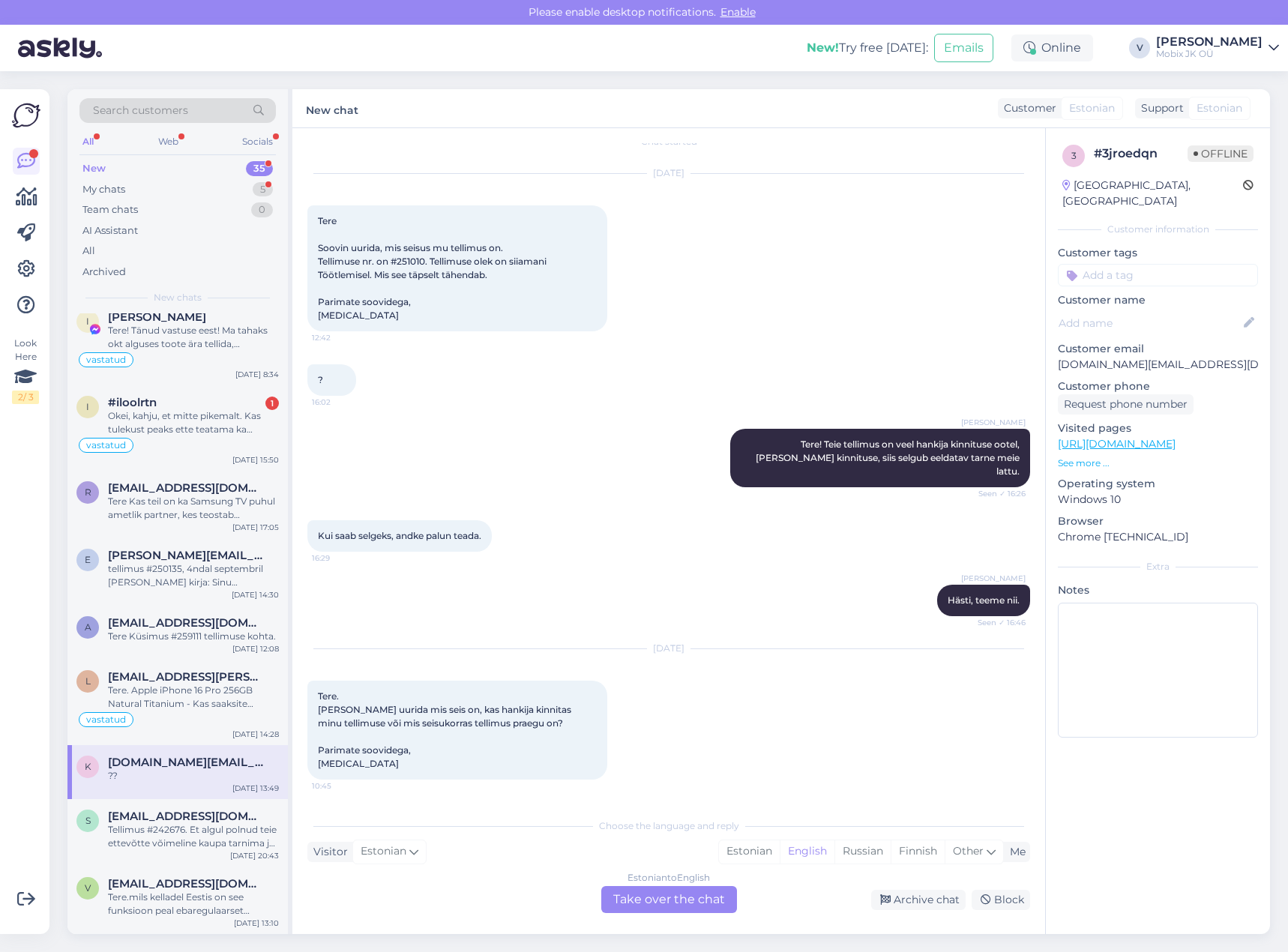
scroll to position [0, 0]
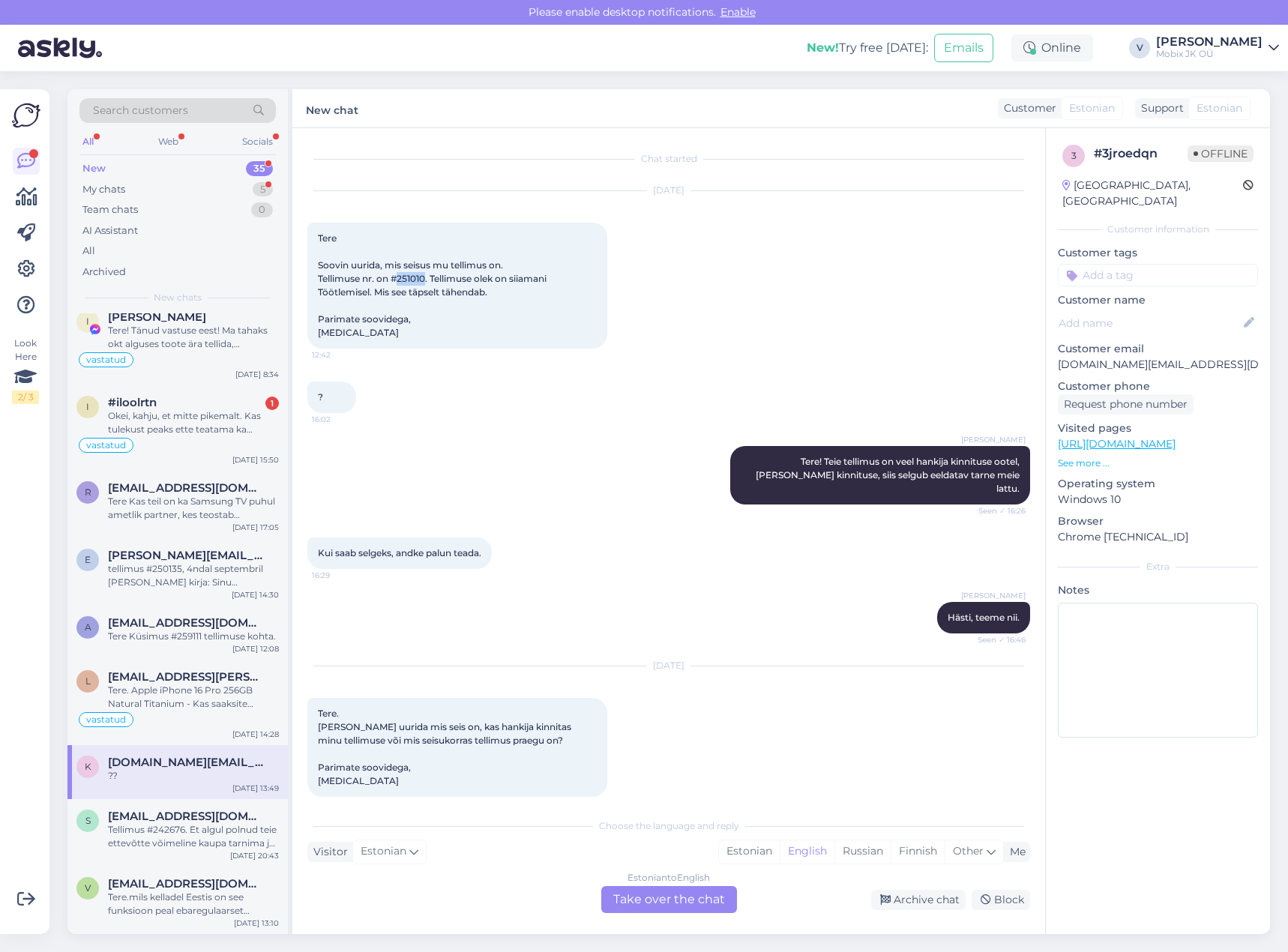
drag, startPoint x: 398, startPoint y: 279, endPoint x: 426, endPoint y: 278, distance: 28.0
click at [426, 278] on span "Tere Soovin uurida, mis seisus mu tellimus on. Tellimuse nr. on #251010. Tellim…" at bounding box center [433, 285] width 231 height 105
copy span "251010"
click at [1114, 264] on input at bounding box center [1157, 275] width 200 height 23
type input "tü"
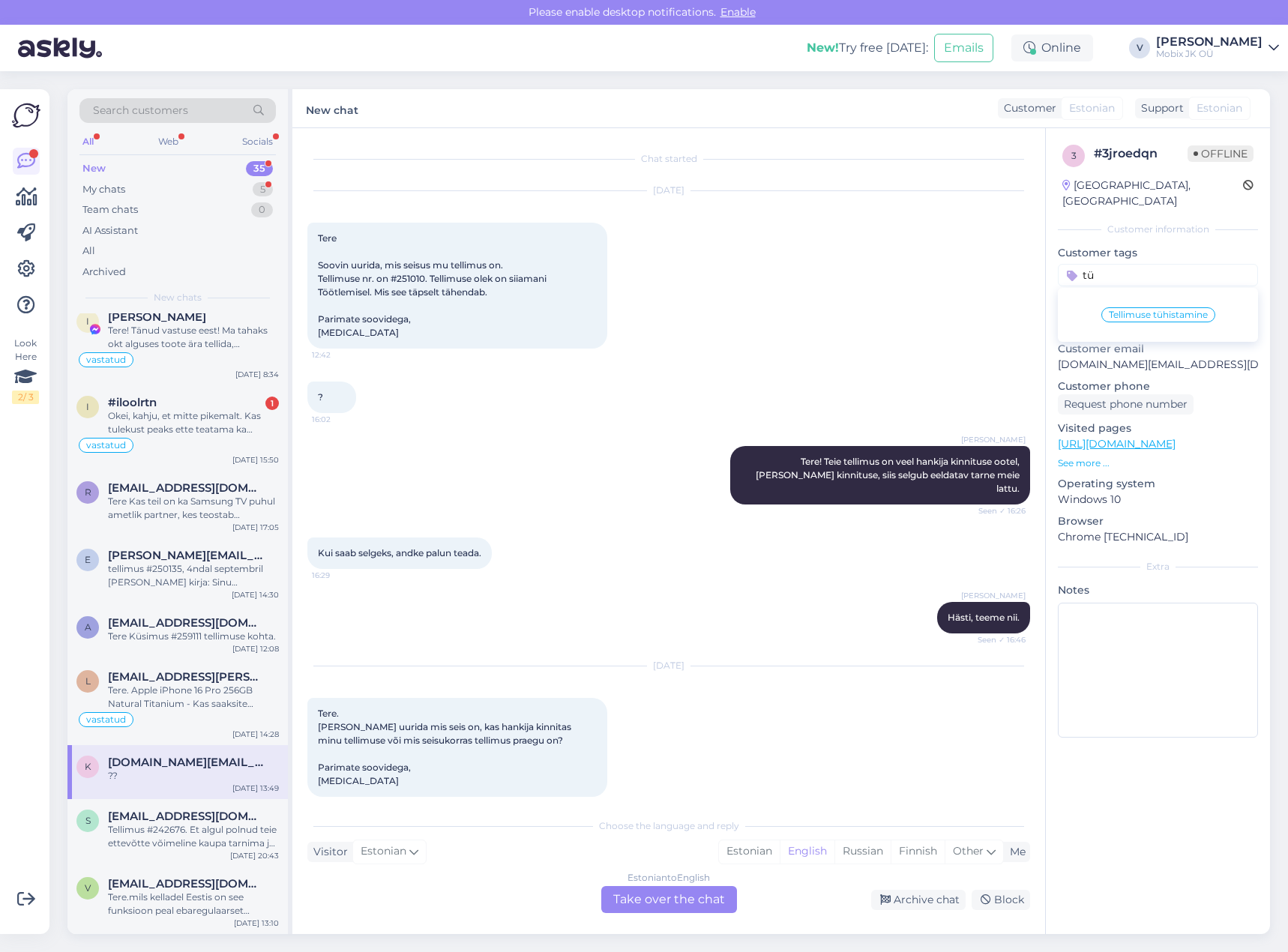
click at [1134, 311] on span "Tellimuse tühistamine" at bounding box center [1158, 315] width 99 height 9
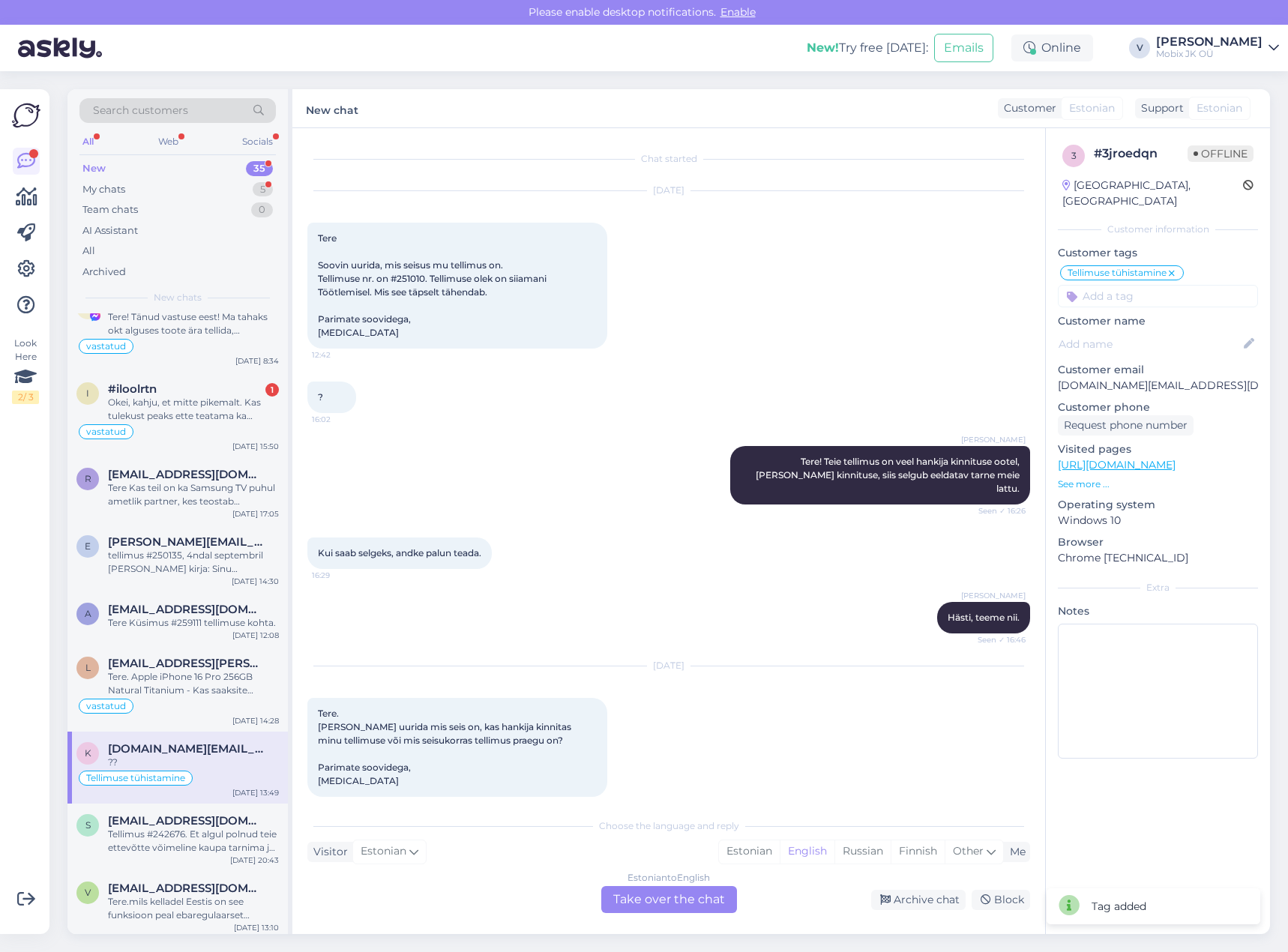
click at [912, 891] on div "Archive chat" at bounding box center [918, 900] width 94 height 20
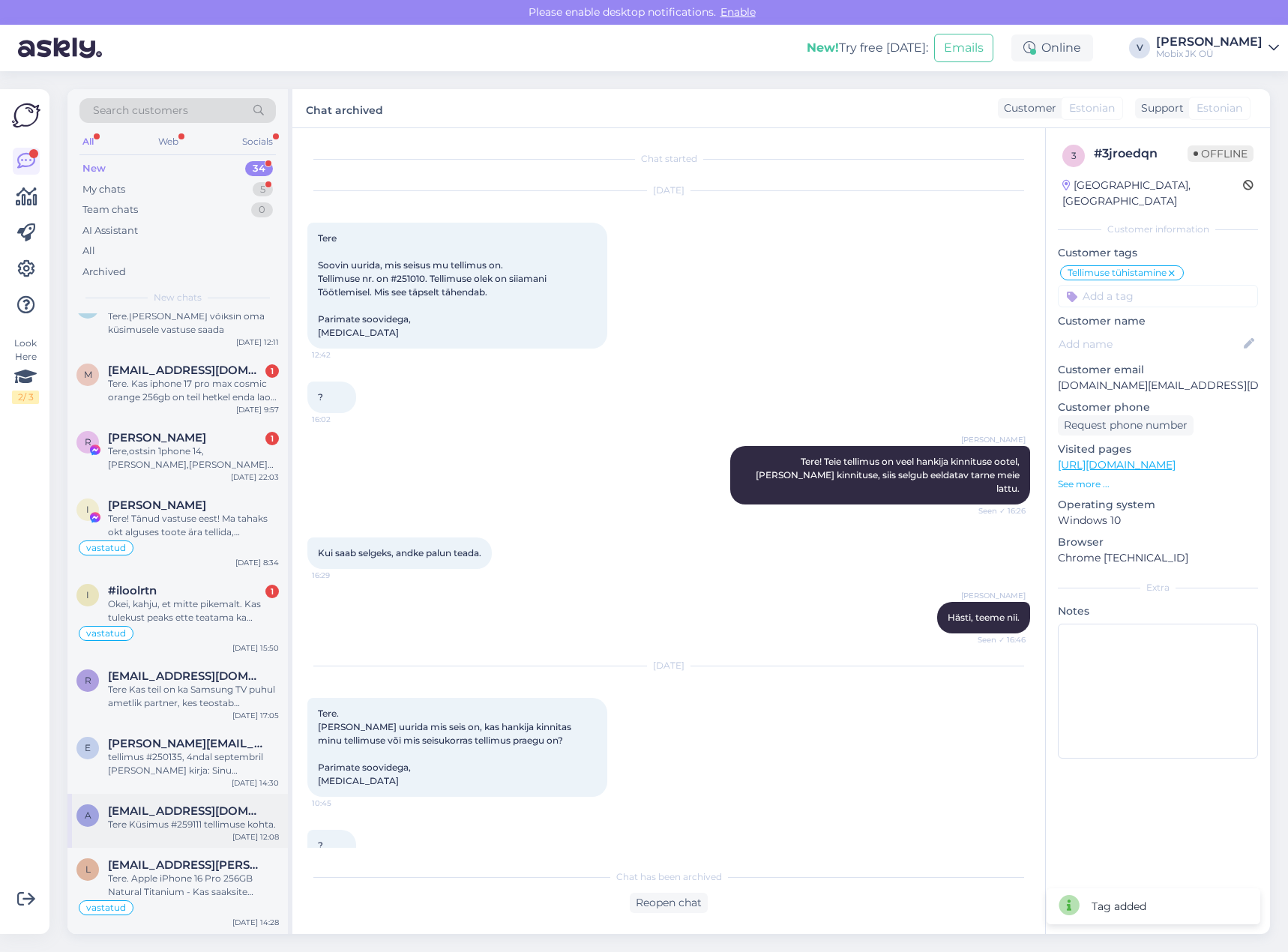
scroll to position [1696, 0]
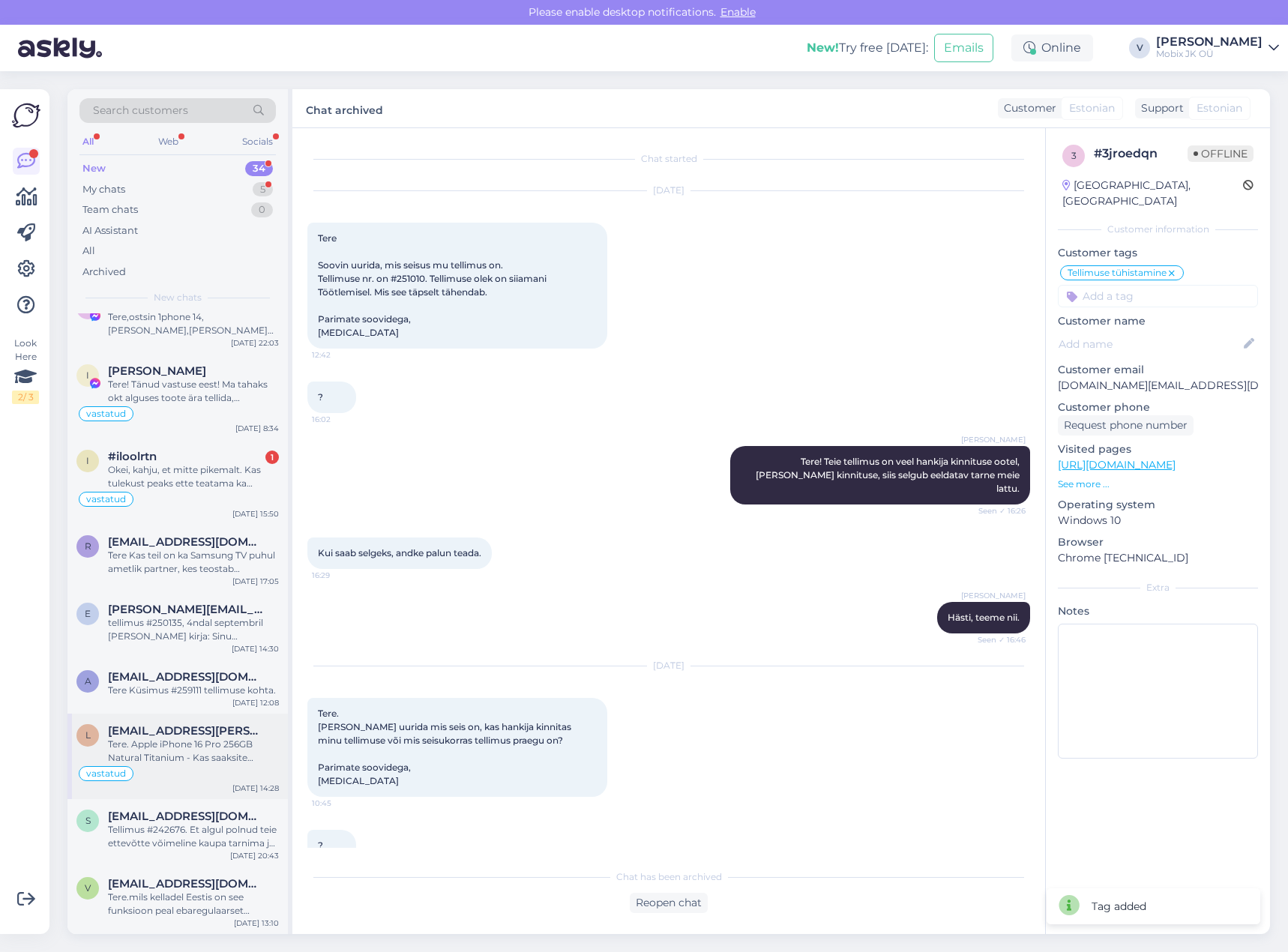
click at [224, 777] on div "vastatud" at bounding box center [177, 773] width 202 height 18
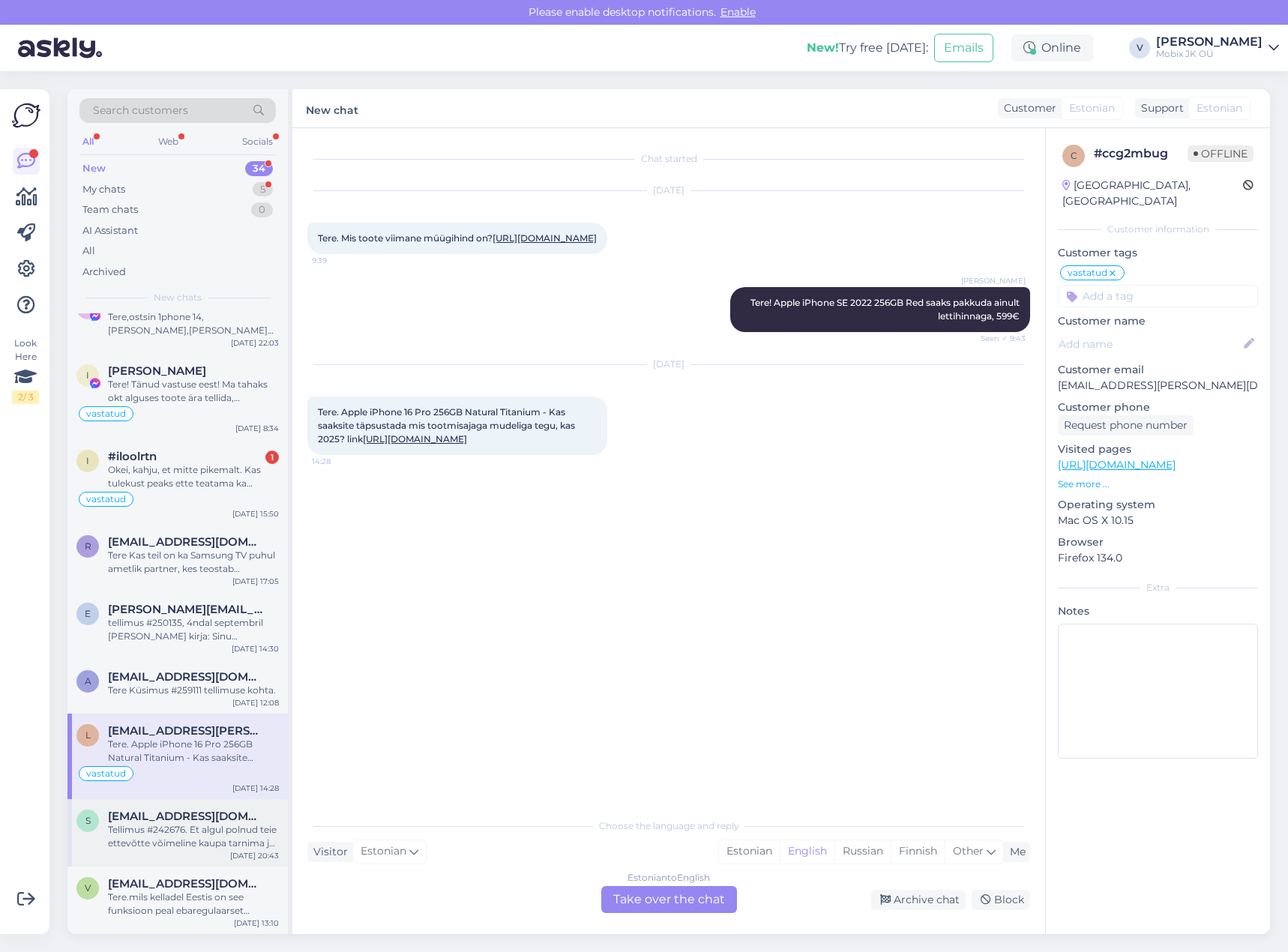
click at [221, 833] on div "Tellimus #242676. Et algul polnud teie ettevõtte võimeline kaupa tarnima ja nüü…" at bounding box center [193, 836] width 171 height 27
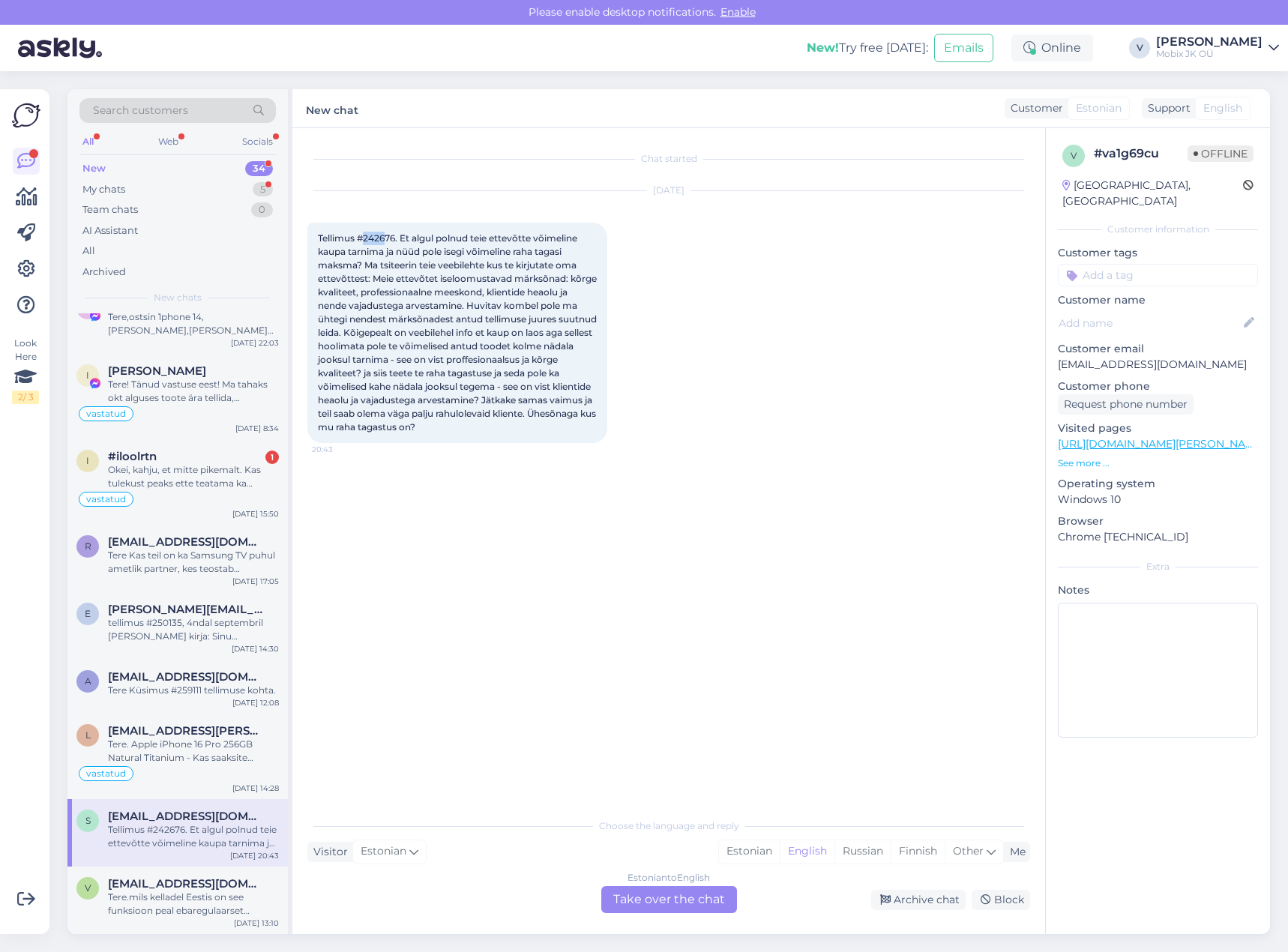
drag, startPoint x: 365, startPoint y: 234, endPoint x: 384, endPoint y: 234, distance: 19.0
click at [384, 234] on span "Tellimus #242676. Et algul polnud teie ettevõtte võimeline kaupa tarnima ja nüü…" at bounding box center [458, 333] width 281 height 200
click at [386, 244] on div "Tellimus #242676. Et algul polnud teie ettevõtte võimeline [PERSON_NAME] tarnim…" at bounding box center [456, 333] width 300 height 221
drag, startPoint x: 365, startPoint y: 237, endPoint x: 394, endPoint y: 234, distance: 29.2
click at [394, 234] on span "Tellimus #242676. Et algul polnud teie ettevõtte võimeline kaupa tarnima ja nüü…" at bounding box center [458, 333] width 281 height 200
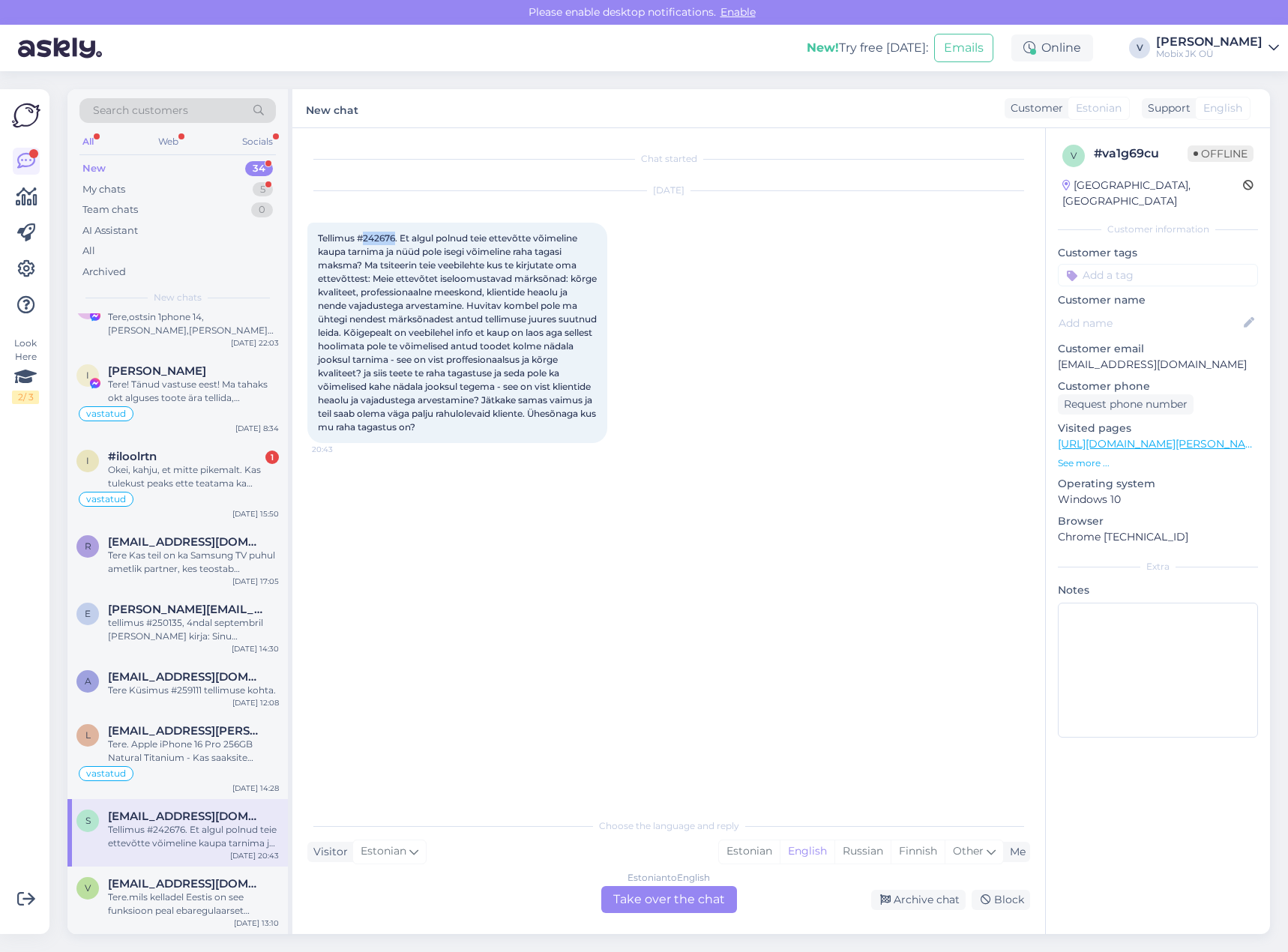
copy span "242676"
click at [913, 901] on div "Archive chat" at bounding box center [918, 900] width 94 height 20
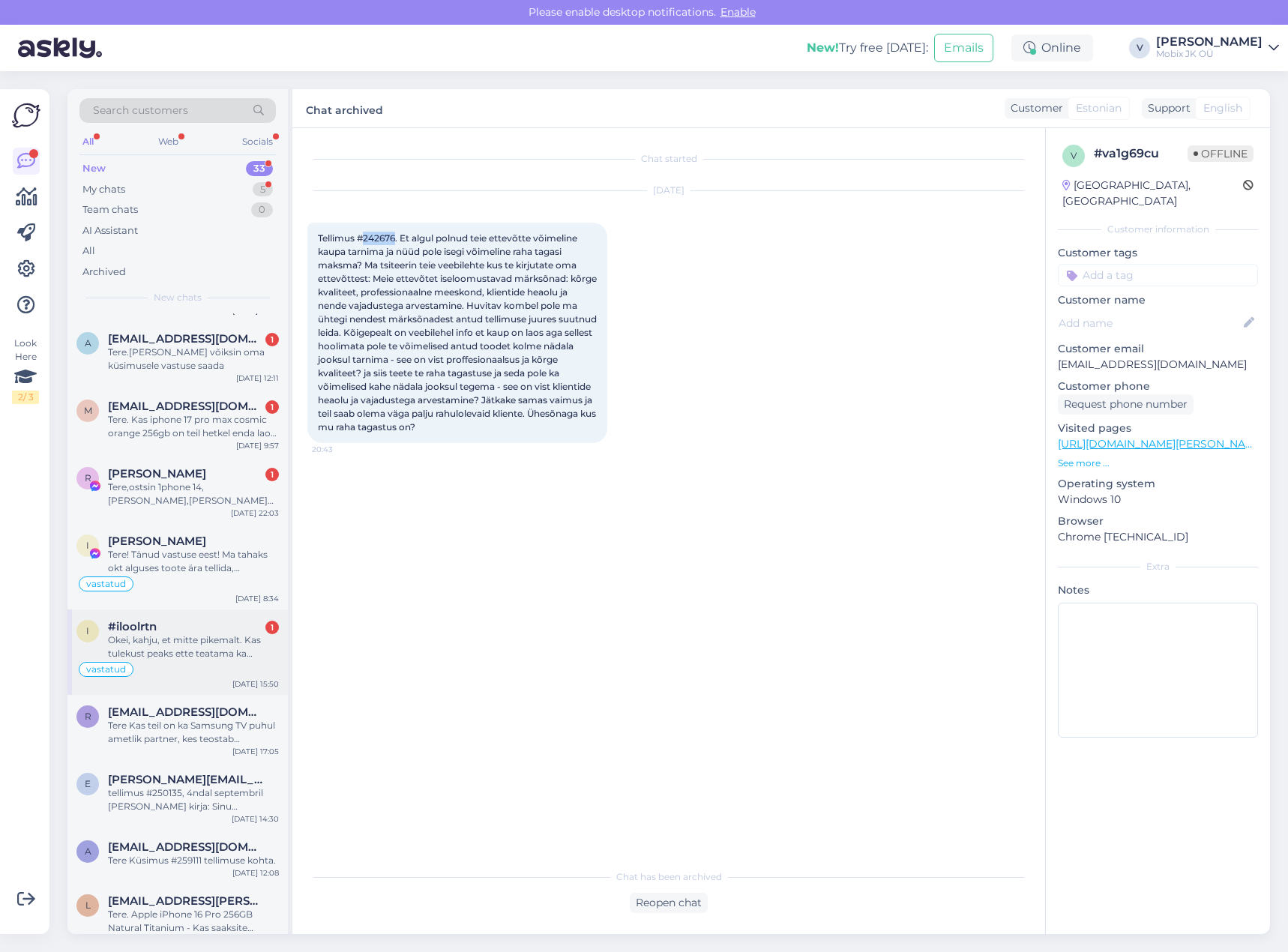
scroll to position [1628, 0]
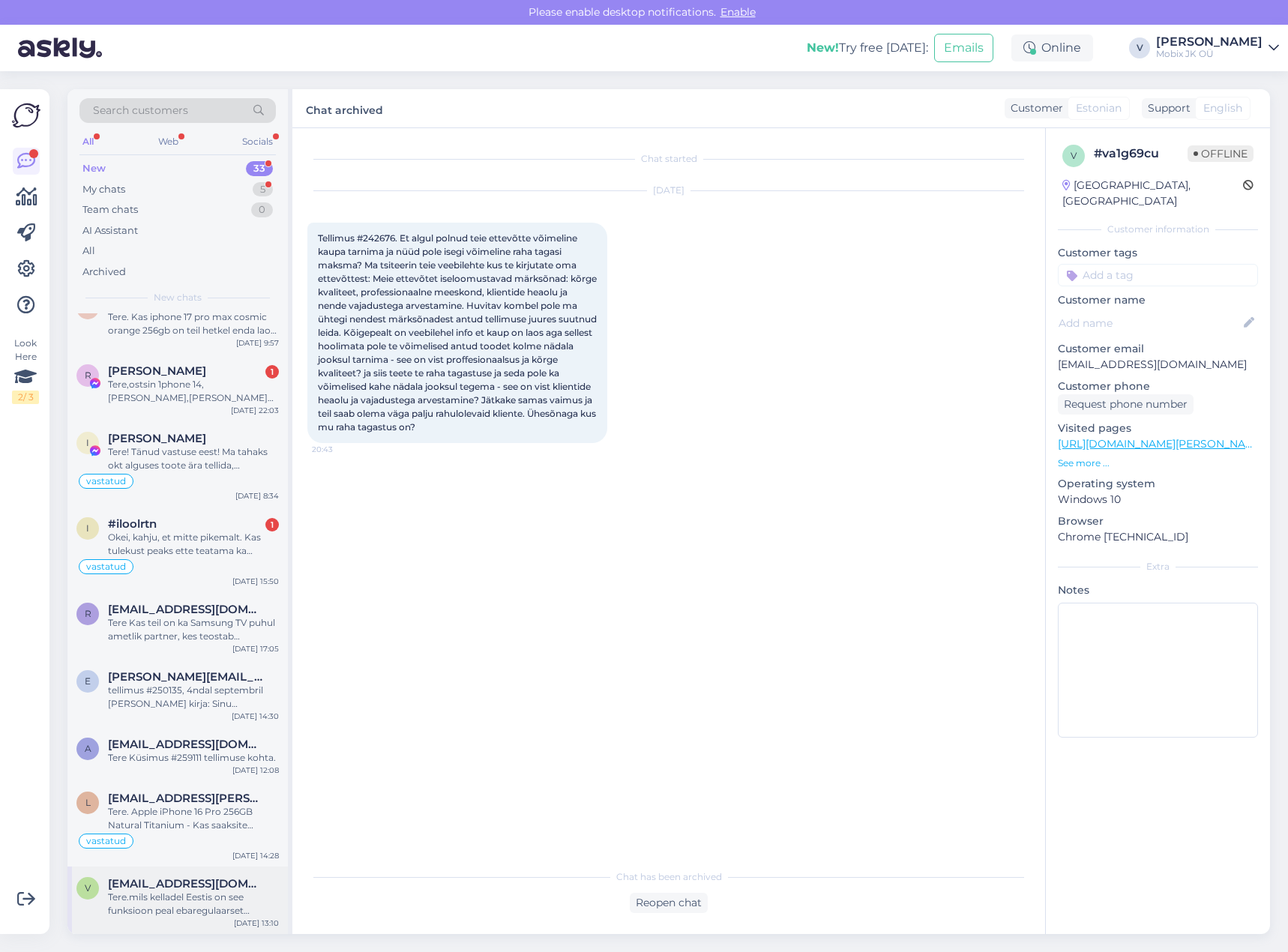
click at [214, 900] on div "Tere.mils kelladel Eestis on see funksioon peal ebaregulaarset südamerütmi, mis…" at bounding box center [193, 903] width 171 height 27
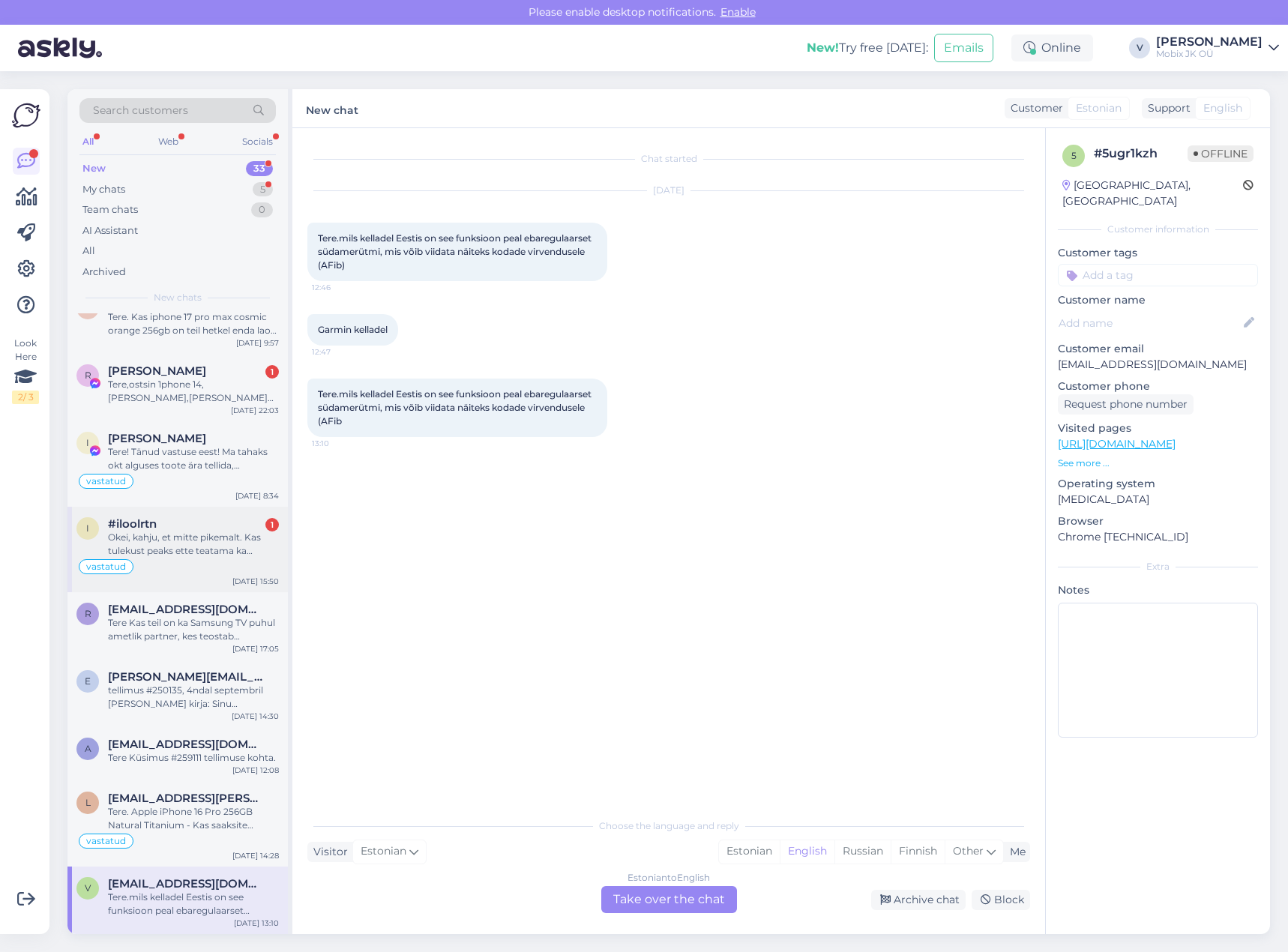
click at [241, 548] on div "Okei, kahju, et mitte pikemalt. Kas tulekust peaks ette teatama ka muidu?" at bounding box center [193, 543] width 171 height 27
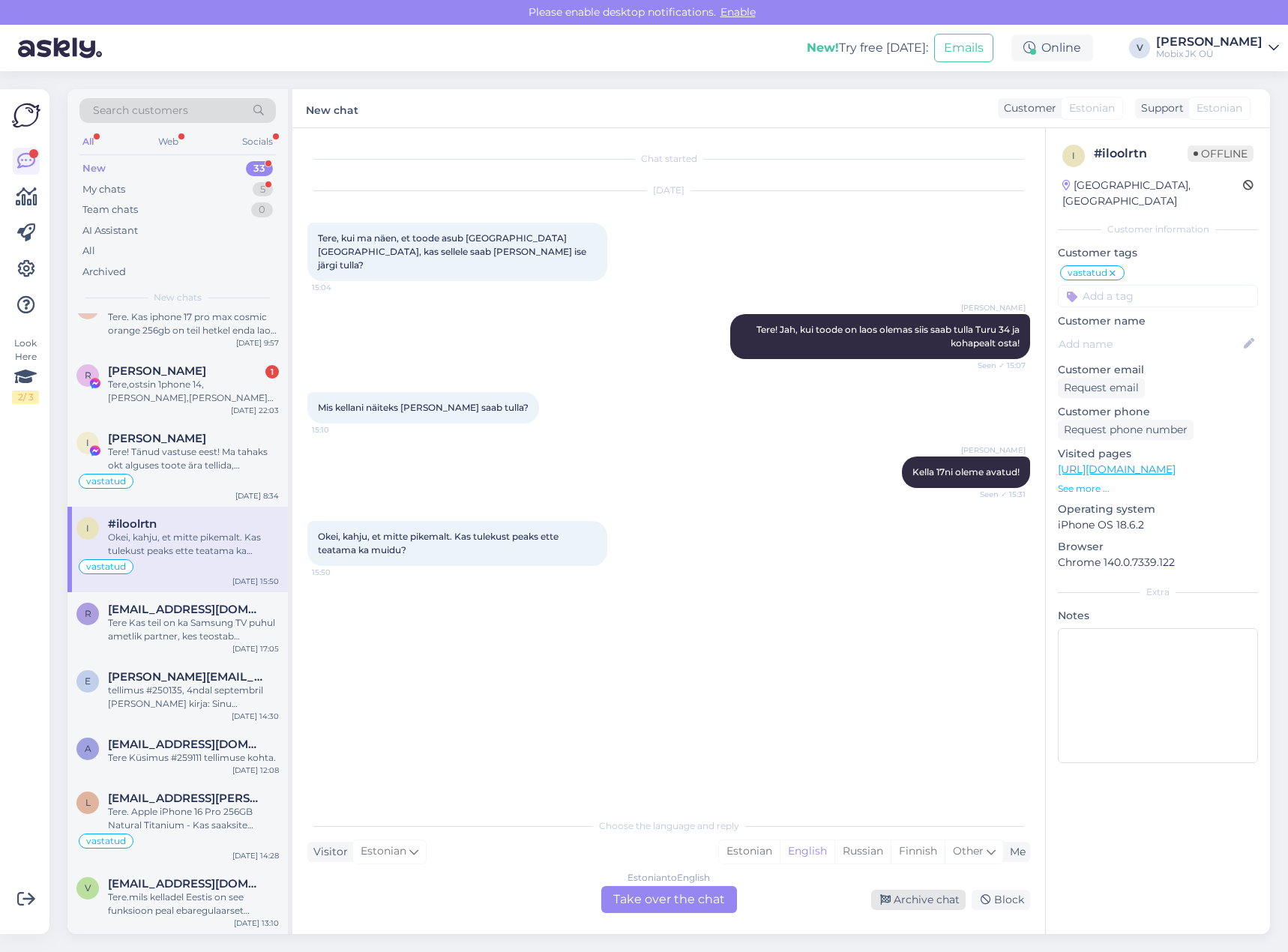
click at [922, 901] on div "Archive chat" at bounding box center [918, 900] width 94 height 20
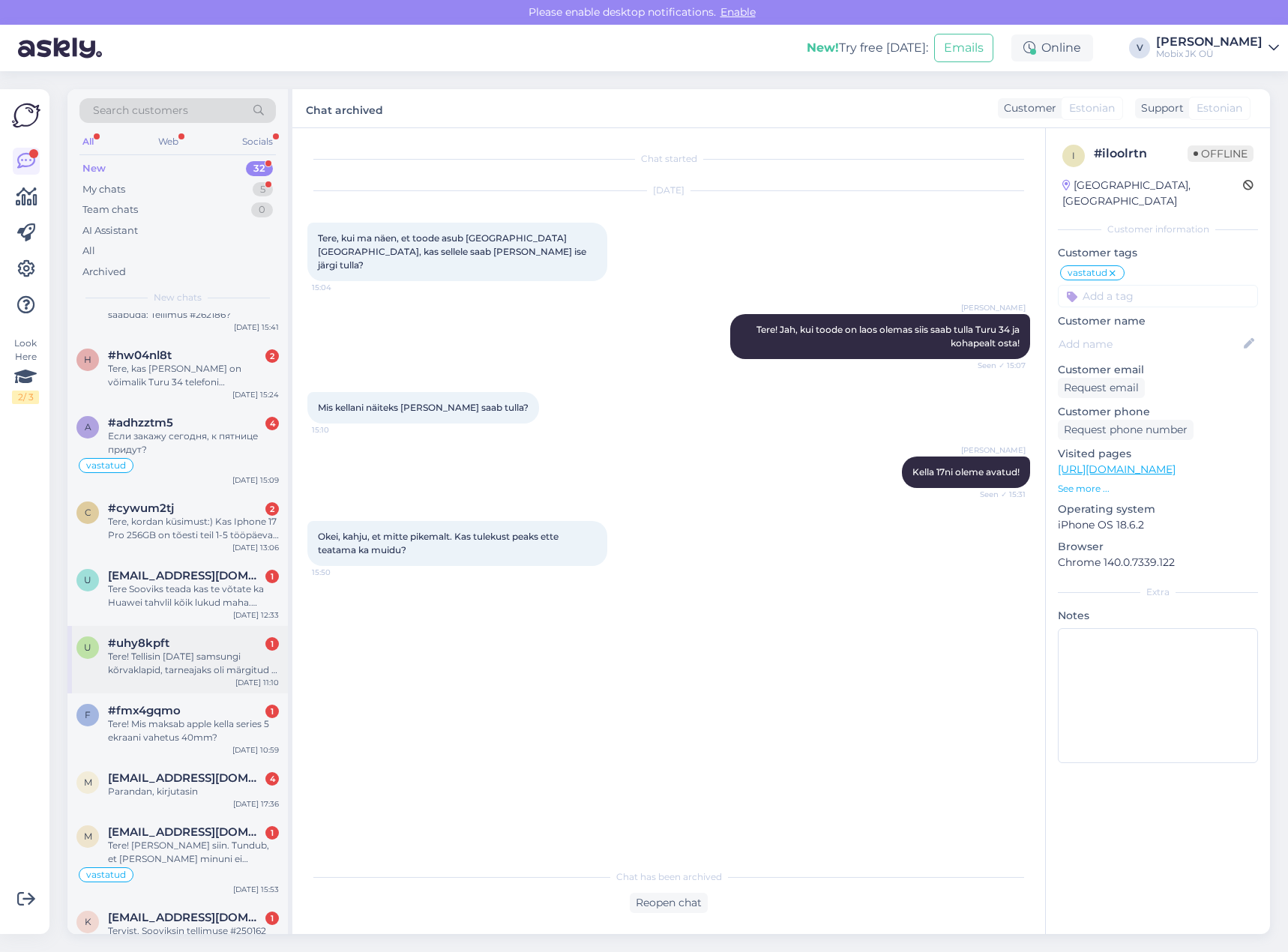
scroll to position [375, 0]
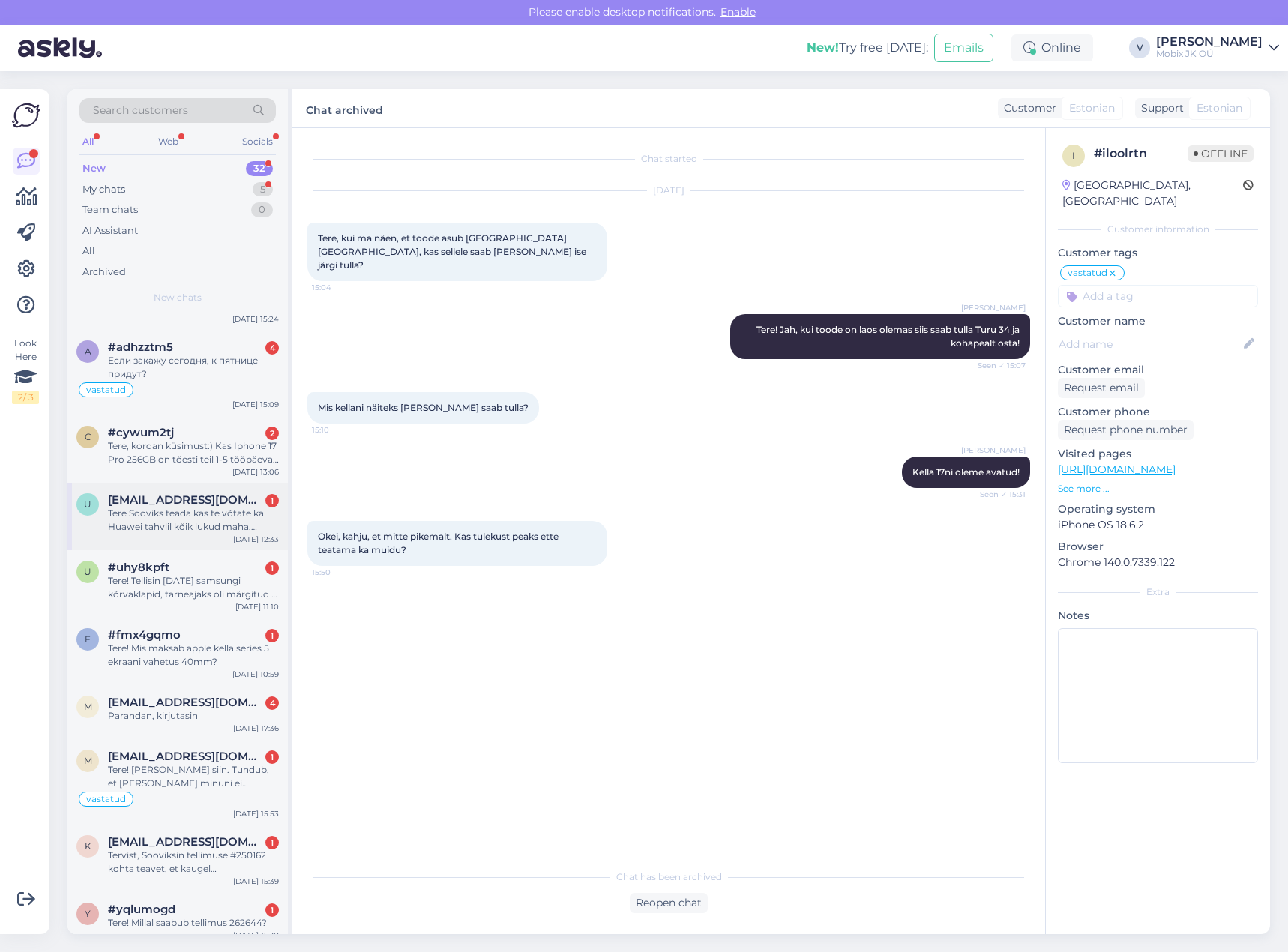
click at [223, 538] on div "u [EMAIL_ADDRESS][DOMAIN_NAME] 1 Tere Sooviks teada kas te võtate ka Huawei tah…" at bounding box center [178, 517] width 221 height 68
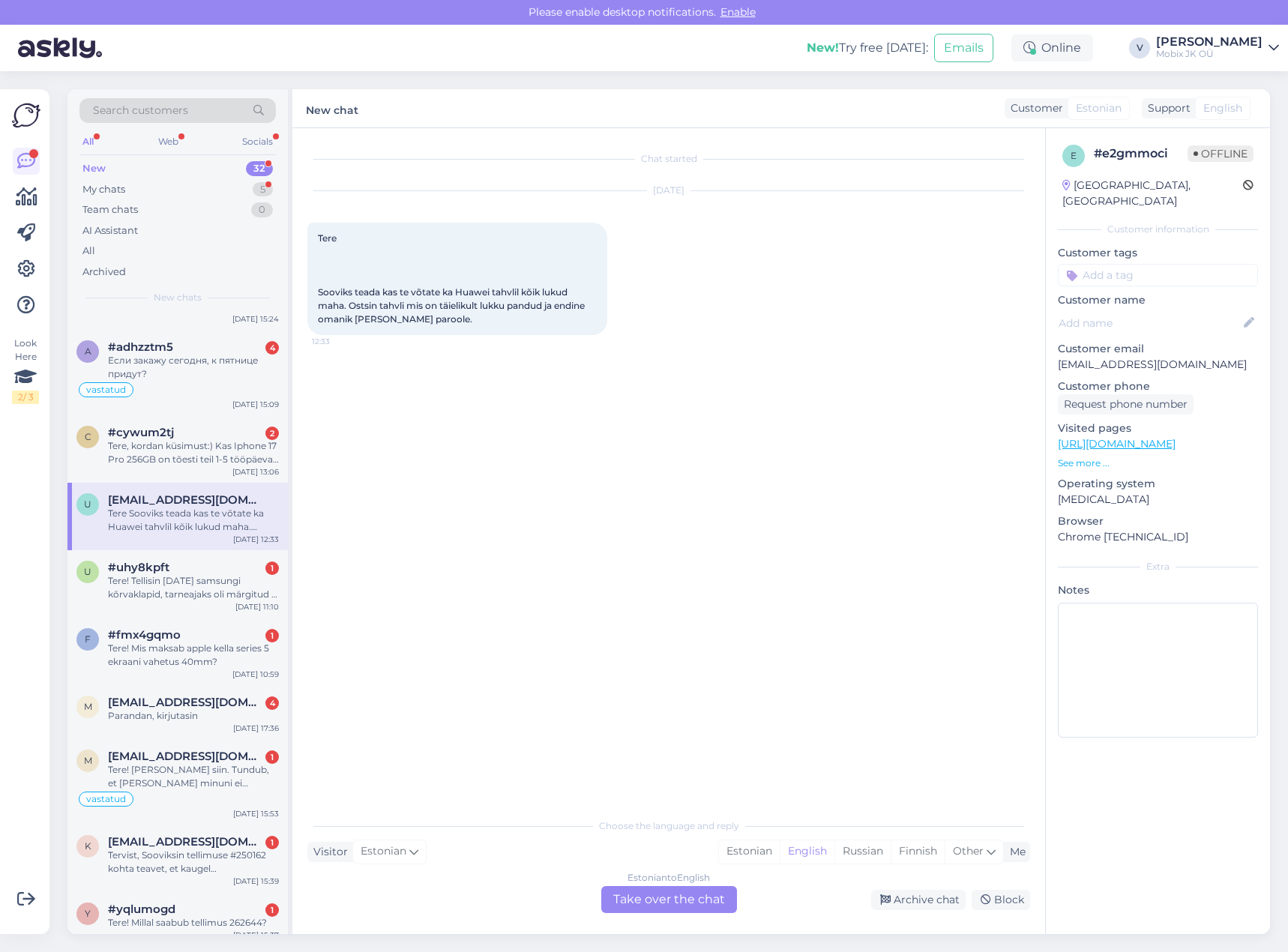
click at [219, 520] on div "Tere Sooviks teada kas te võtate ka Huawei tahvlil kõik lukud maha. Ostsin tahv…" at bounding box center [193, 520] width 171 height 27
click at [744, 851] on div "Estonian" at bounding box center [749, 851] width 60 height 23
click at [700, 892] on div "Estonian to Estonian Take over the chat" at bounding box center [669, 899] width 136 height 27
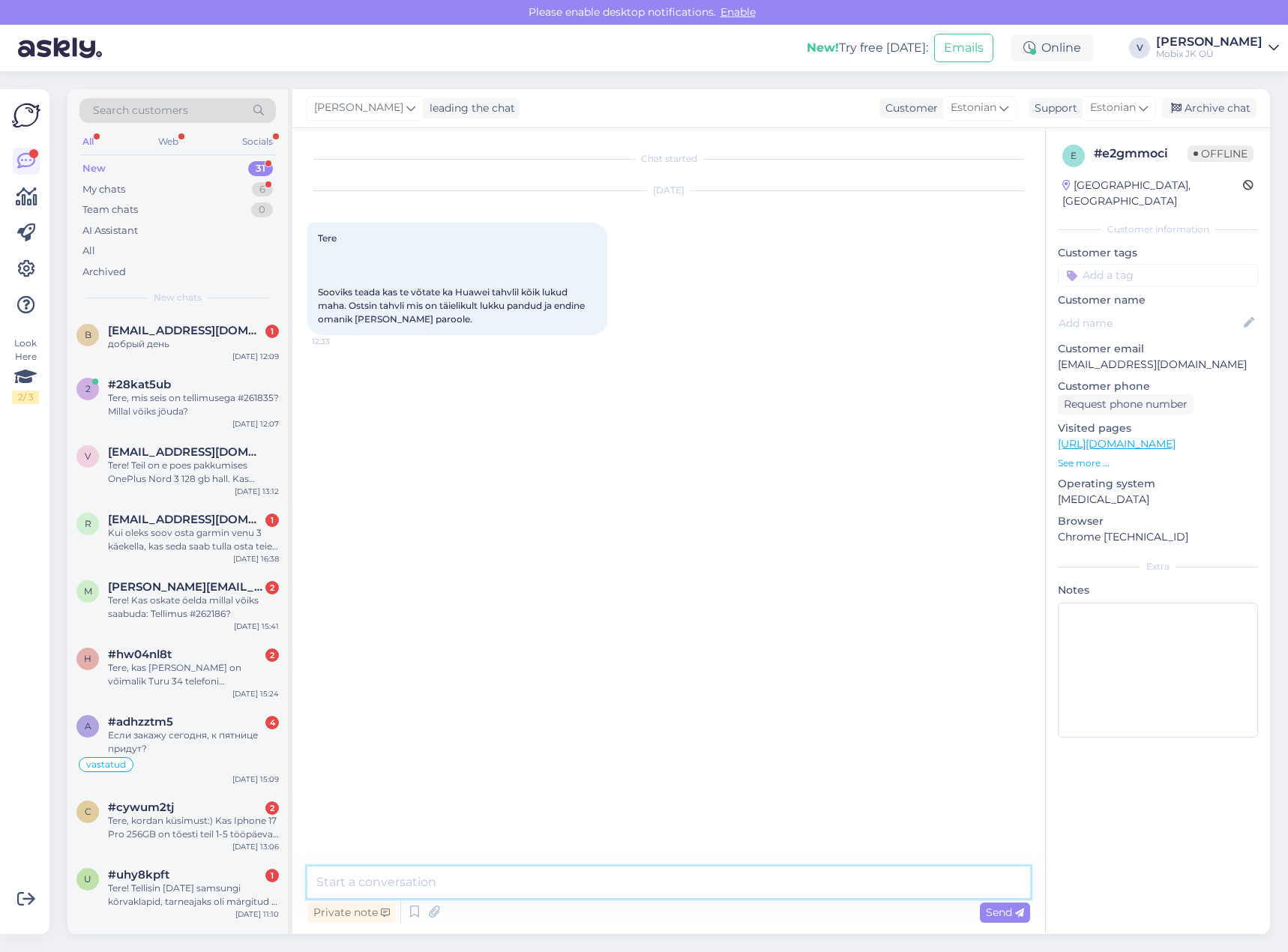
click at [690, 882] on textarea at bounding box center [668, 882] width 723 height 31
paste textarea "Reaktiveerimisluku, Mi konto, tehaseandmete, taastamisluku eemaldamine, FRP"
type textarea "Tere! Jah, antdu teenus maksab meil 47€ - Reaktiveerimisluku, Mi konto, tehasea…"
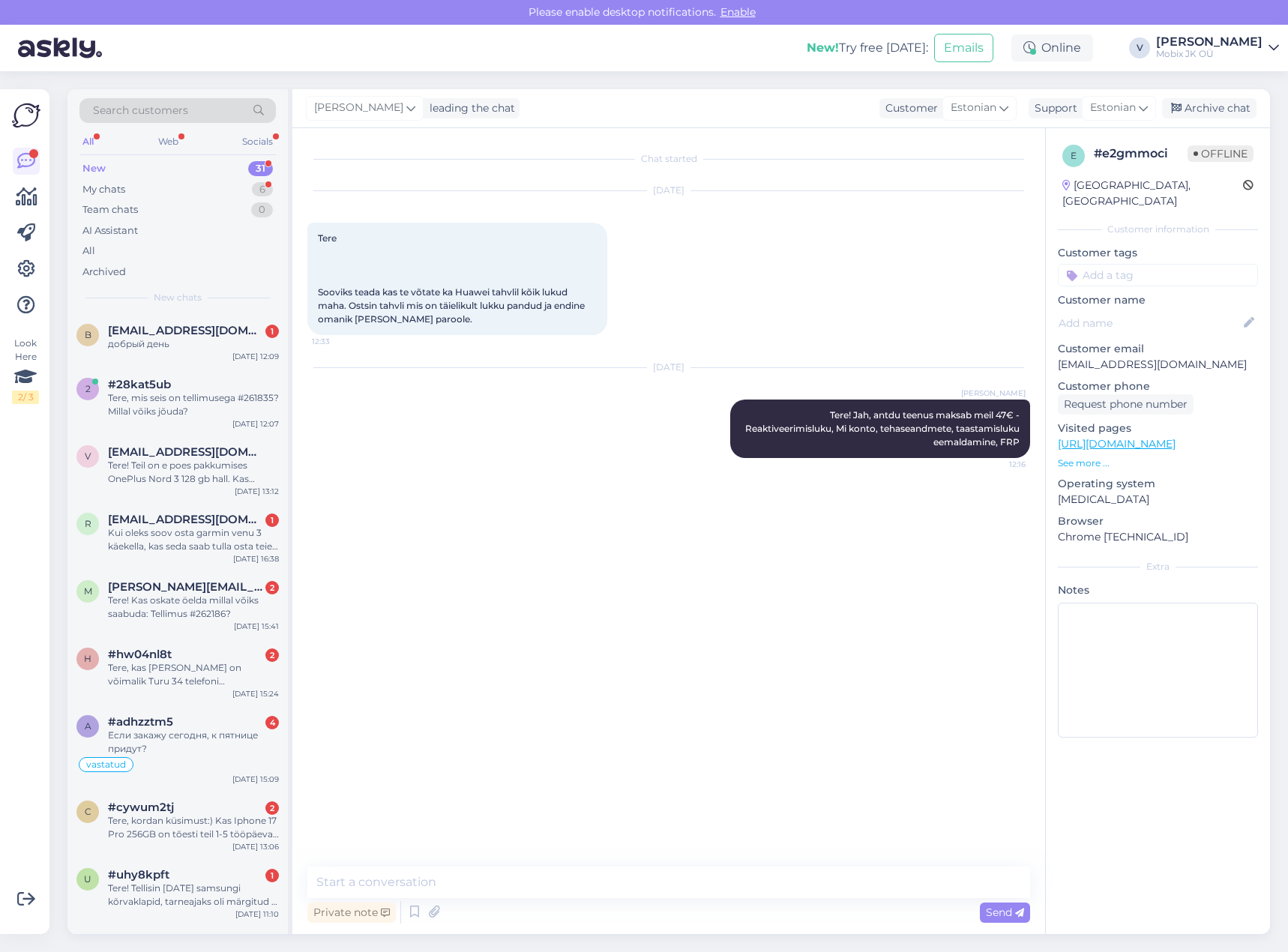
click at [1181, 246] on div "Customer tags z5 comp aku Vastatud läbi üldmeili Vastatud [PERSON_NAME] vastatu…" at bounding box center [1157, 266] width 200 height 41
click at [1177, 264] on input at bounding box center [1157, 275] width 200 height 23
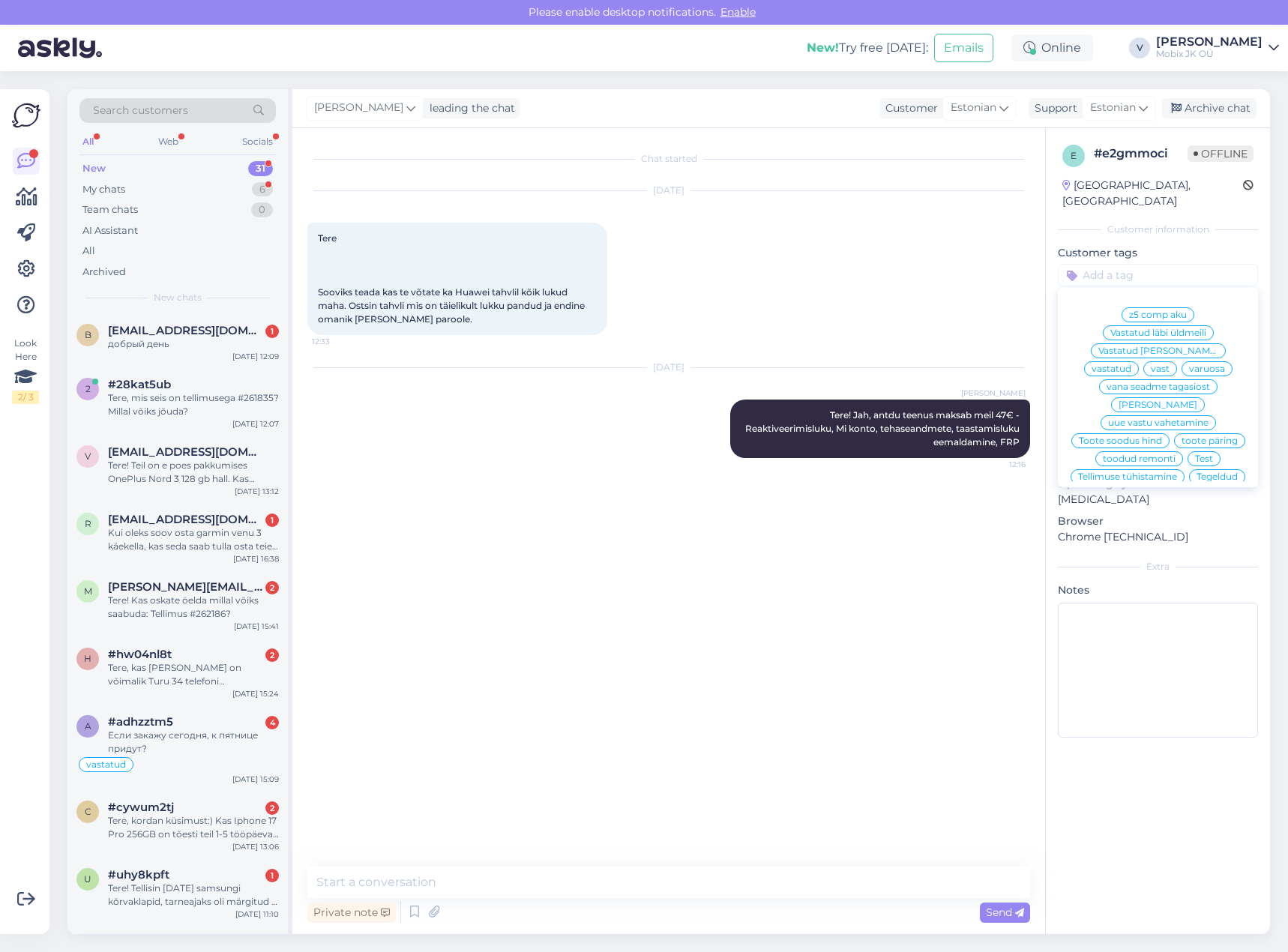
click at [1131, 365] on span "vastatud" at bounding box center [1110, 369] width 39 height 9
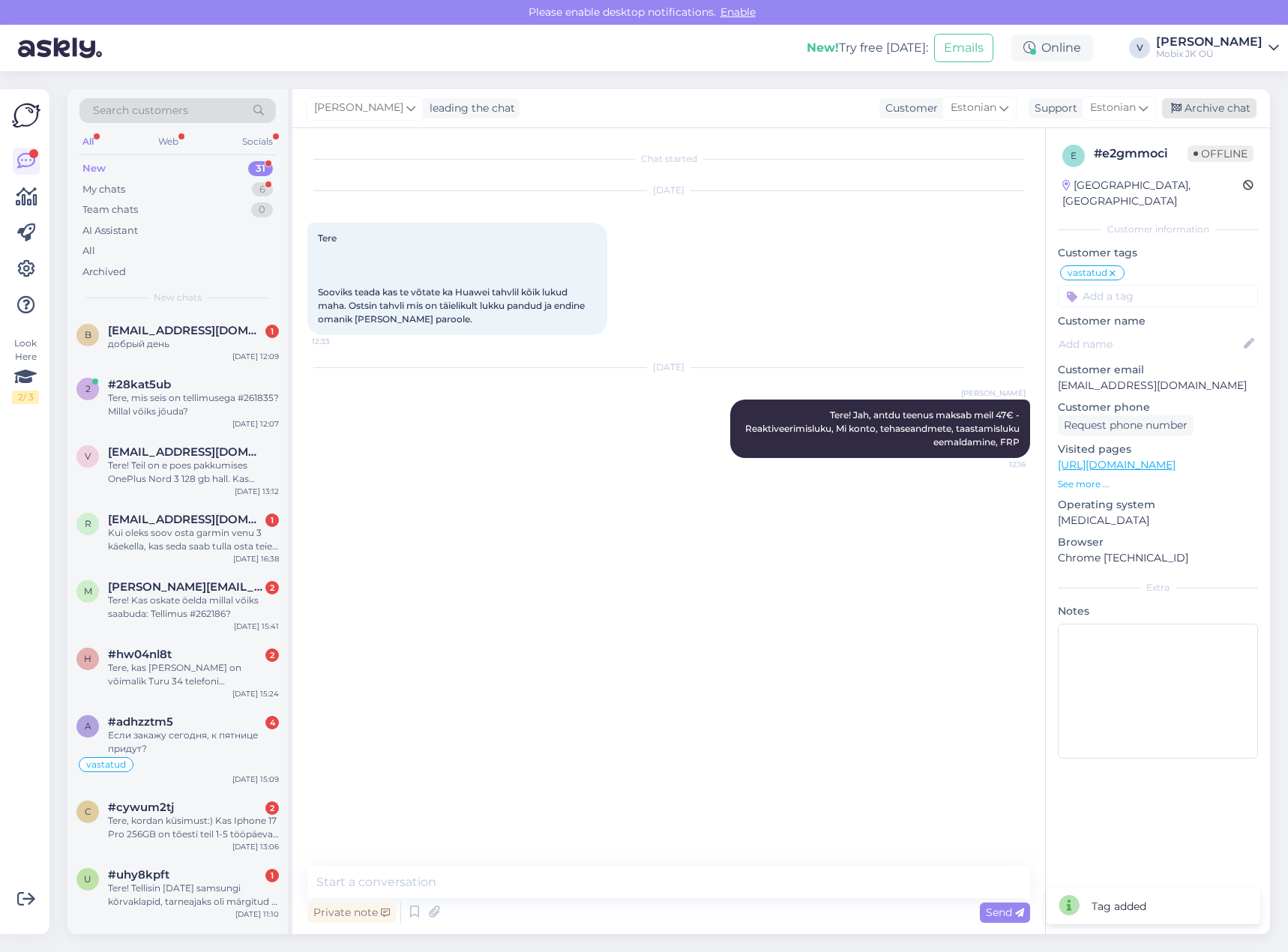
click at [1208, 109] on div "Archive chat" at bounding box center [1208, 108] width 94 height 20
click at [248, 592] on span "[PERSON_NAME][EMAIL_ADDRESS][DOMAIN_NAME]" at bounding box center [186, 586] width 156 height 14
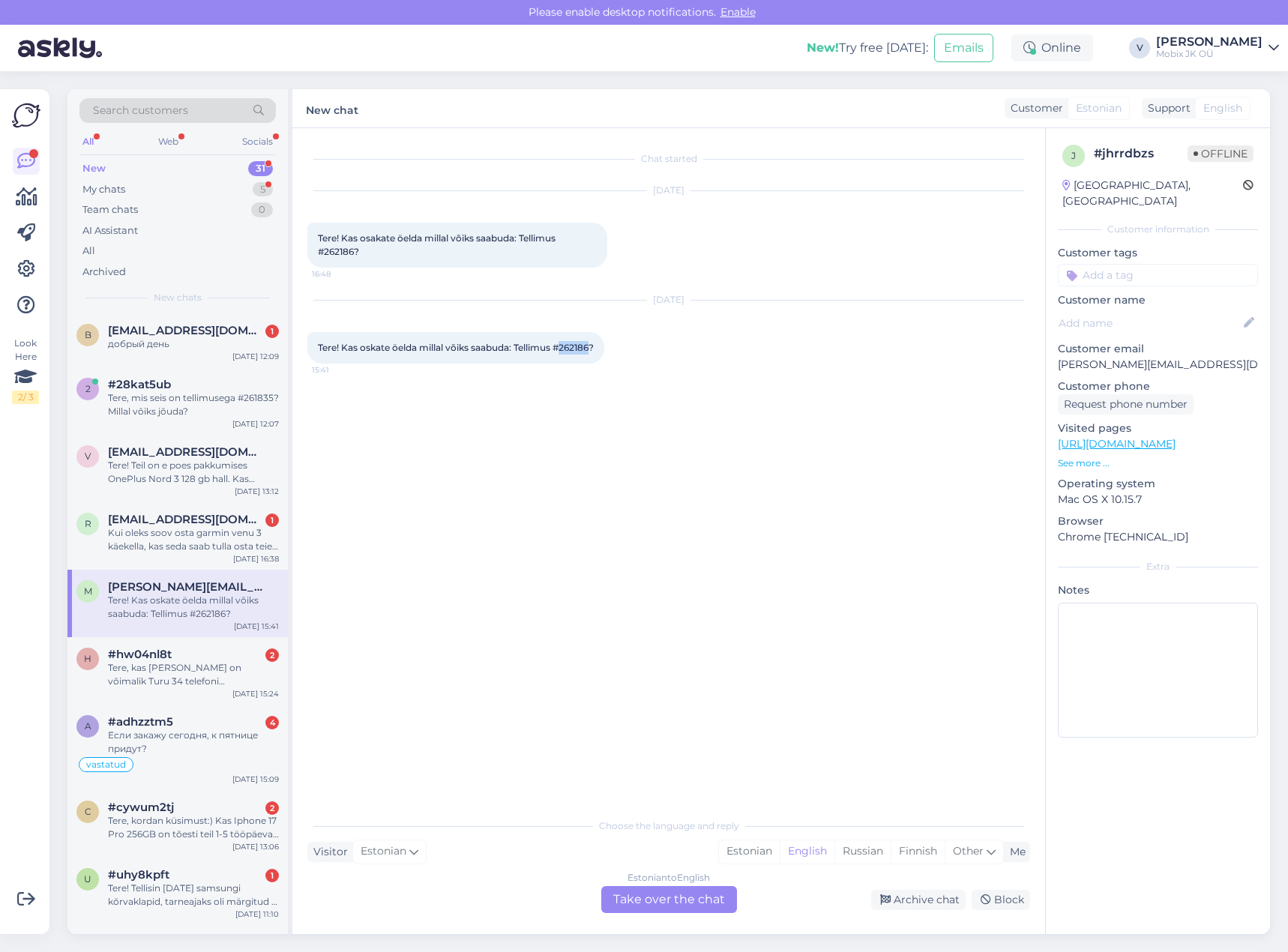
drag, startPoint x: 322, startPoint y: 360, endPoint x: 356, endPoint y: 360, distance: 34.0
click at [356, 353] on span "Tere! Kas oskate öelda millal võiks saabuda: Tellimus #262186?" at bounding box center [455, 347] width 276 height 11
copy span "262186"
click at [1152, 264] on input at bounding box center [1157, 275] width 200 height 23
type input "arv"
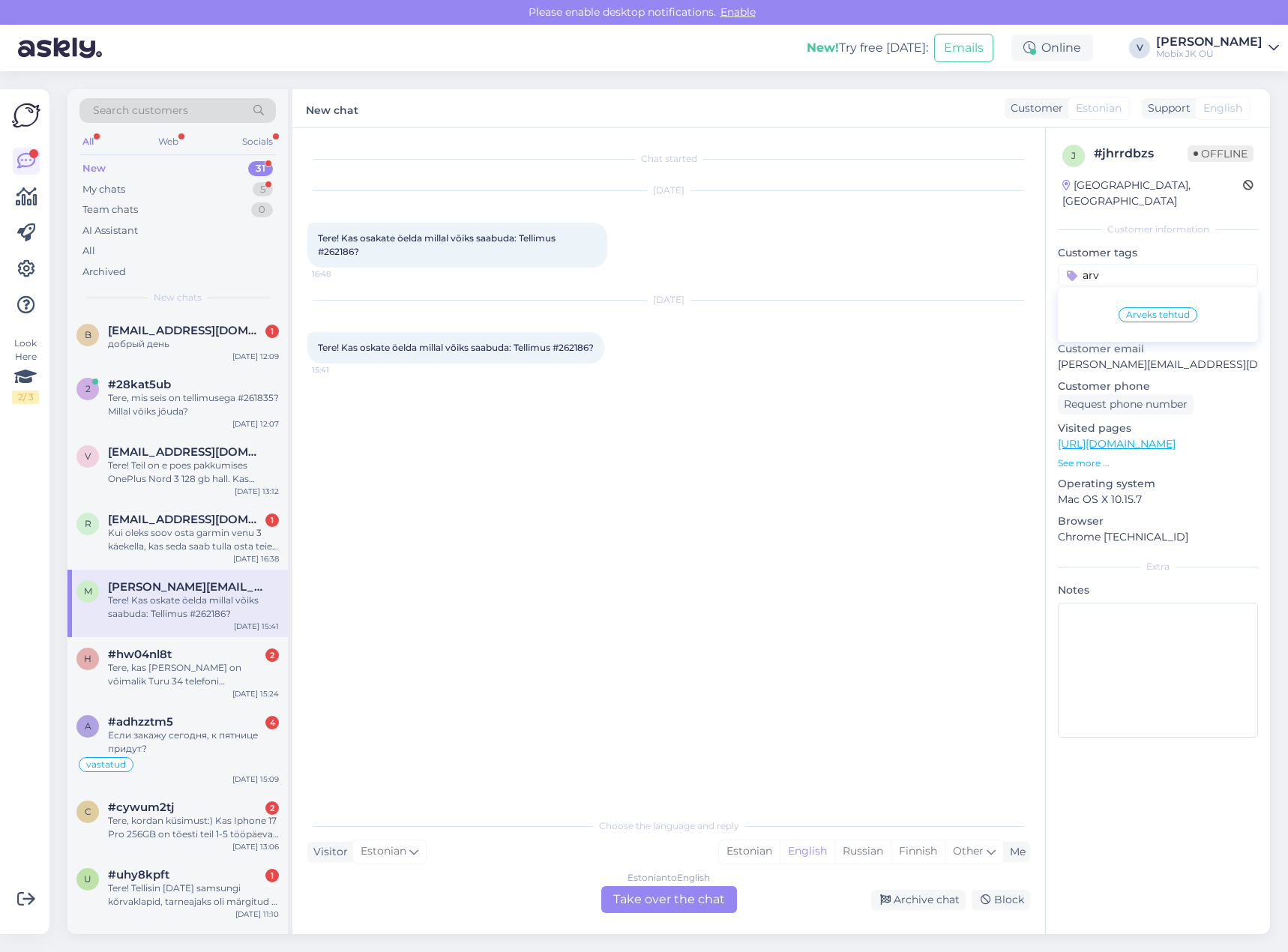
drag, startPoint x: 1165, startPoint y: 296, endPoint x: 1166, endPoint y: 307, distance: 11.0
click at [1166, 311] on span "Arveks tehtud" at bounding box center [1158, 315] width 64 height 9
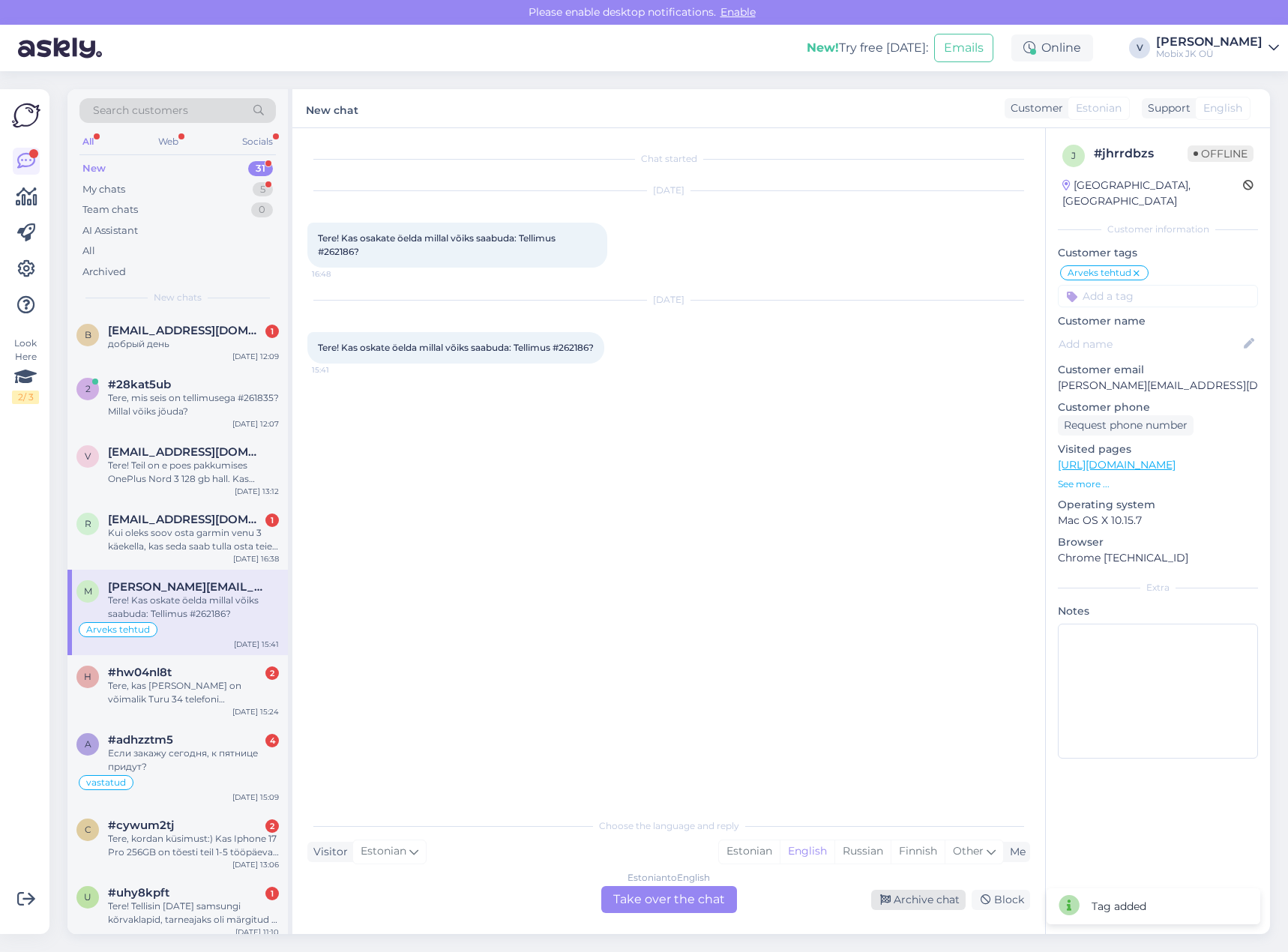
click at [917, 890] on div "Archive chat" at bounding box center [918, 900] width 94 height 20
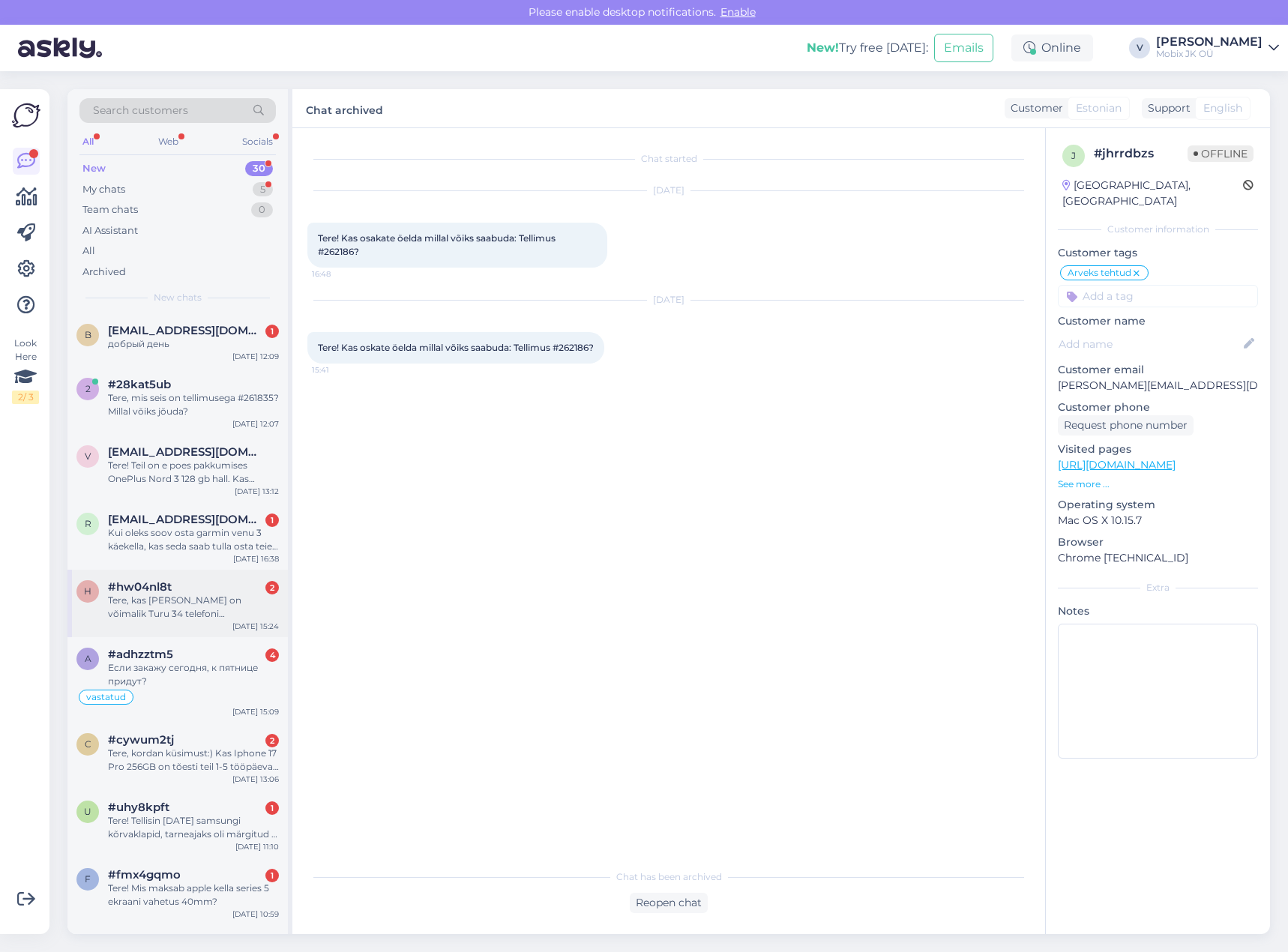
click at [231, 606] on div "Tere, kas [PERSON_NAME] on võimalik Turu 34 telefoni [PERSON_NAME]?" at bounding box center [193, 607] width 171 height 27
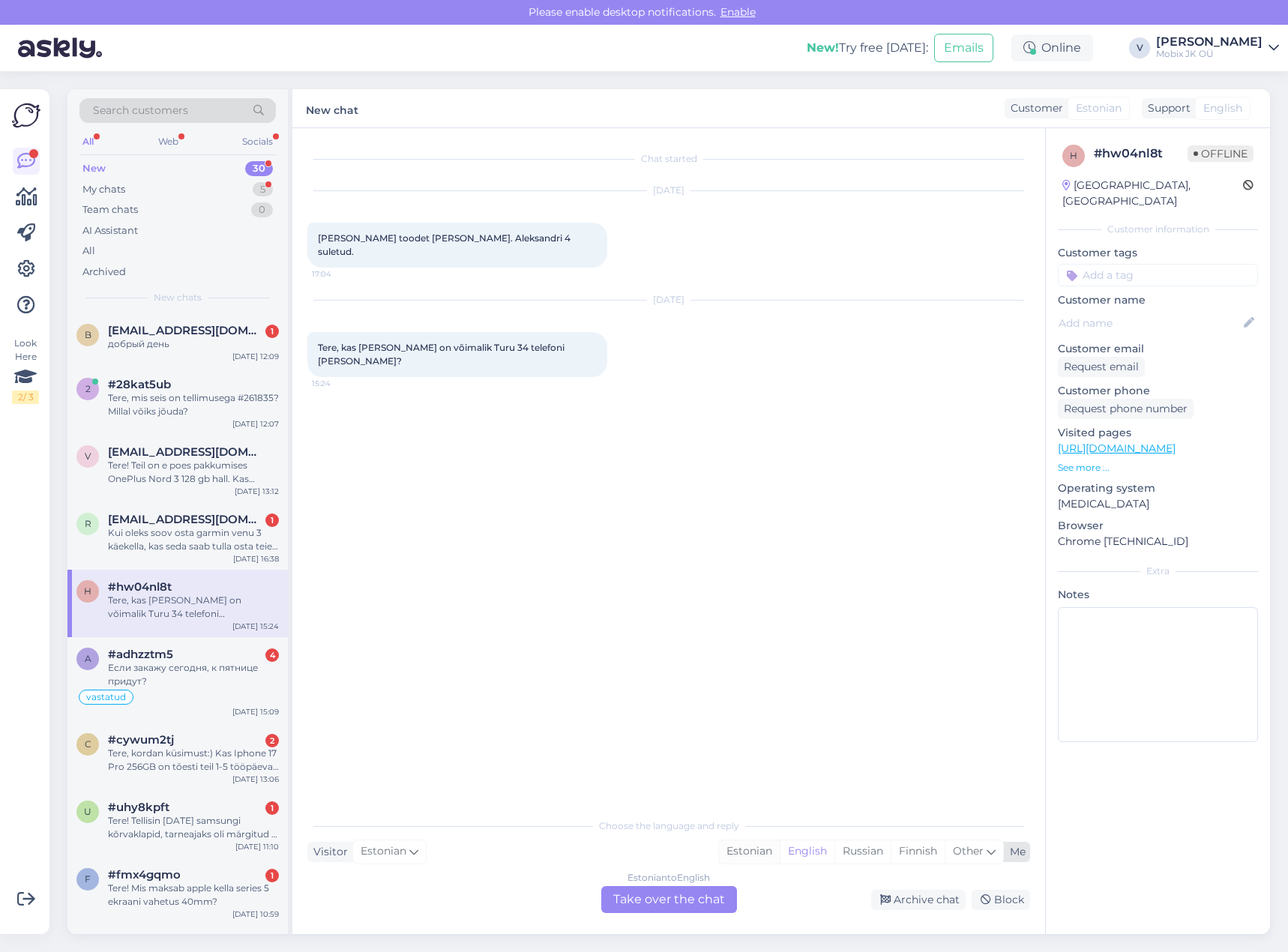
click at [733, 855] on div "Estonian" at bounding box center [749, 851] width 60 height 23
drag, startPoint x: 719, startPoint y: 894, endPoint x: 718, endPoint y: 877, distance: 17.0
click at [718, 892] on div "Estonian to Estonian Take over the chat" at bounding box center [669, 899] width 136 height 27
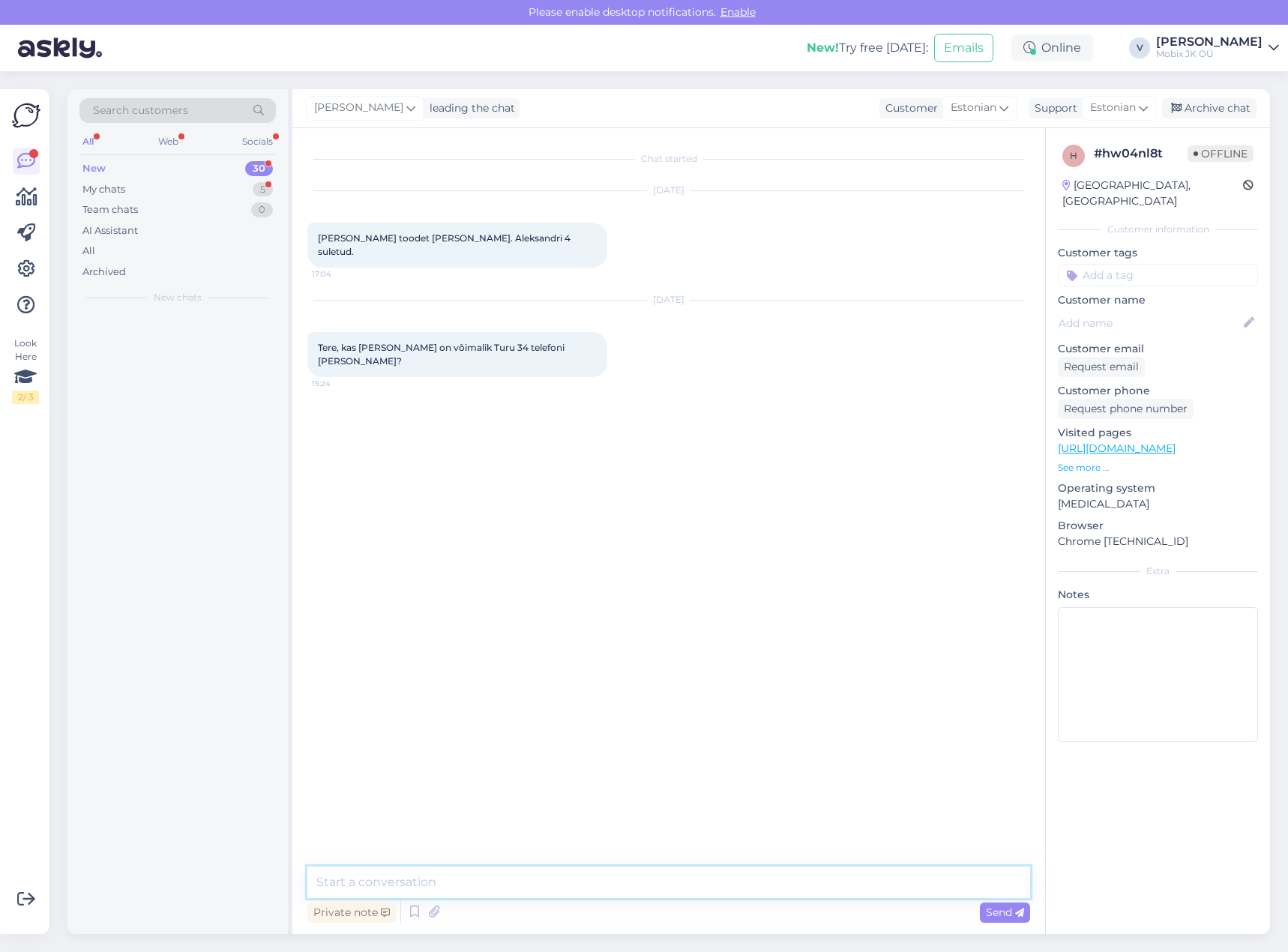
click at [718, 875] on textarea at bounding box center [668, 882] width 723 height 31
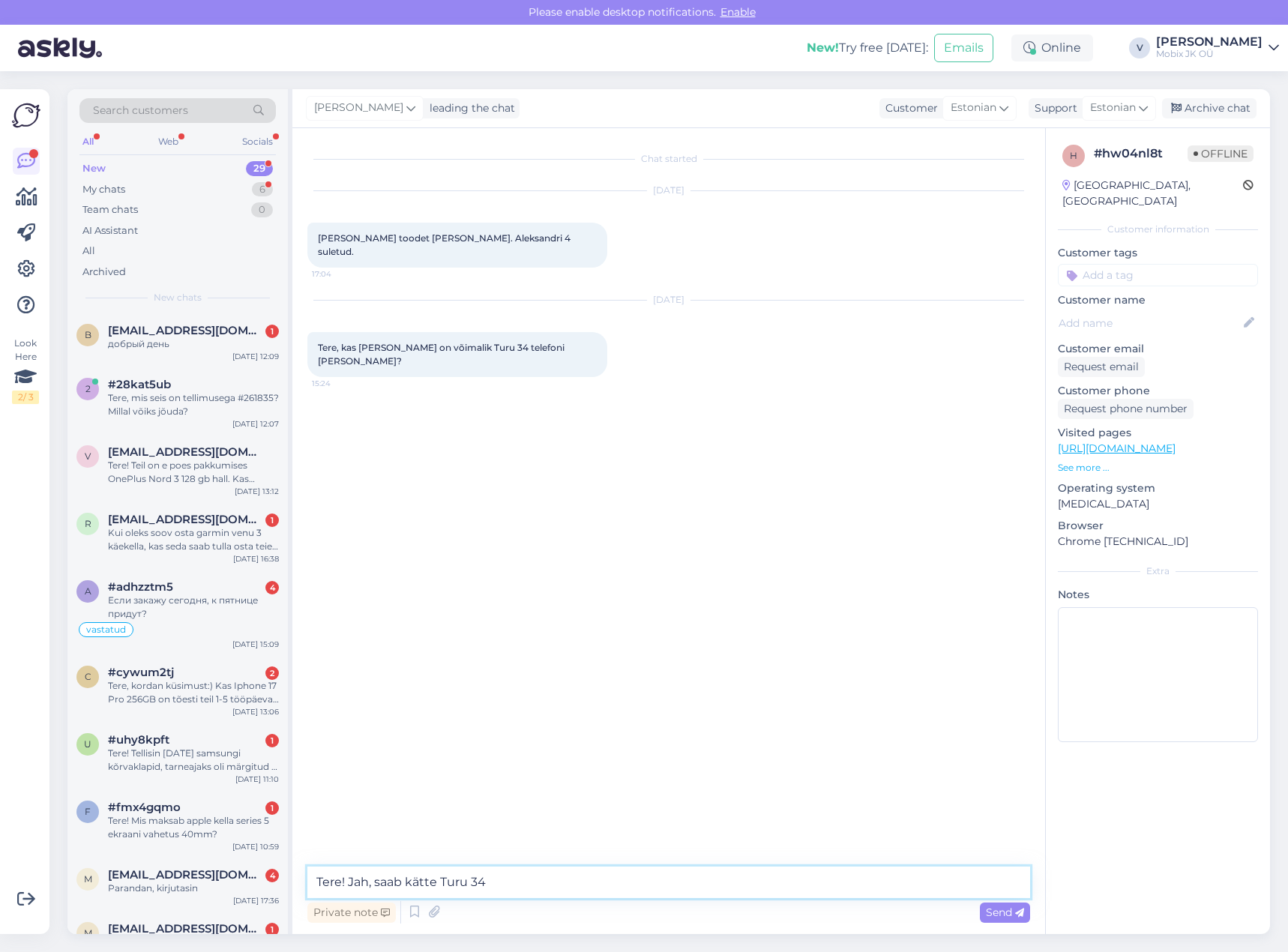
type textarea "Tere! Jah, saab kätte Turu 34!"
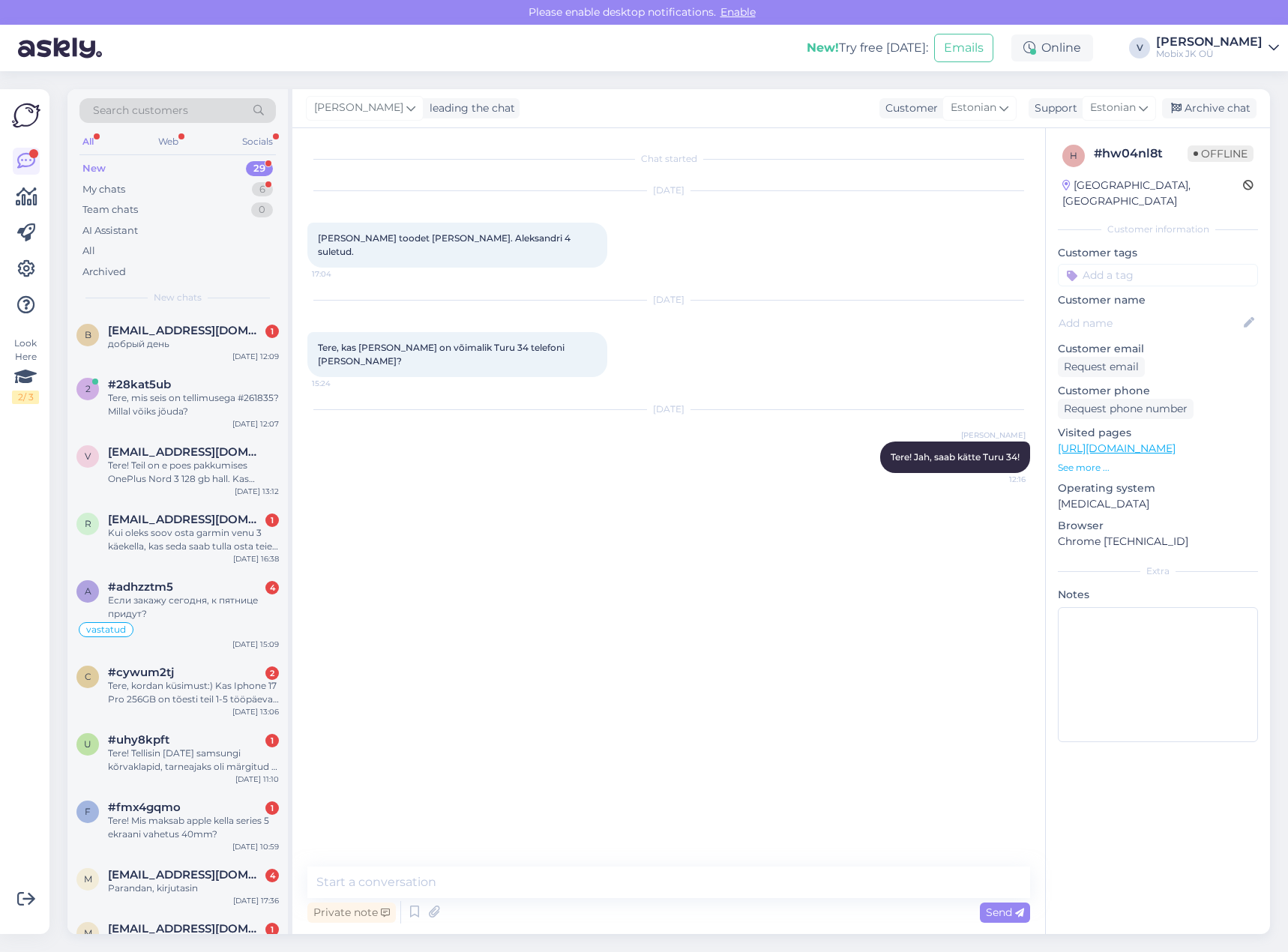
click at [1161, 264] on input at bounding box center [1157, 275] width 200 height 23
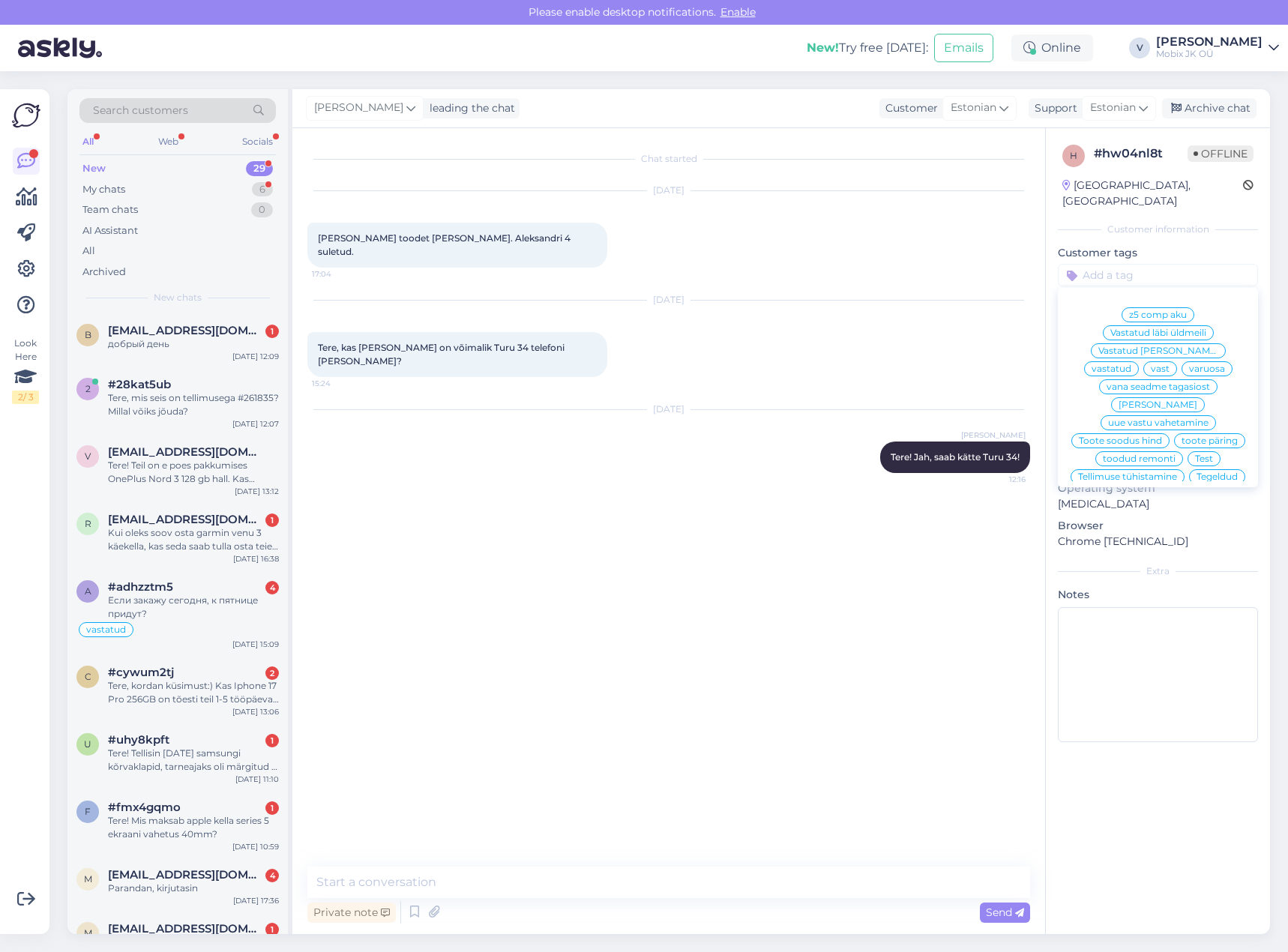
click at [1131, 365] on span "vastatud" at bounding box center [1110, 369] width 39 height 9
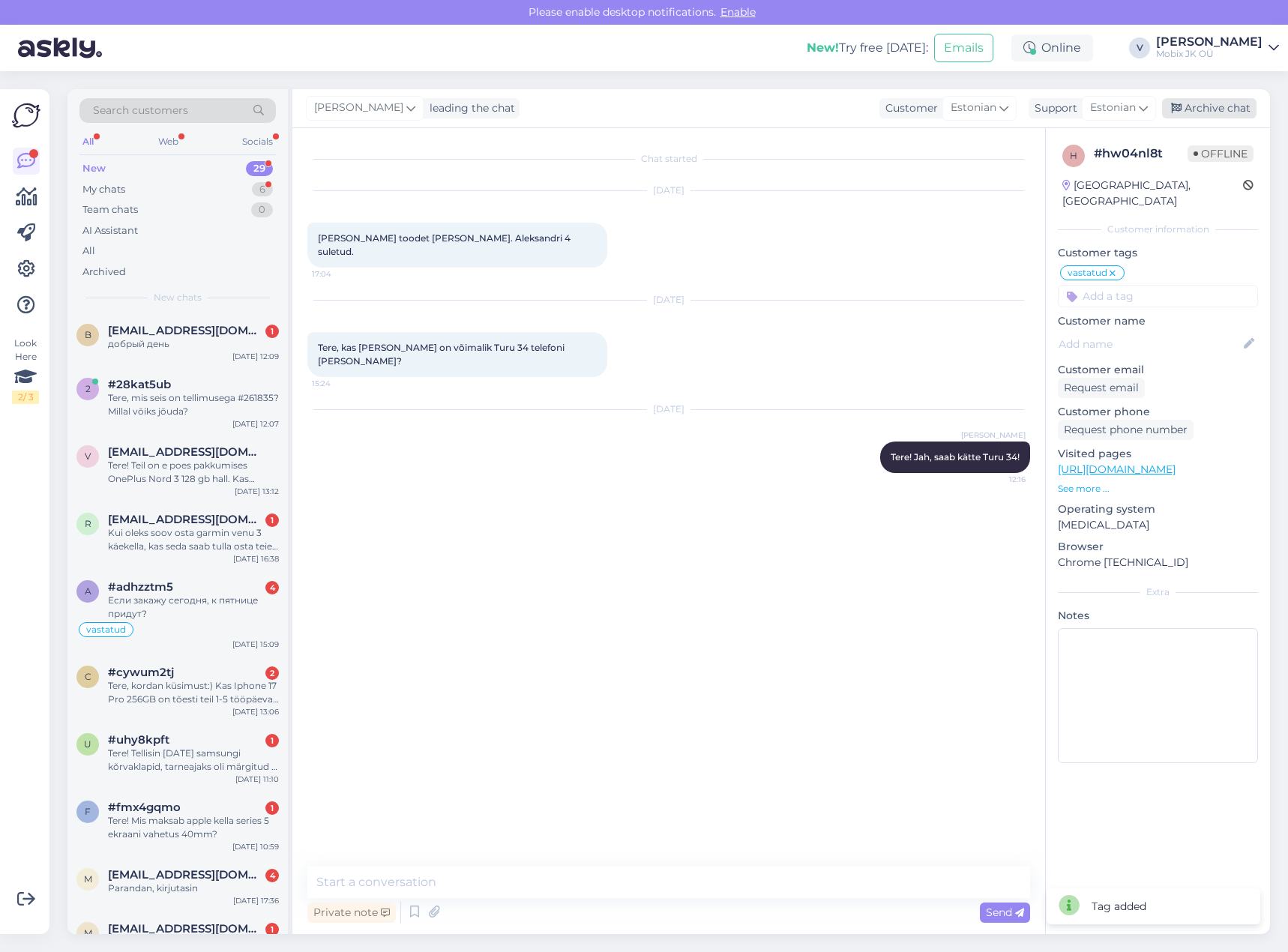
click at [1215, 114] on div "Archive chat" at bounding box center [1208, 108] width 94 height 20
